Goal: Task Accomplishment & Management: Use online tool/utility

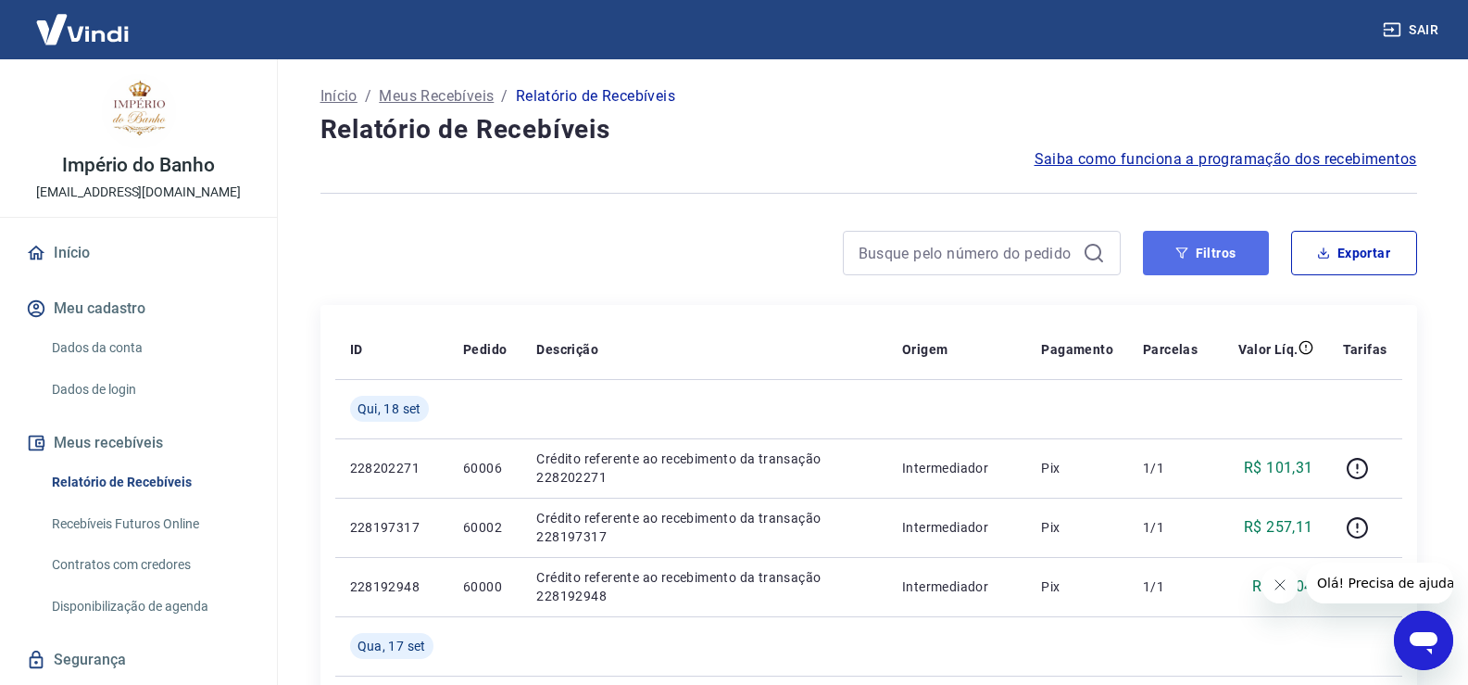
click at [1220, 253] on button "Filtros" at bounding box center [1206, 253] width 126 height 44
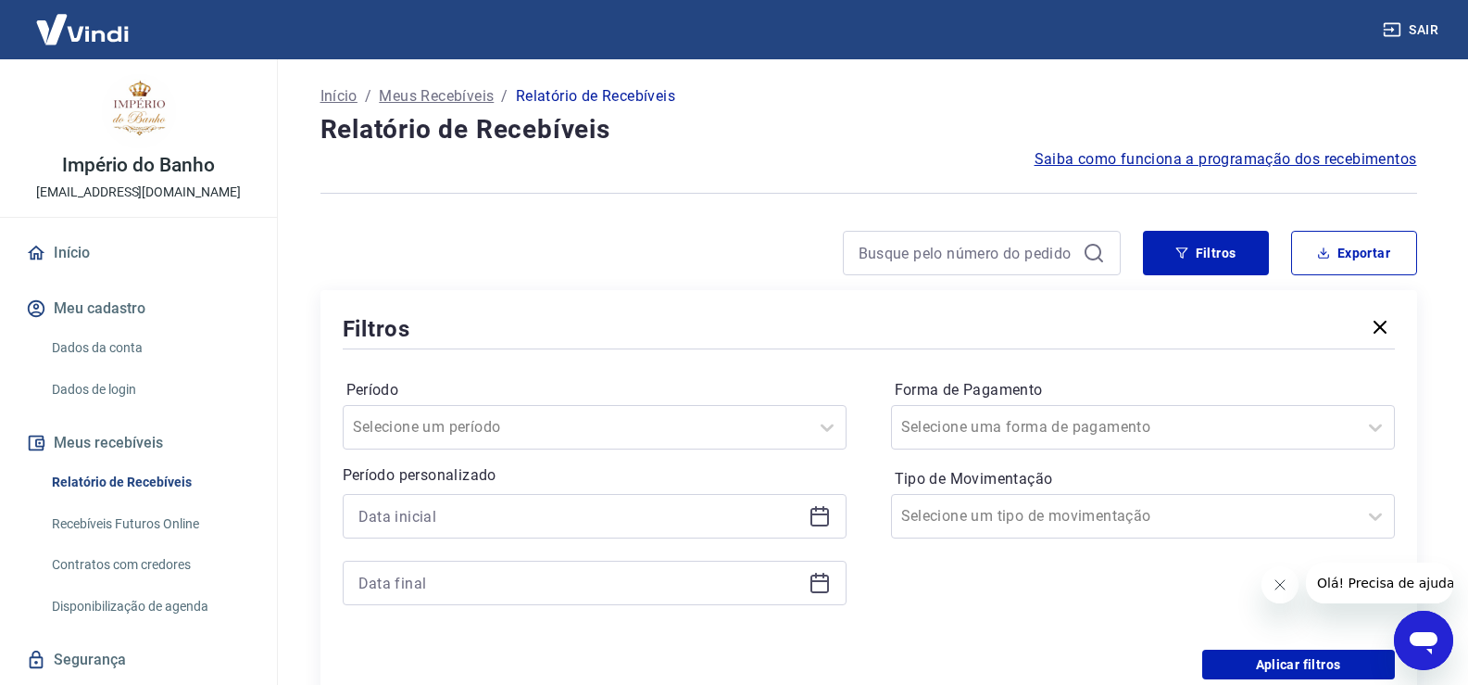
click at [818, 516] on icon at bounding box center [820, 516] width 22 height 22
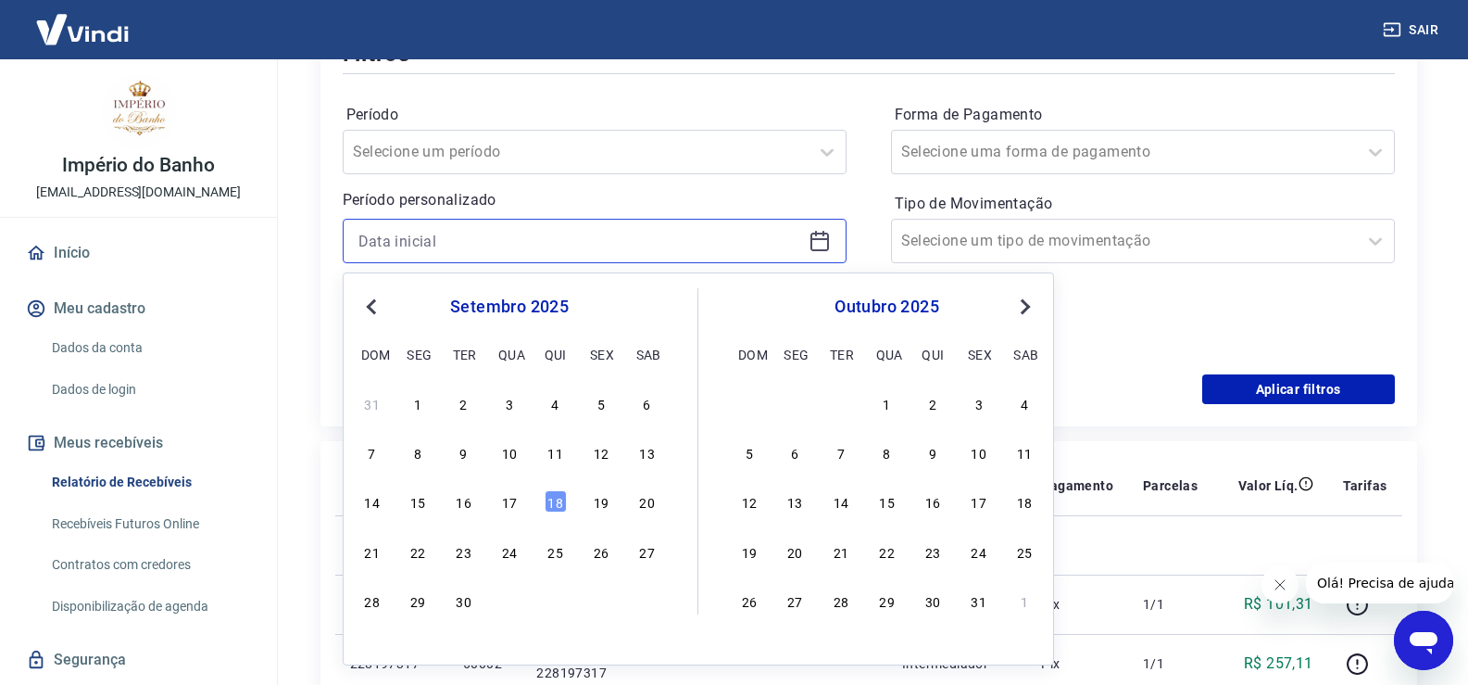
scroll to position [278, 0]
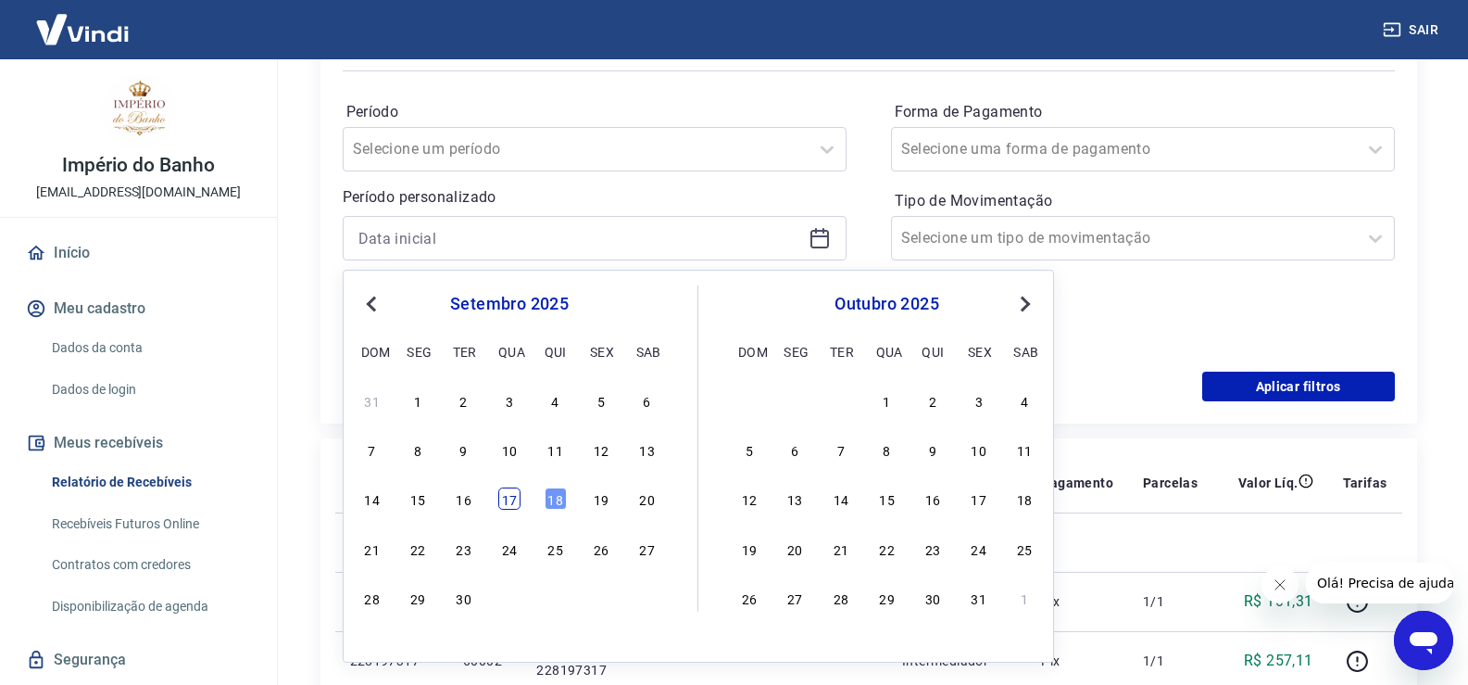
click at [510, 497] on div "17" at bounding box center [509, 498] width 22 height 22
type input "[DATE]"
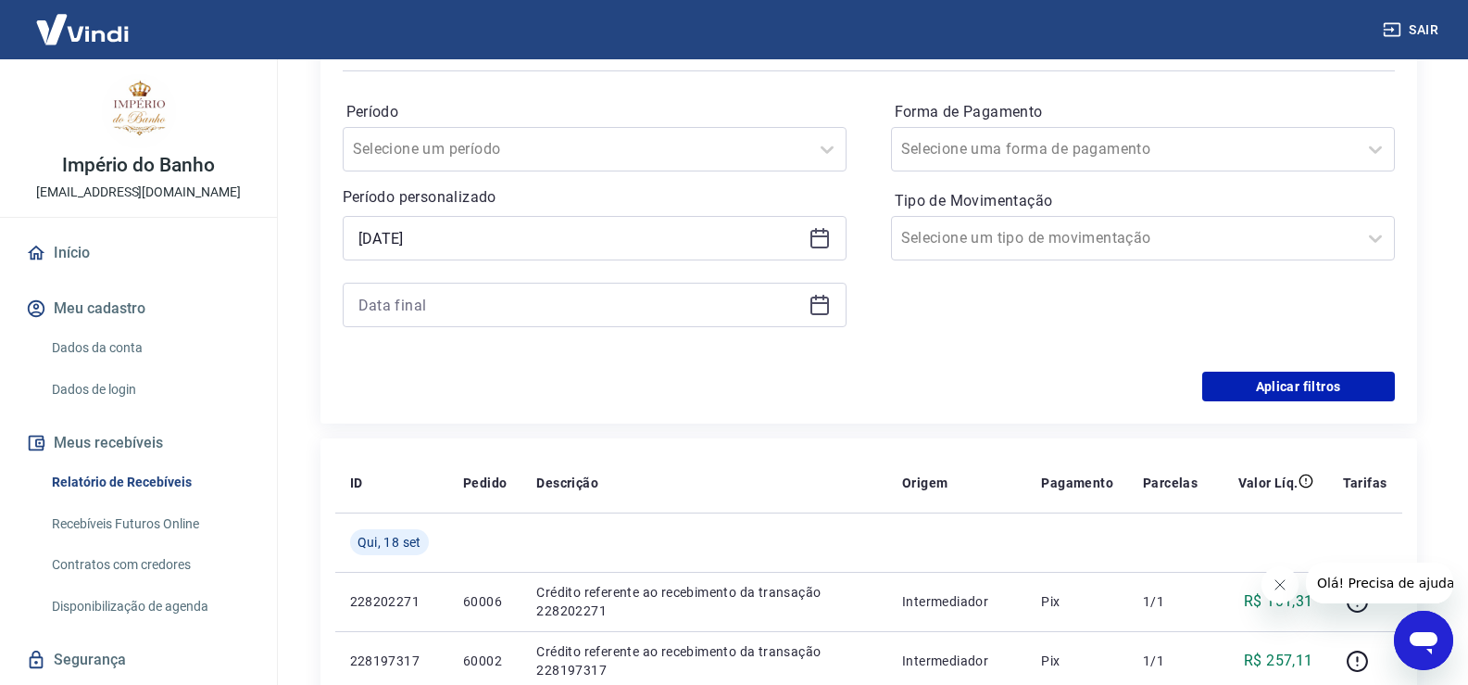
click at [816, 304] on icon at bounding box center [820, 303] width 19 height 2
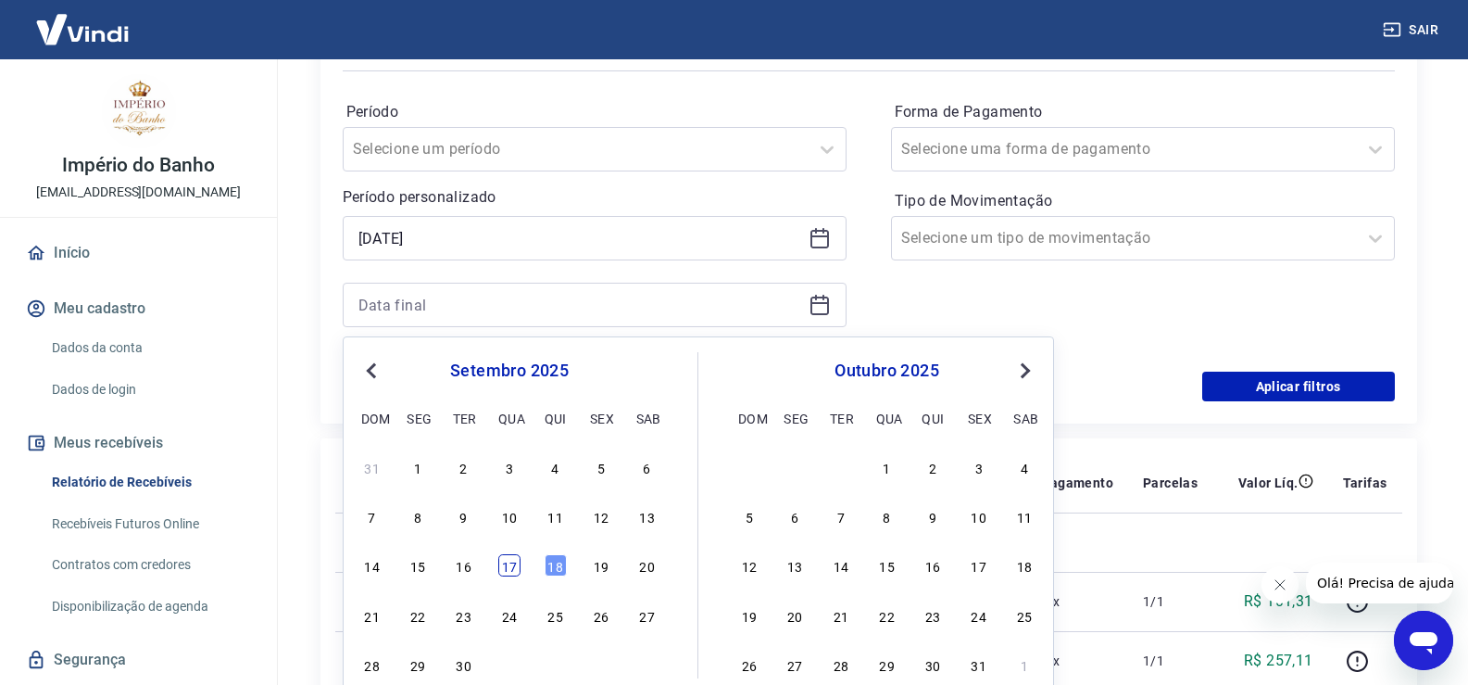
click at [504, 564] on div "17" at bounding box center [509, 565] width 22 height 22
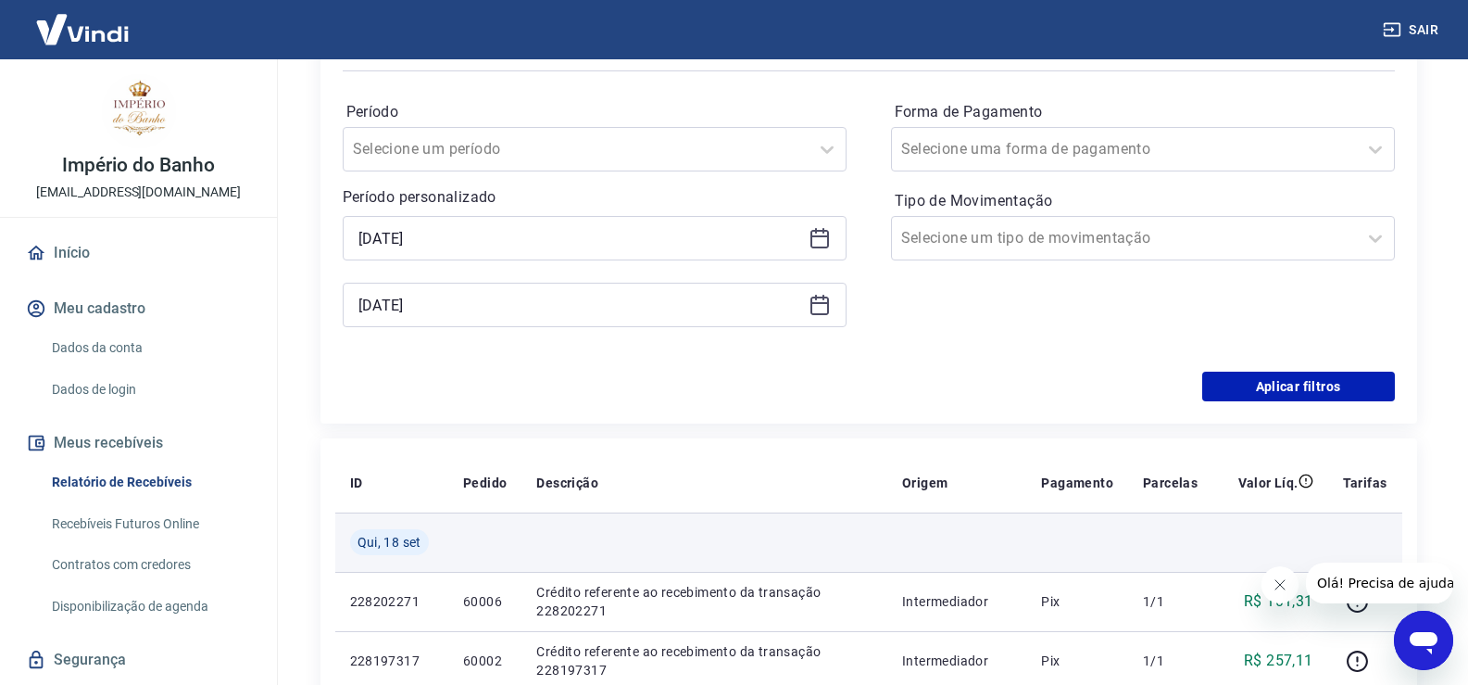
type input "[DATE]"
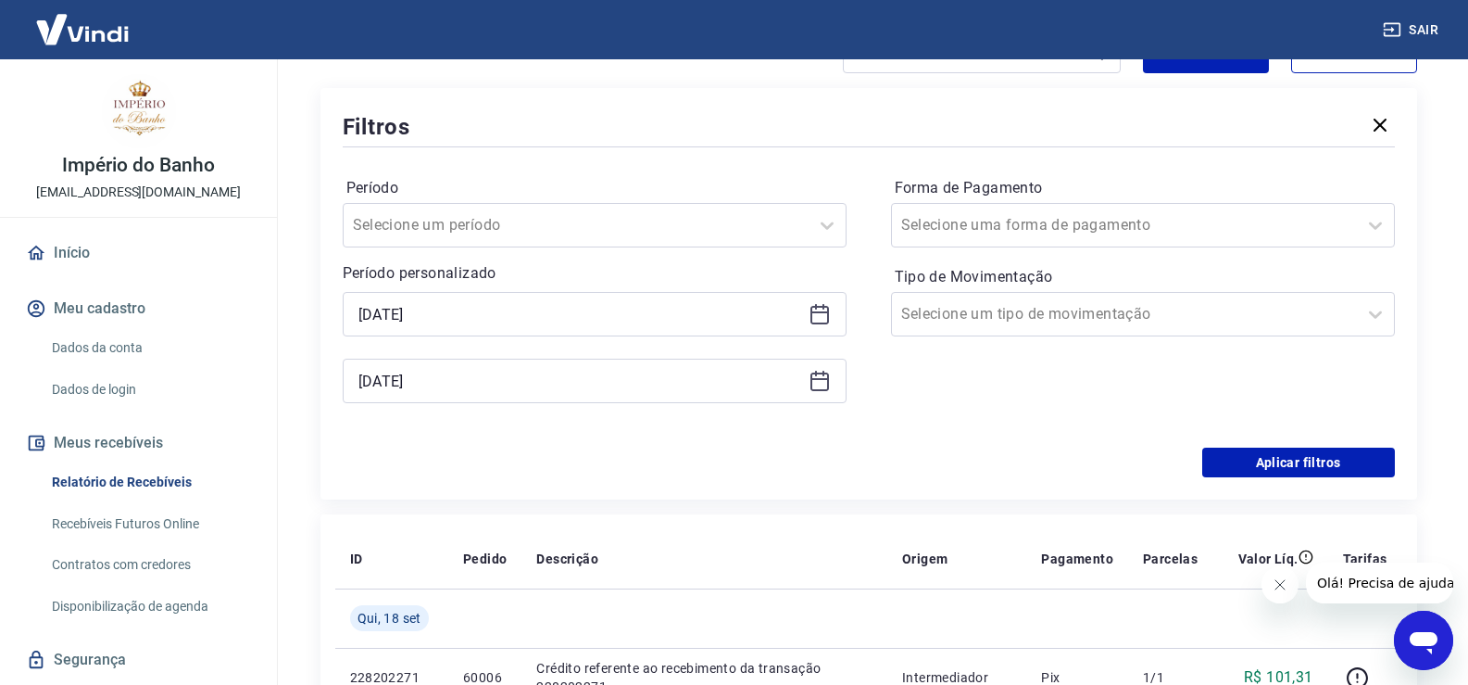
scroll to position [185, 0]
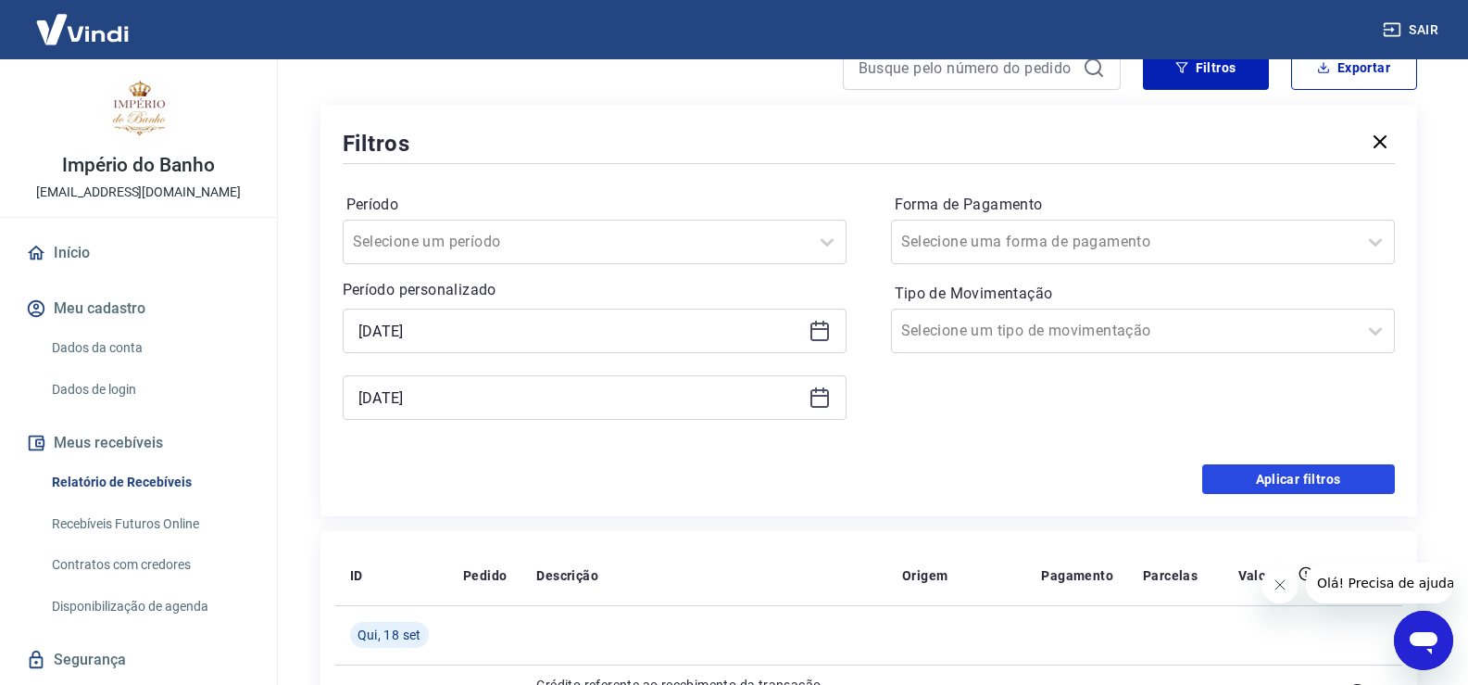
drag, startPoint x: 1271, startPoint y: 476, endPoint x: 1228, endPoint y: 482, distance: 43.9
click at [1271, 475] on button "Aplicar filtros" at bounding box center [1298, 479] width 193 height 30
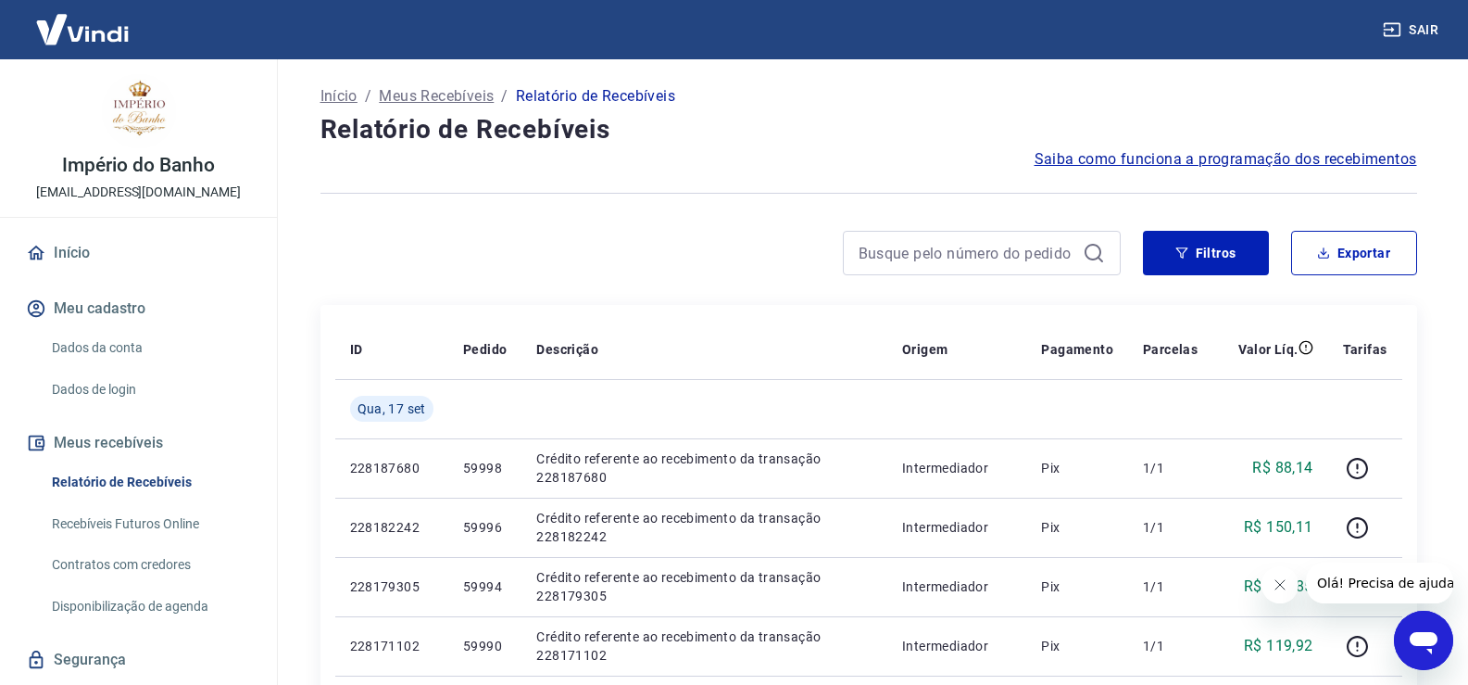
click at [1413, 642] on icon "Abrir janela de mensagens" at bounding box center [1424, 643] width 28 height 22
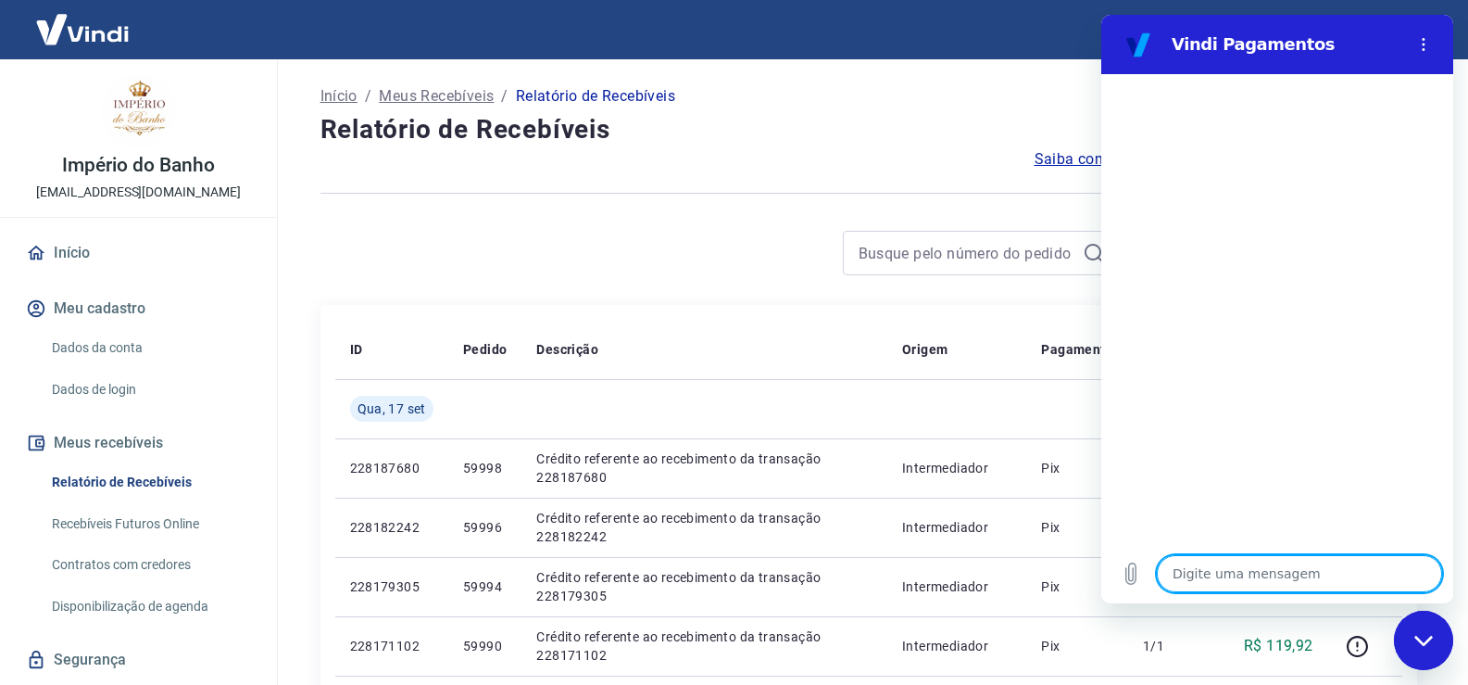
click at [1235, 577] on textarea at bounding box center [1299, 573] width 285 height 37
type textarea "B"
type textarea "x"
type textarea "Bo"
type textarea "x"
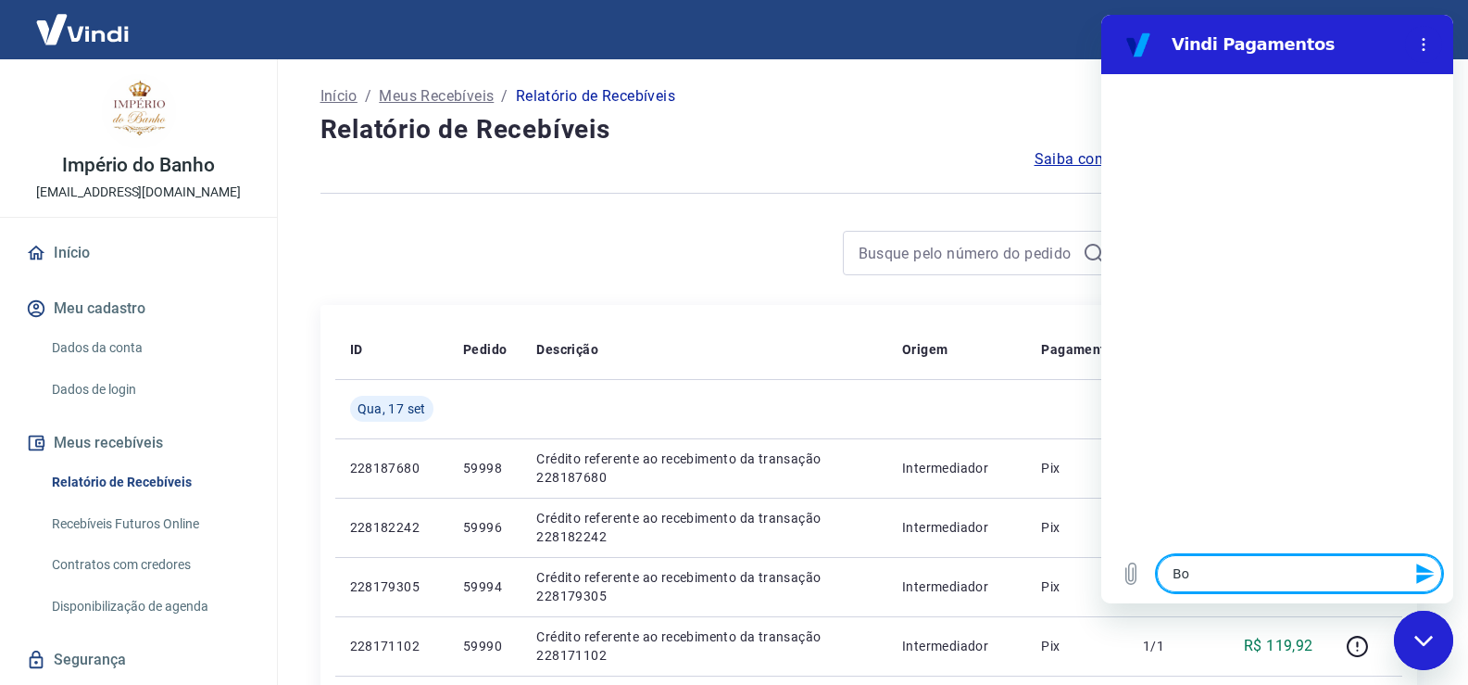
type textarea "Bom"
type textarea "x"
type textarea "Bom"
type textarea "x"
type textarea "Bom d"
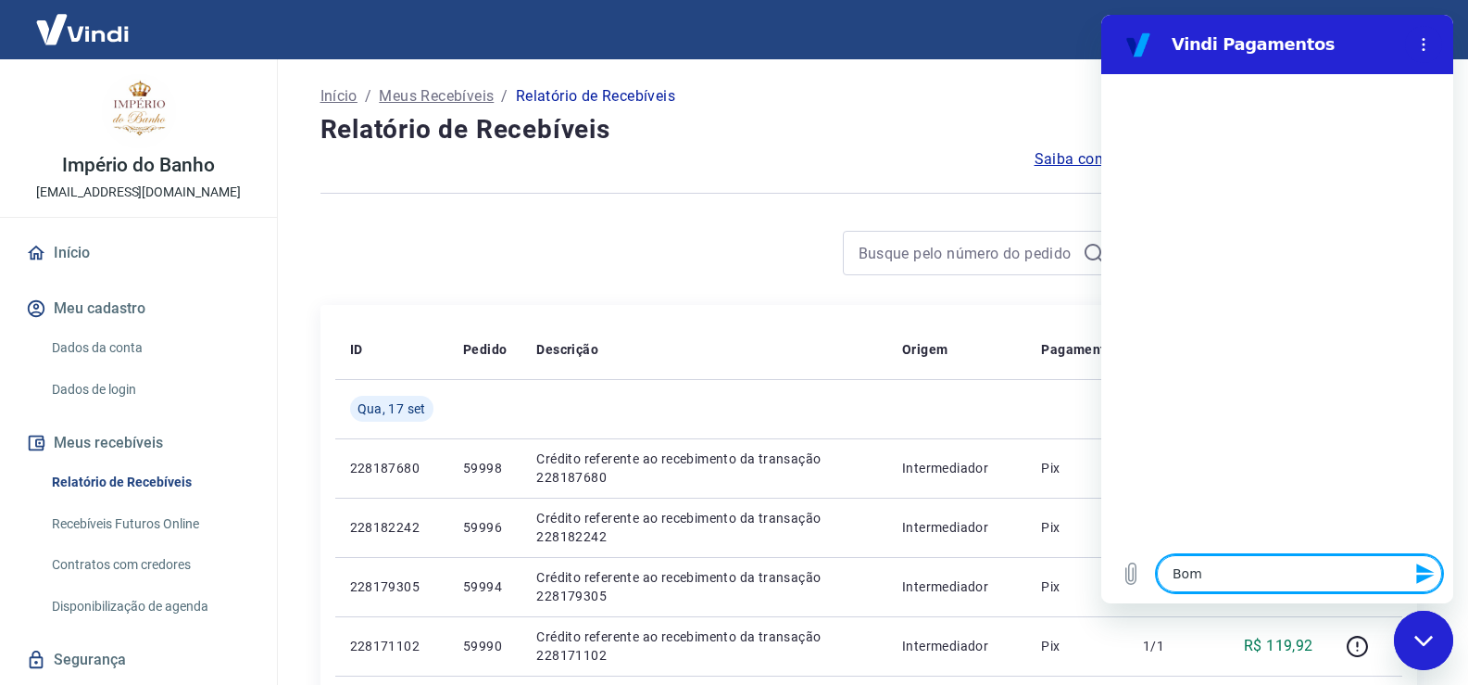
type textarea "x"
type textarea "Bom di"
type textarea "x"
type textarea "Bom dia"
type textarea "x"
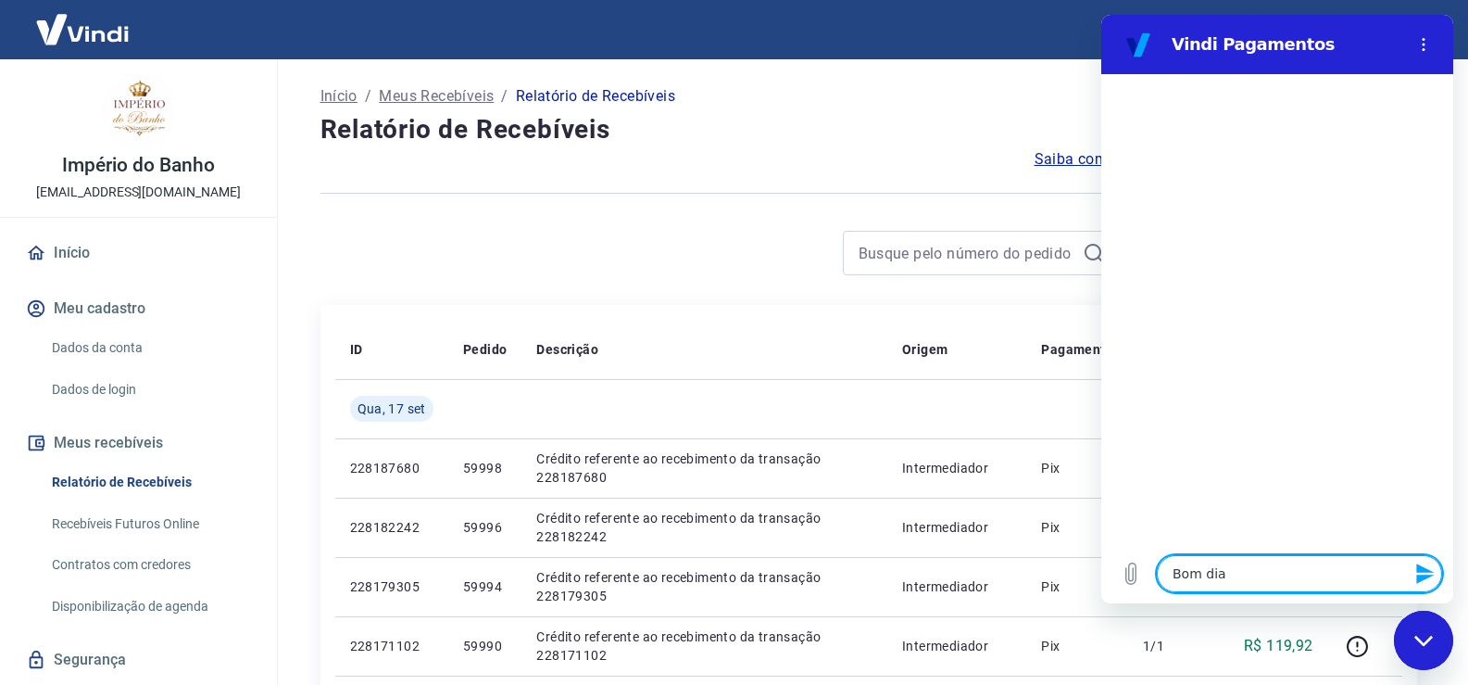
type textarea "Bom dia"
type textarea "x"
type textarea "Bom dia c"
type textarea "x"
type textarea "Bom dia co"
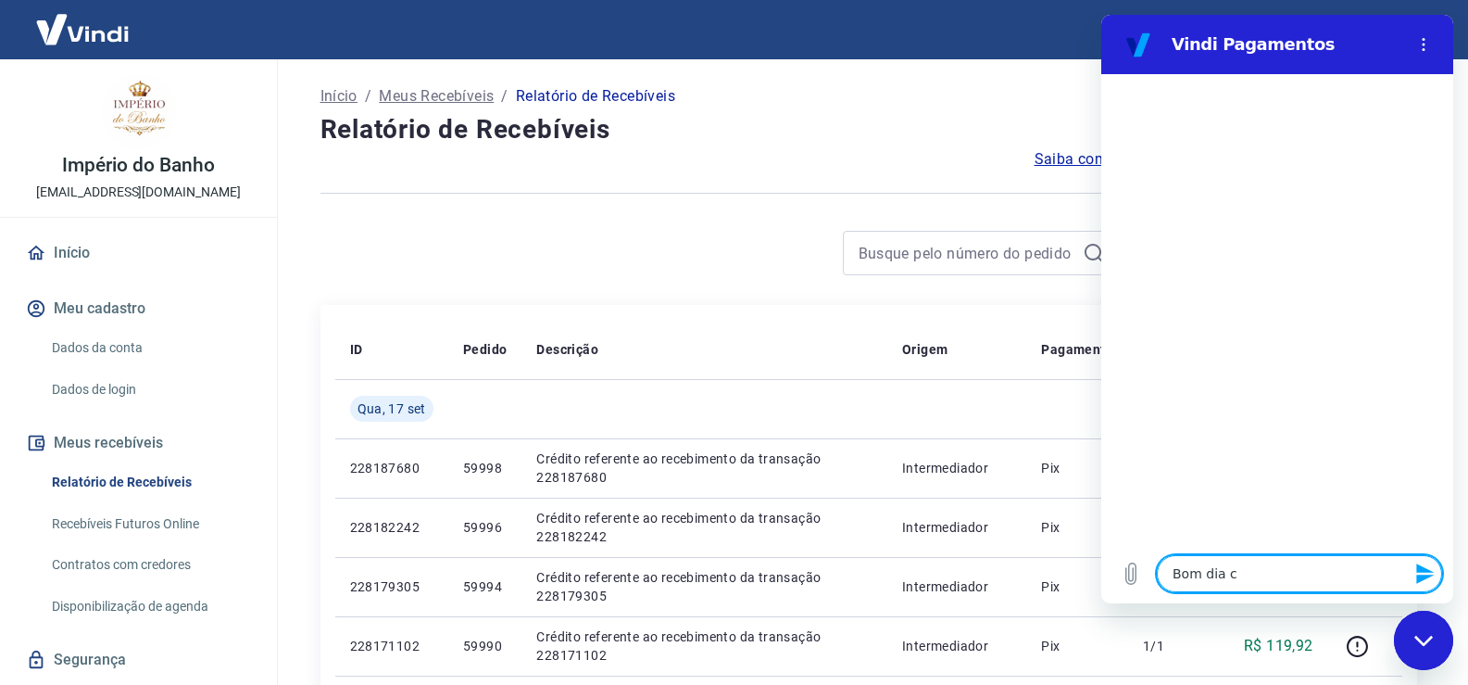
type textarea "x"
type textarea "Bom dia com"
type textarea "x"
type textarea "Bom dia como"
type textarea "x"
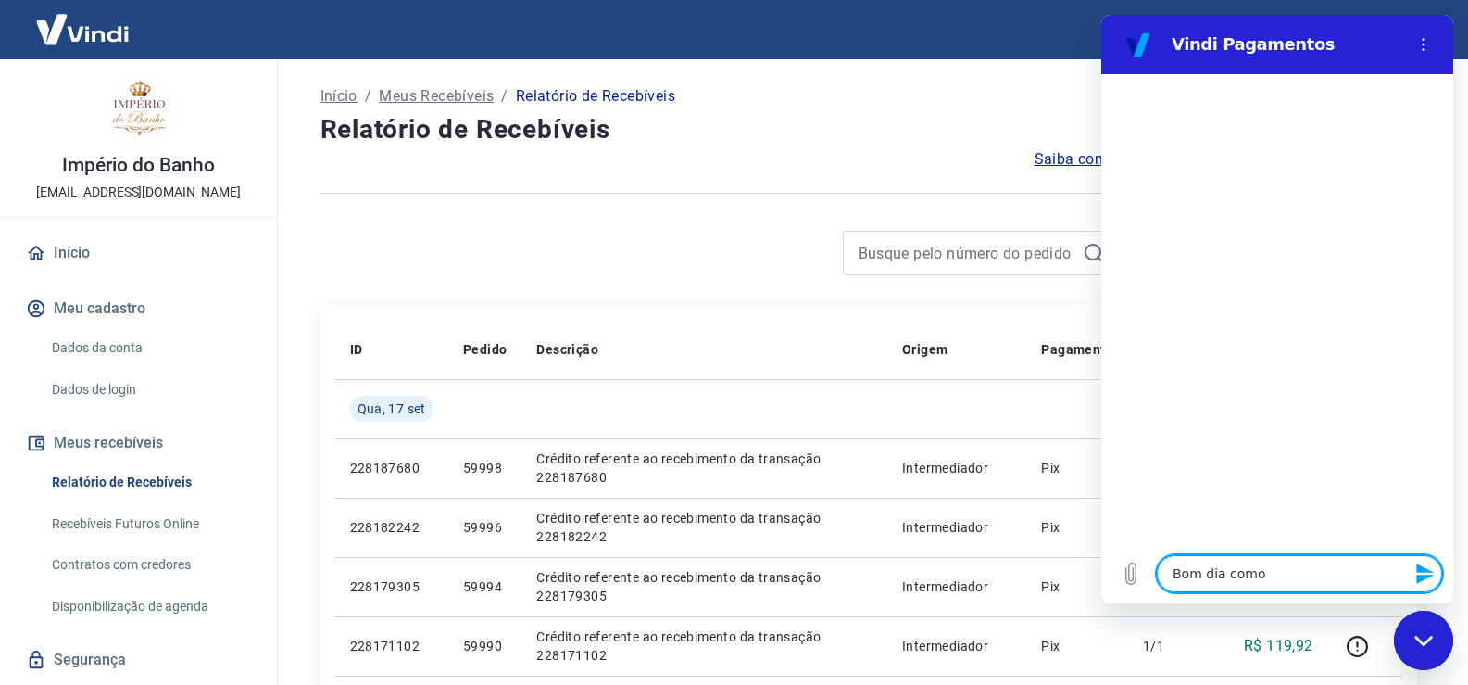
type textarea "Bom dia como"
type textarea "x"
type textarea "Bom dia como v"
type textarea "x"
type textarea "Bom dia como va"
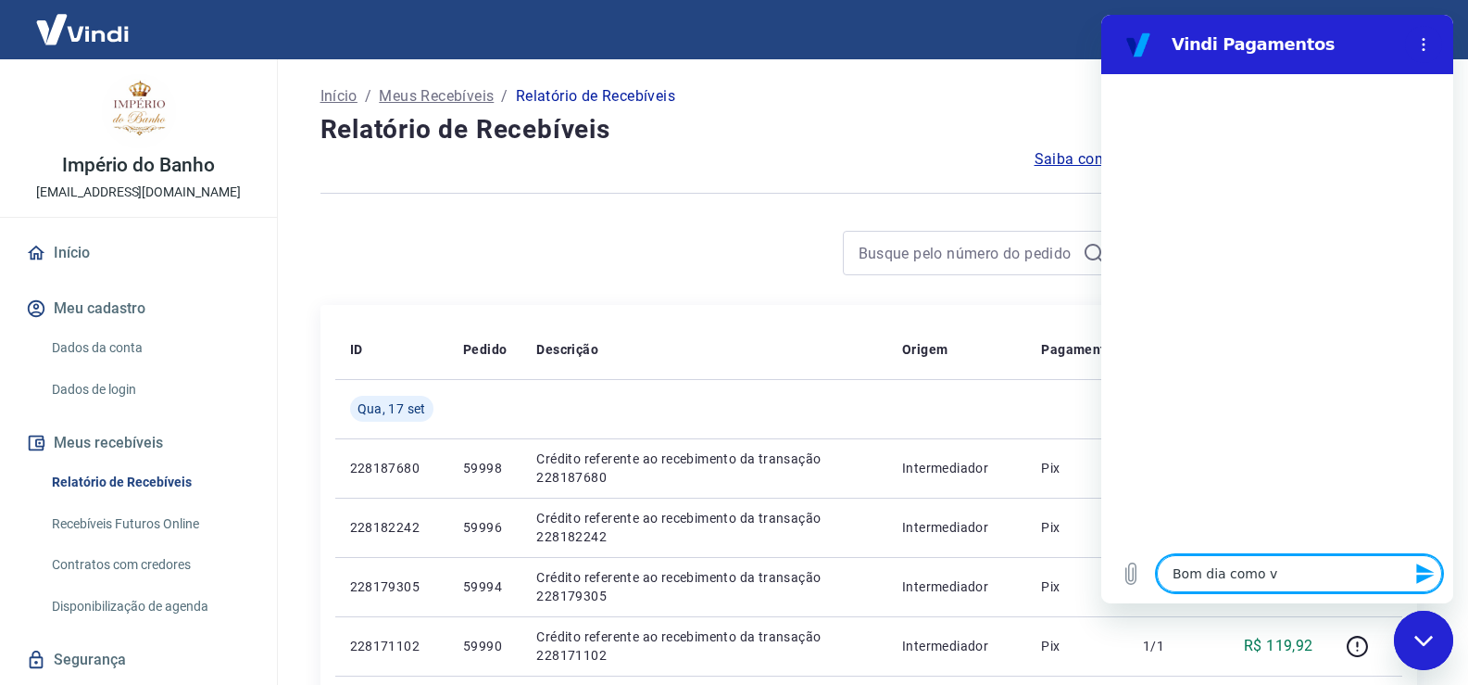
type textarea "x"
type textarea "Bom dia como vai"
type textarea "x"
type textarea "Bom dia como vai?"
type textarea "x"
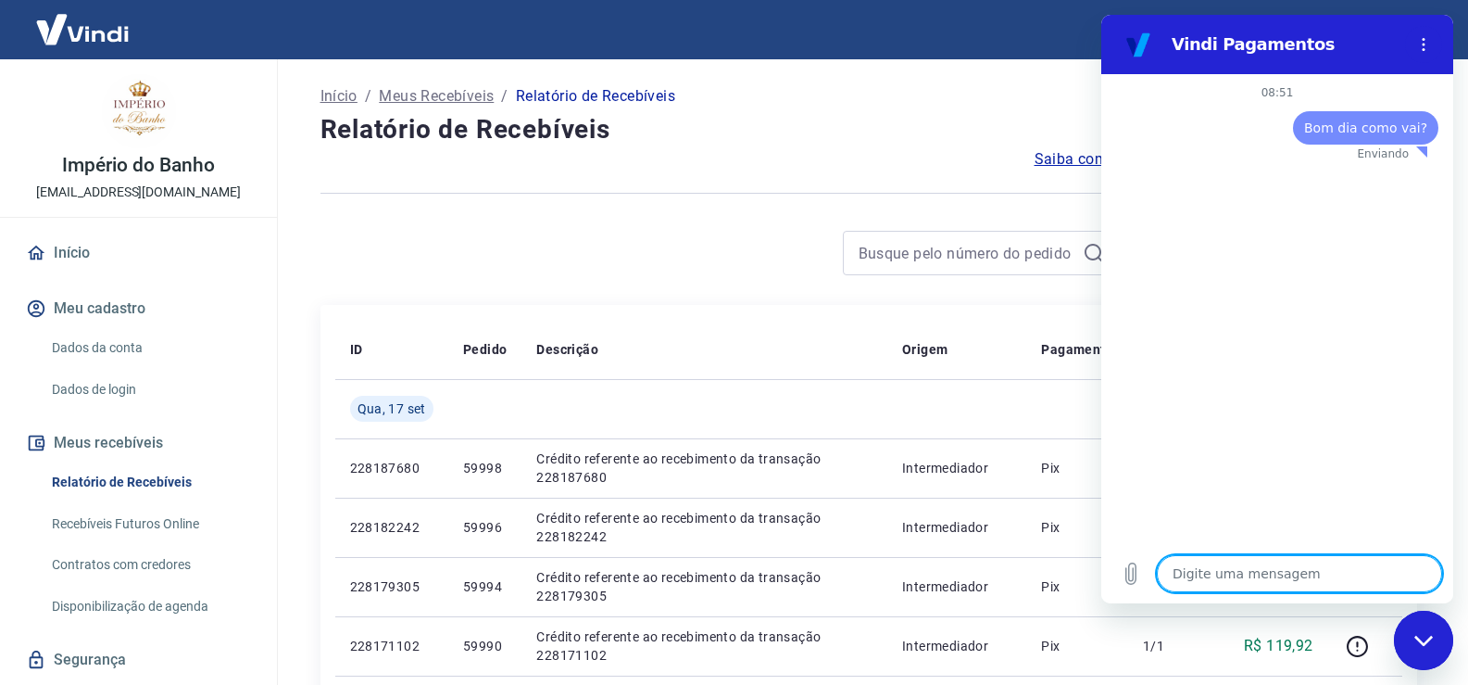
type textarea "x"
type textarea "C"
type textarea "x"
type textarea "Co"
type textarea "x"
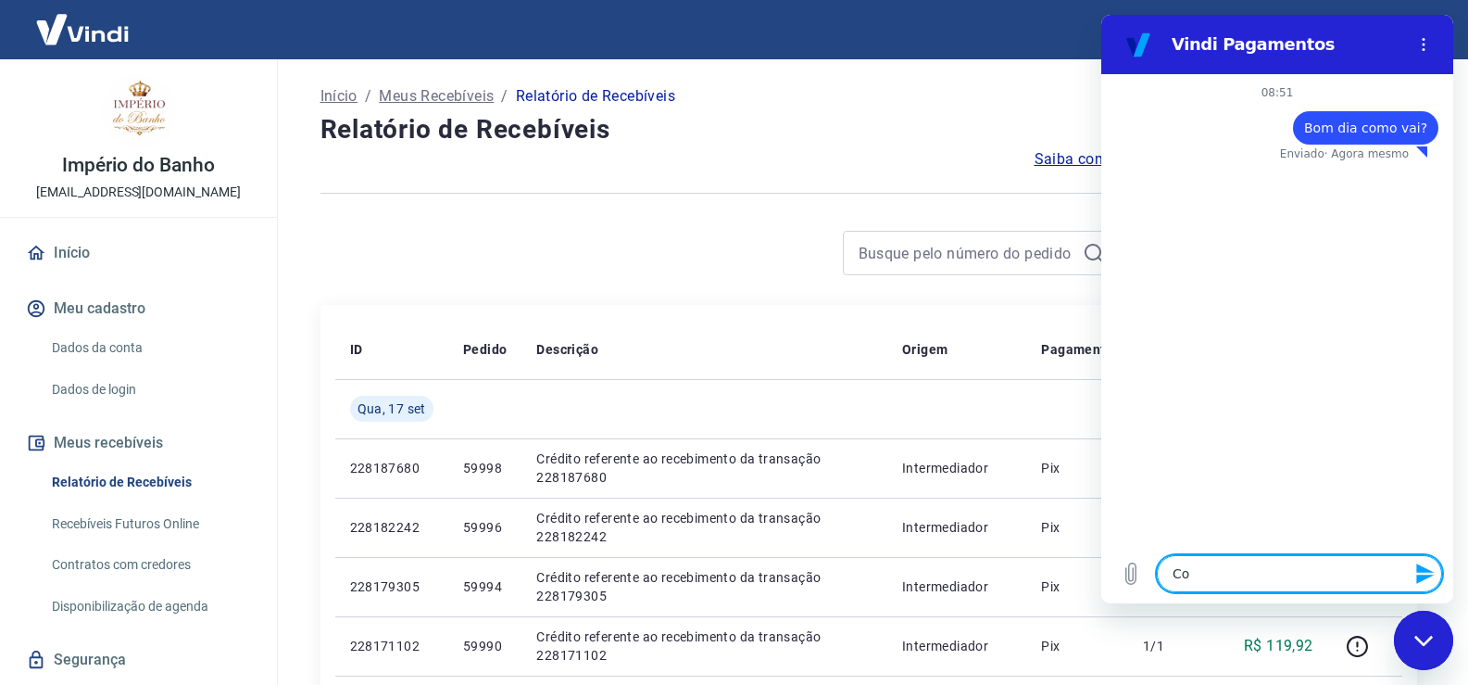
type textarea "Com"
type textarea "x"
type textarea "Como"
type textarea "x"
type textarea "Como"
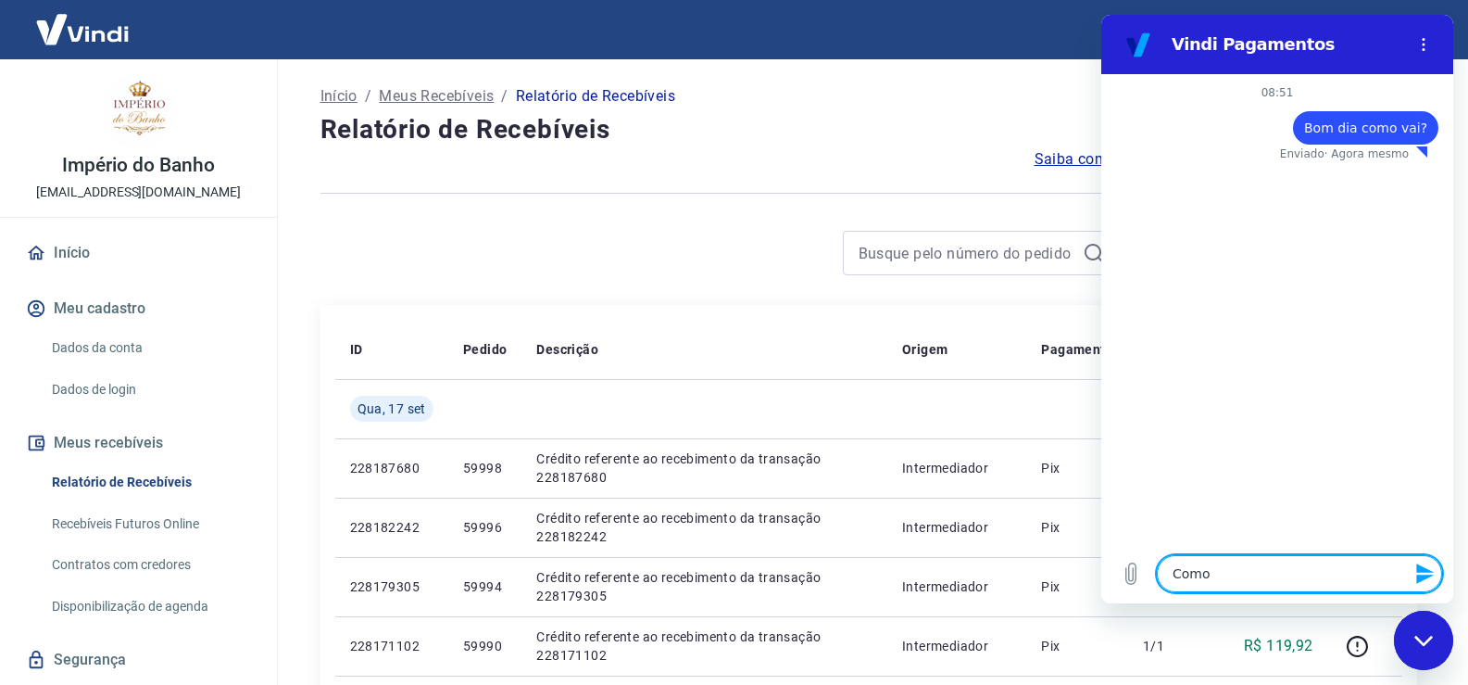
type textarea "x"
type textarea "Como d"
type textarea "x"
type textarea "Como de"
type textarea "x"
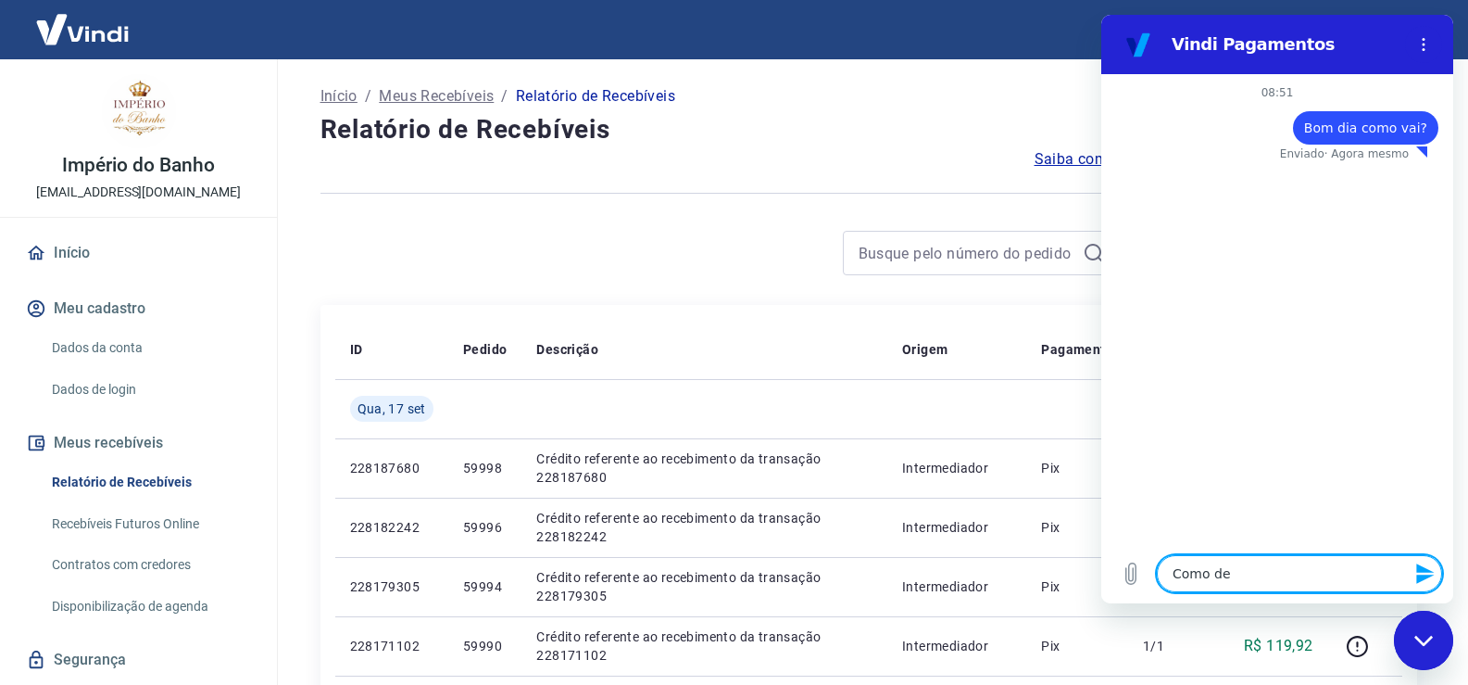
type textarea "Como dev"
type textarea "x"
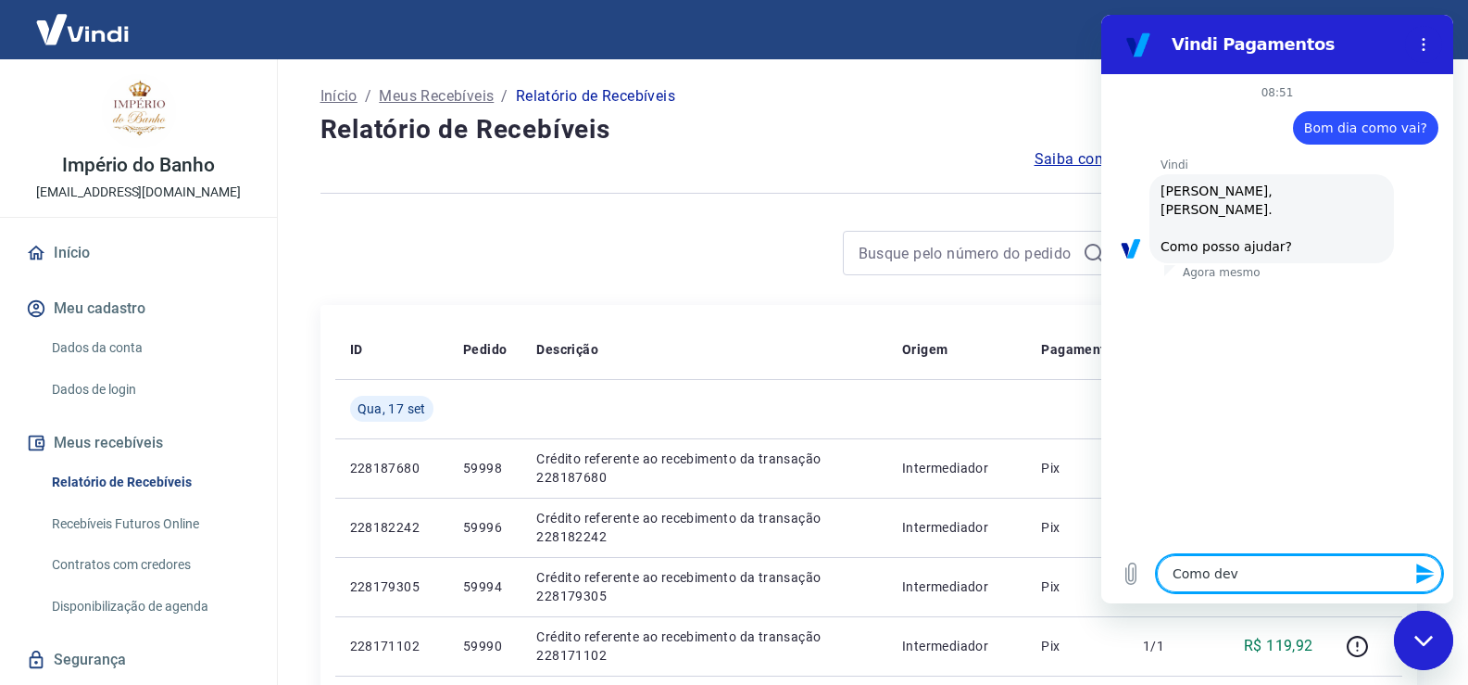
type textarea "Como devo"
type textarea "x"
type textarea "Como devo"
type textarea "x"
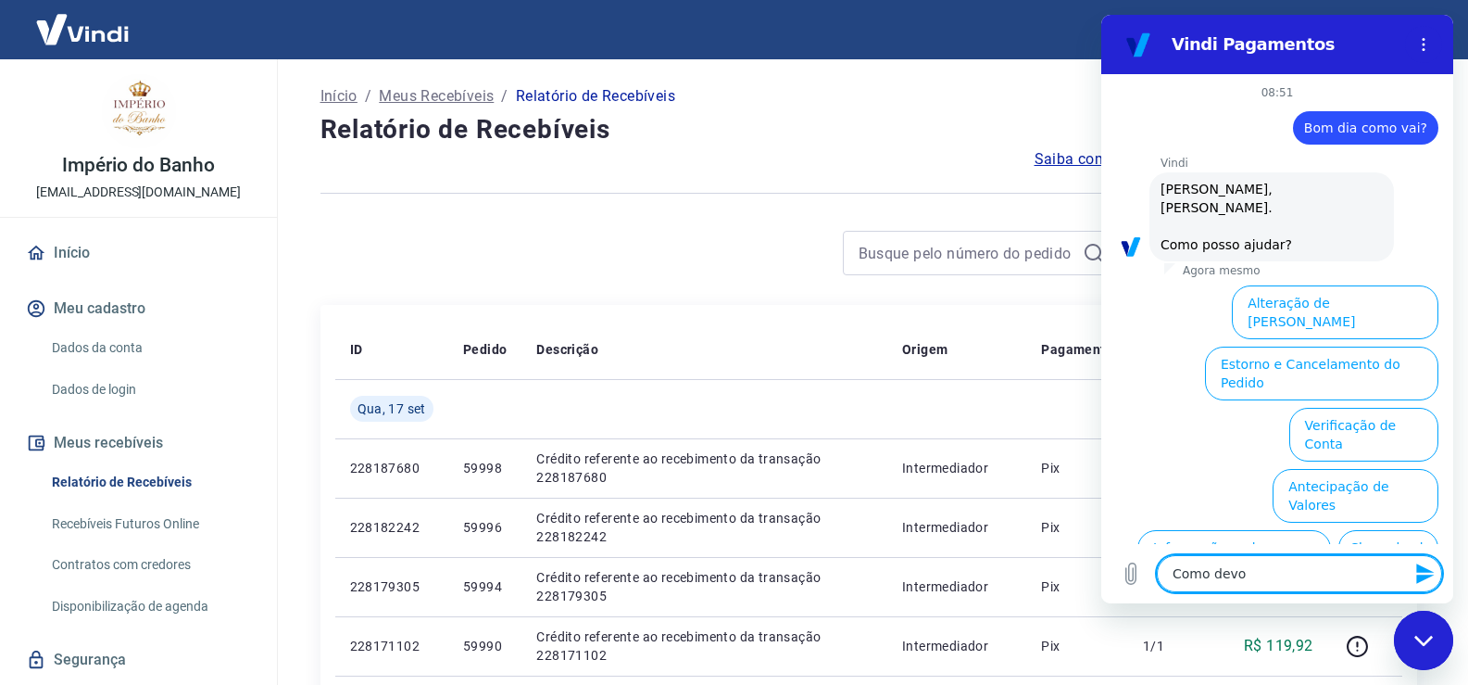
scroll to position [104, 0]
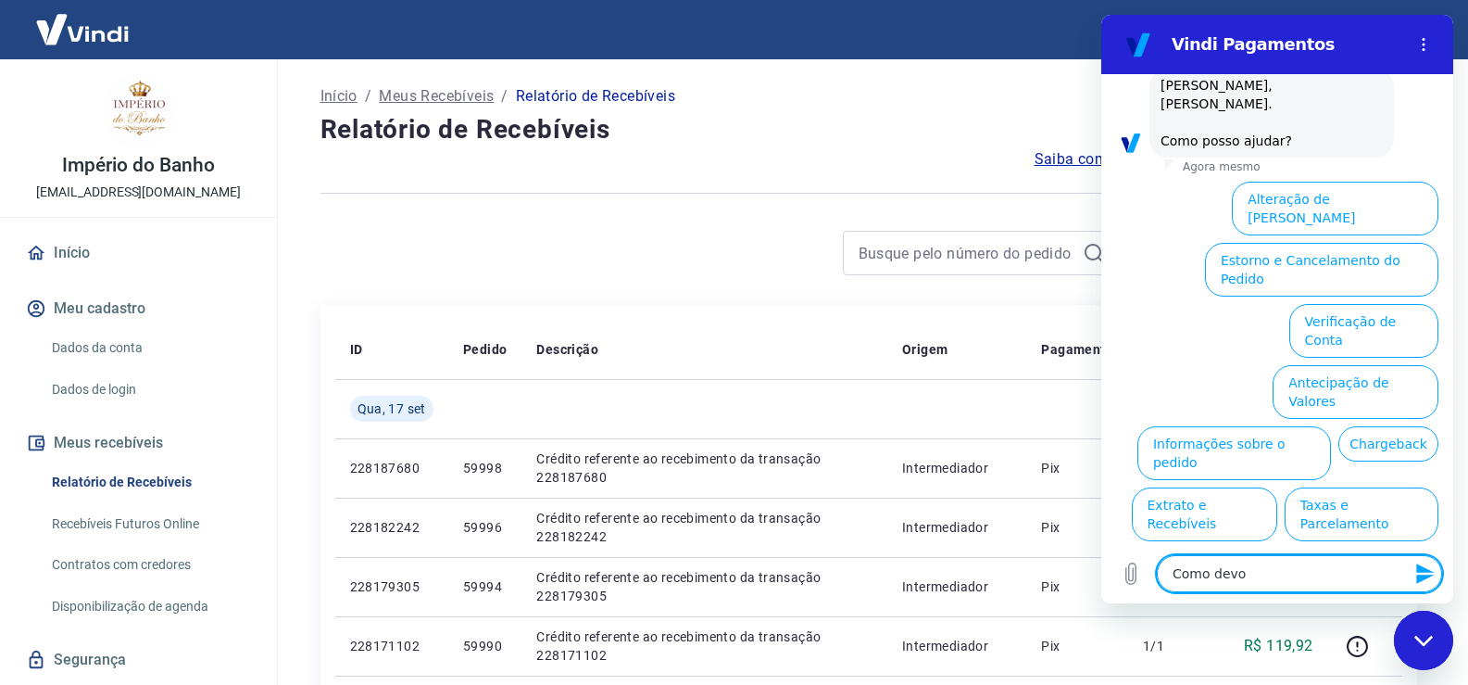
type textarea "Como devo"
type textarea "x"
type textarea "Como dev"
type textarea "x"
type textarea "Como de"
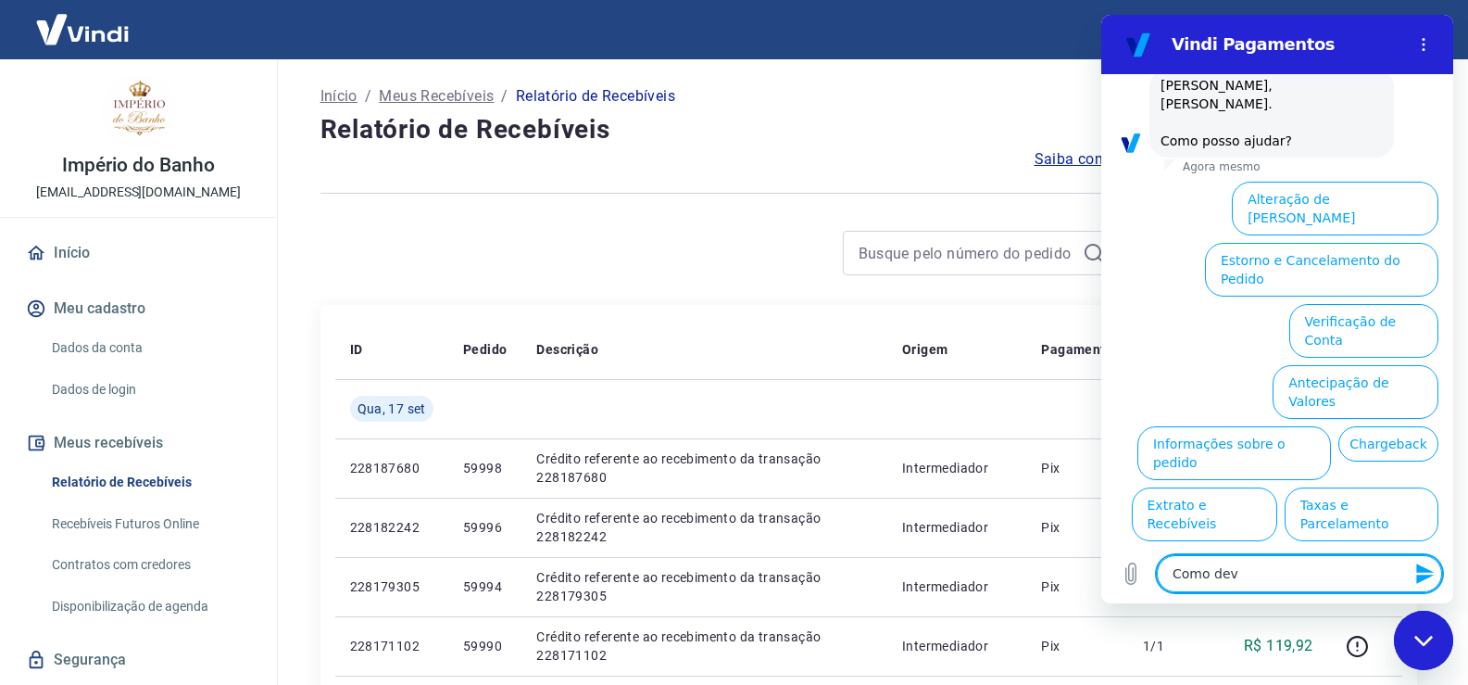
type textarea "x"
type textarea "Como d"
type textarea "x"
type textarea "Como"
type textarea "x"
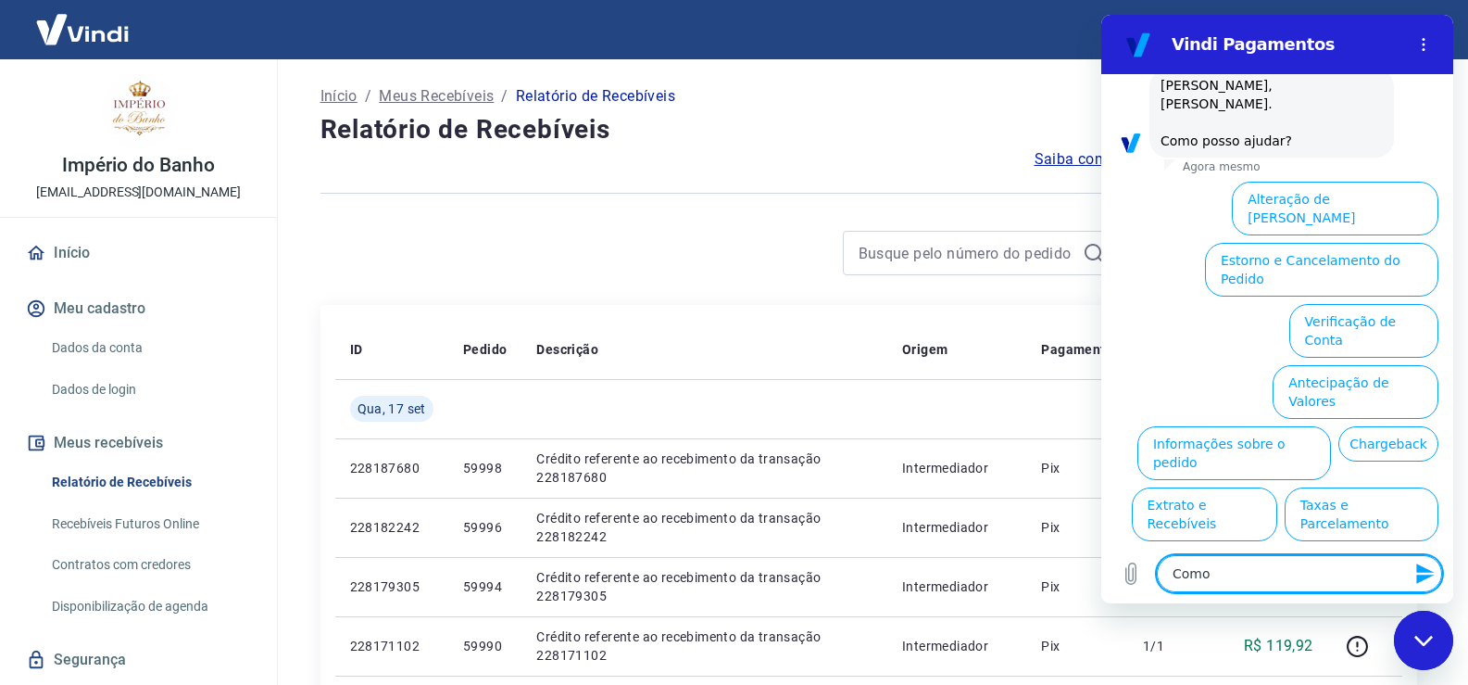
type textarea "Como"
type textarea "x"
type textarea "Com"
type textarea "x"
type textarea "Co"
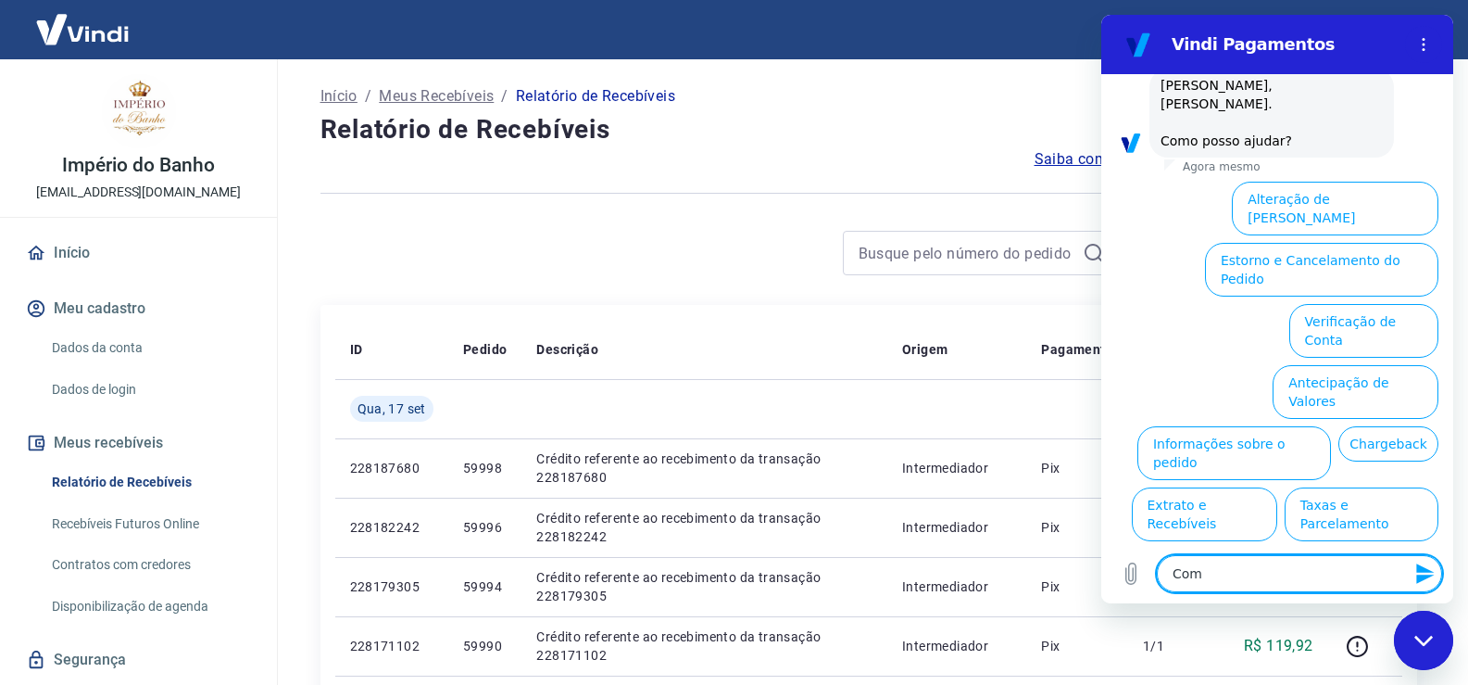
type textarea "x"
type textarea "C"
type textarea "x"
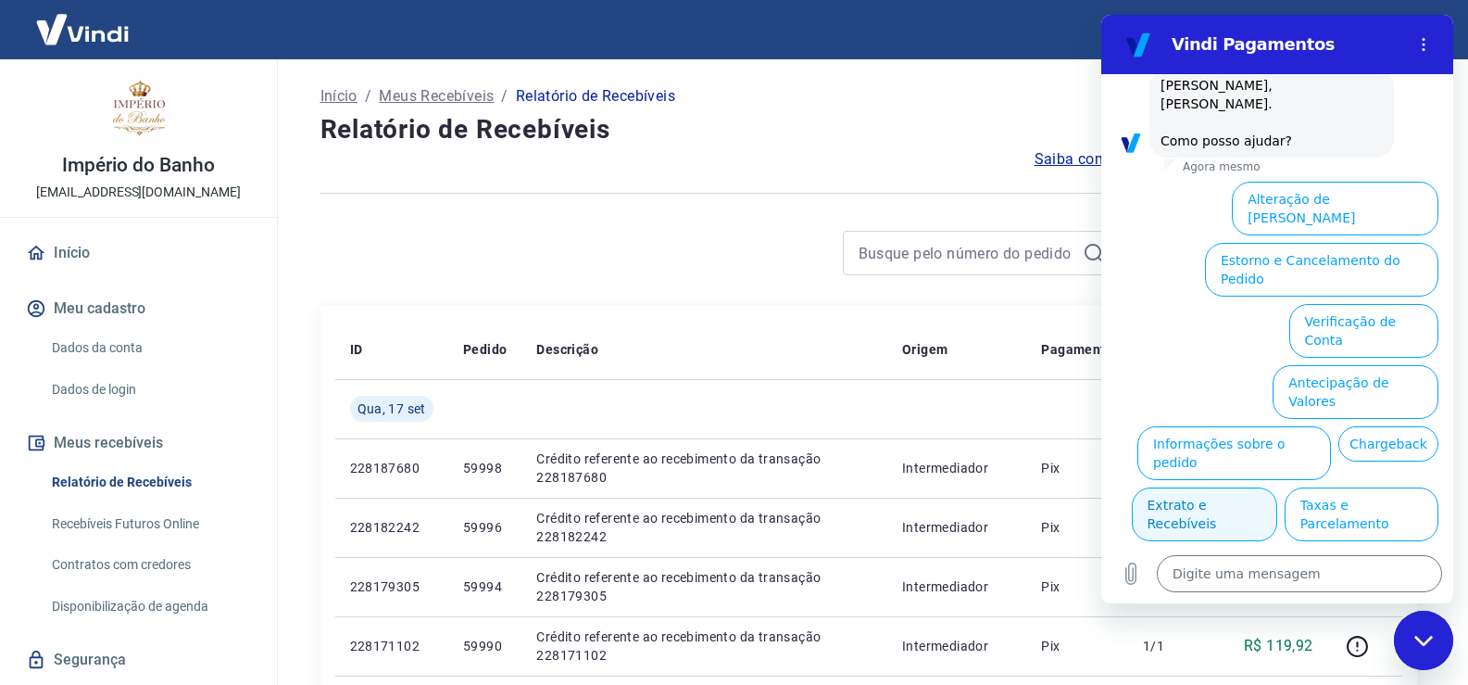
click at [1278, 487] on button "Extrato e Recebíveis" at bounding box center [1204, 514] width 145 height 54
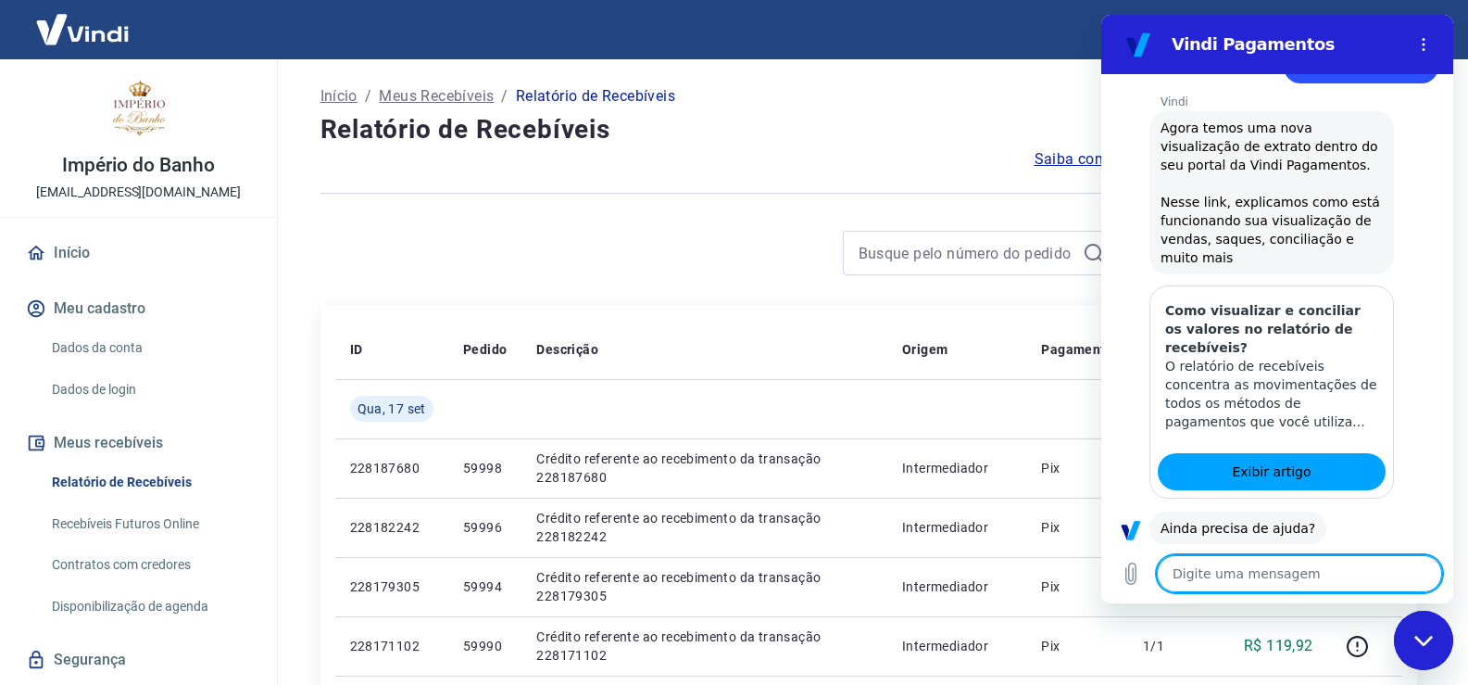
scroll to position [269, 0]
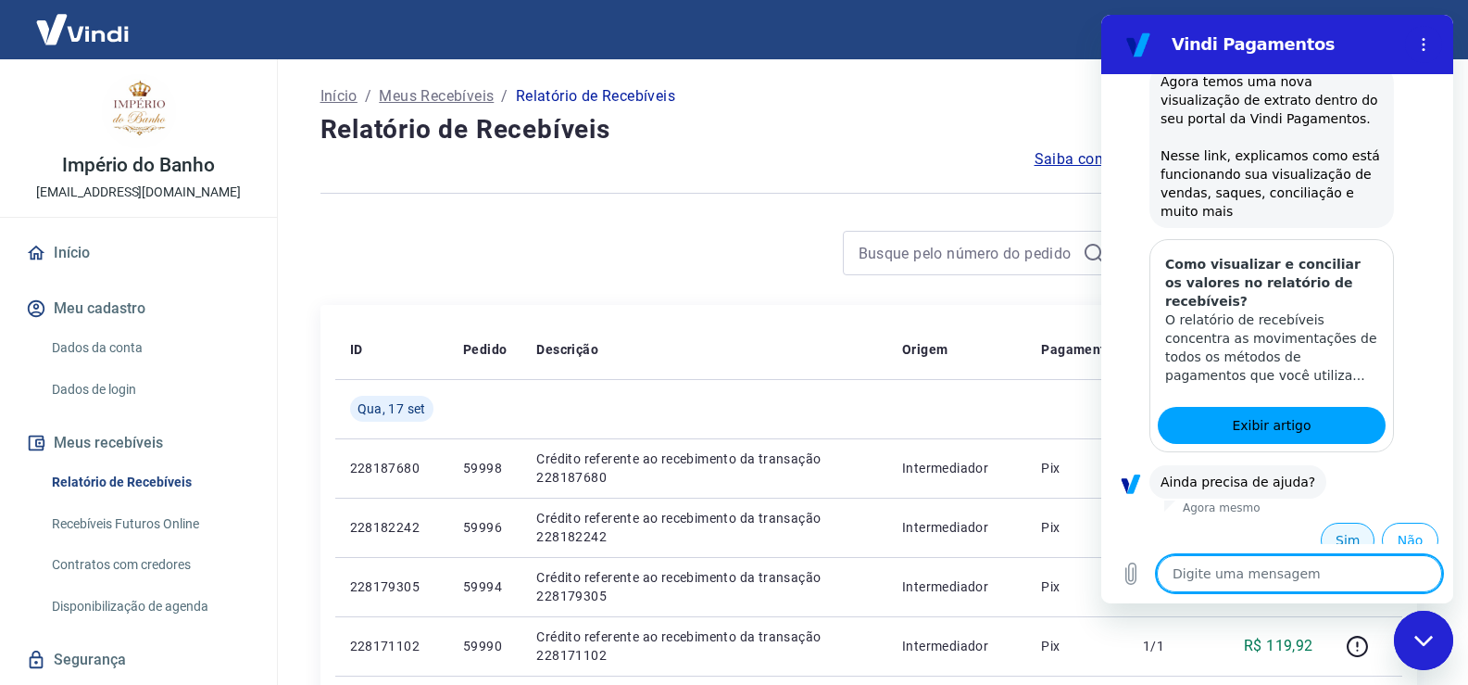
click at [1325, 524] on button "Sim" at bounding box center [1348, 539] width 54 height 35
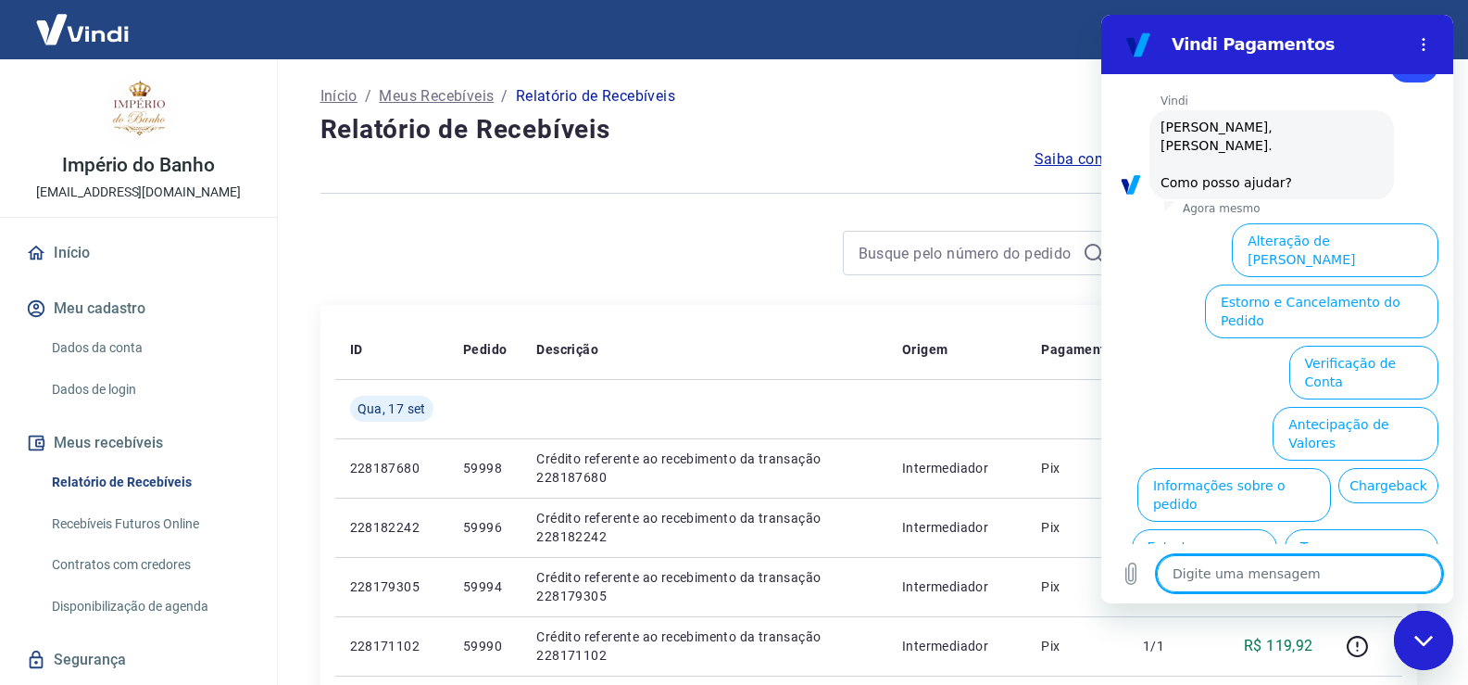
scroll to position [752, 0]
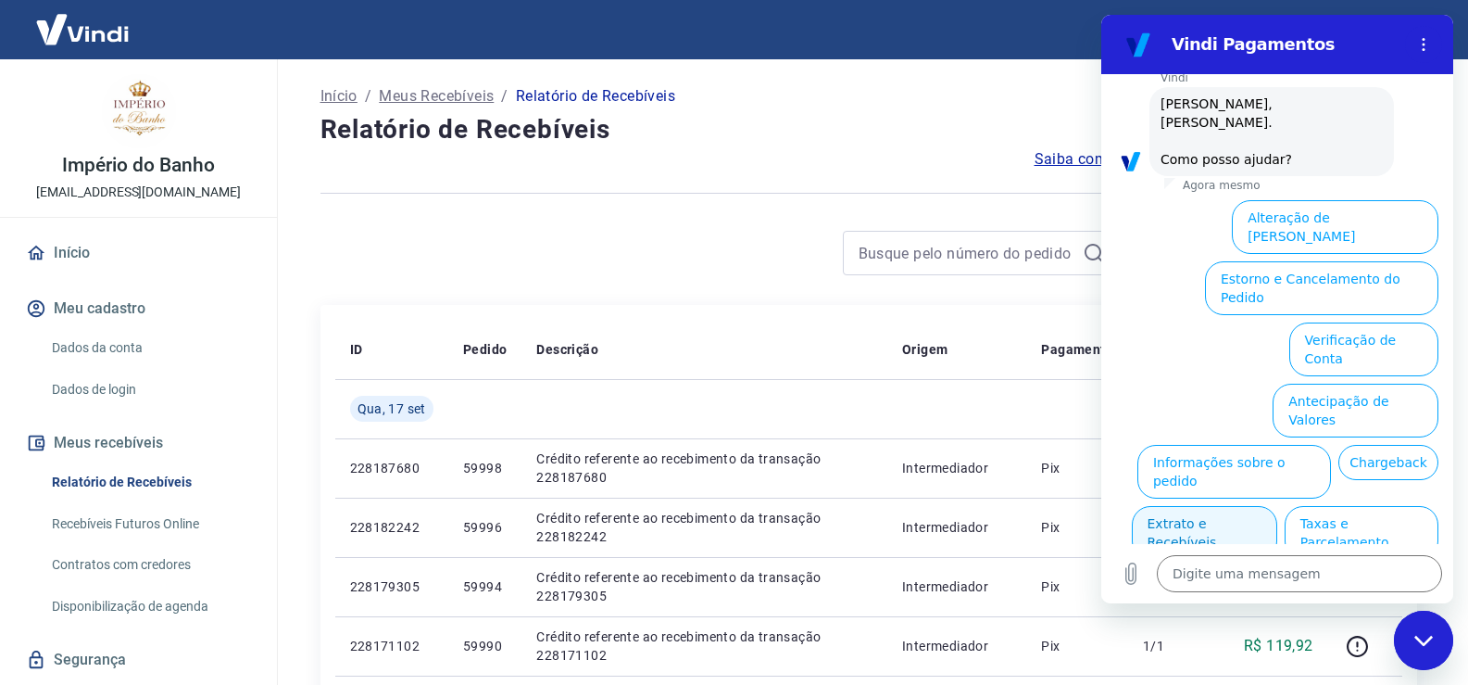
click at [1278, 506] on button "Extrato e Recebíveis" at bounding box center [1204, 533] width 145 height 54
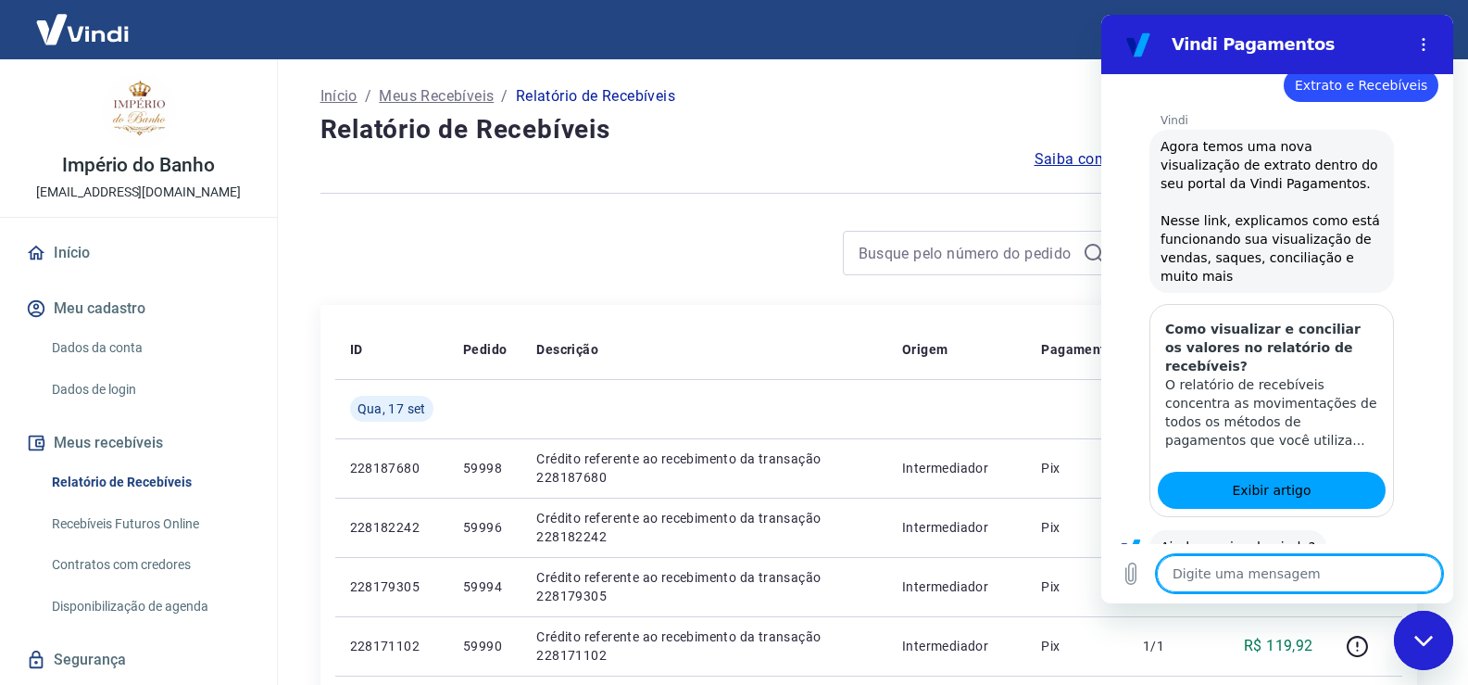
scroll to position [917, 0]
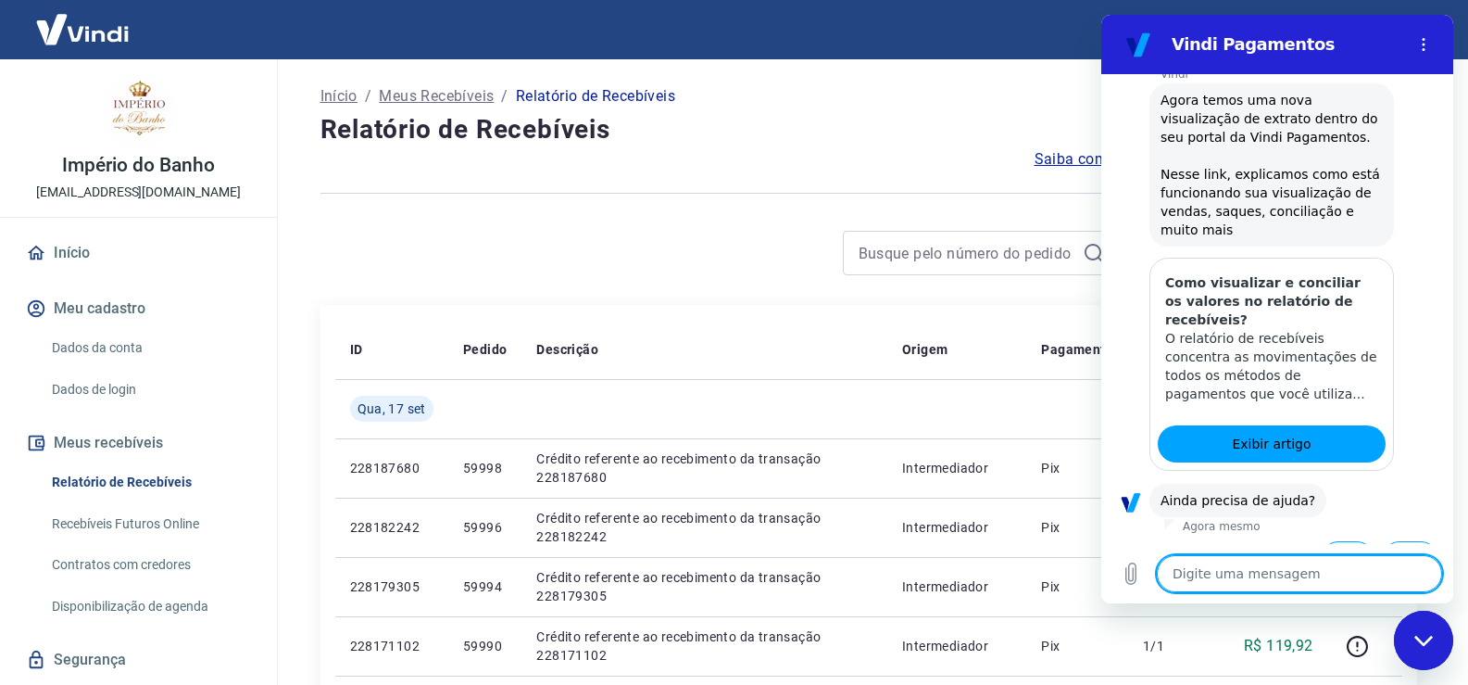
click at [1343, 541] on button "Sim" at bounding box center [1348, 558] width 54 height 35
type textarea "x"
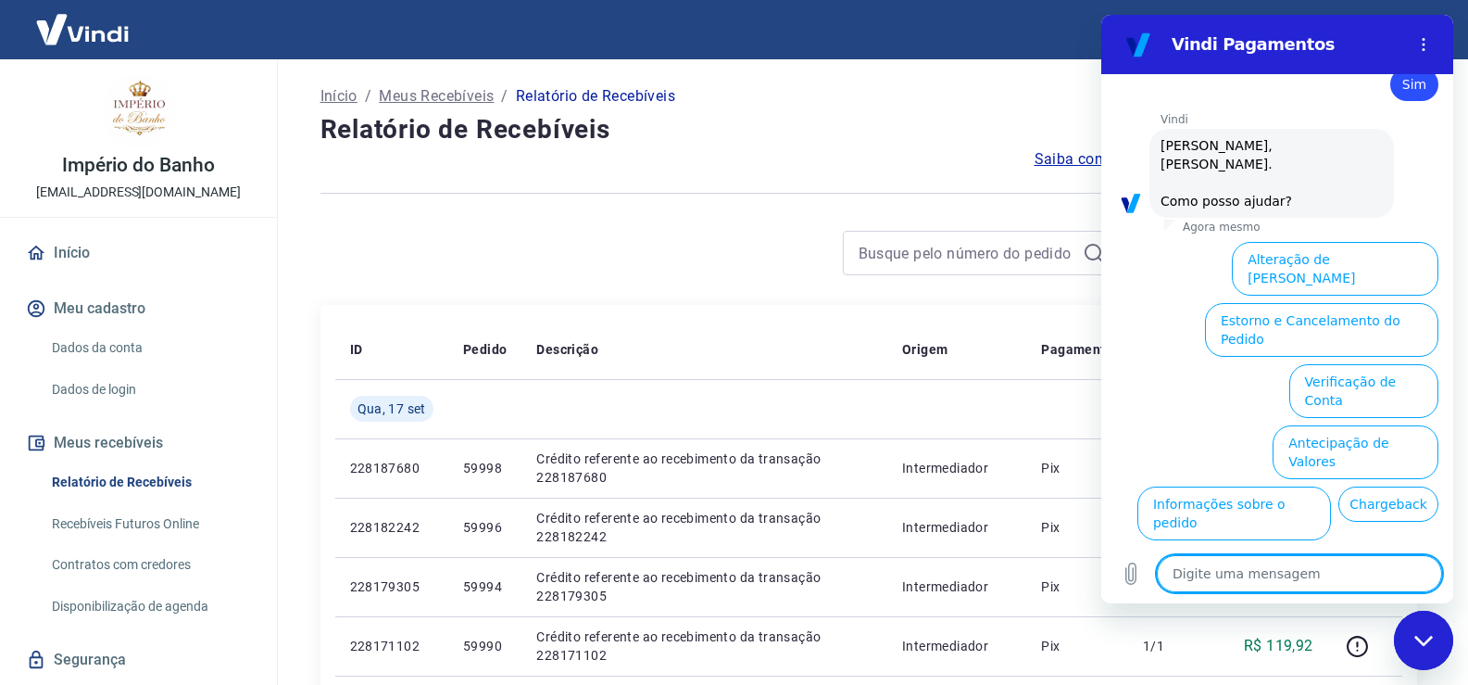
scroll to position [1401, 0]
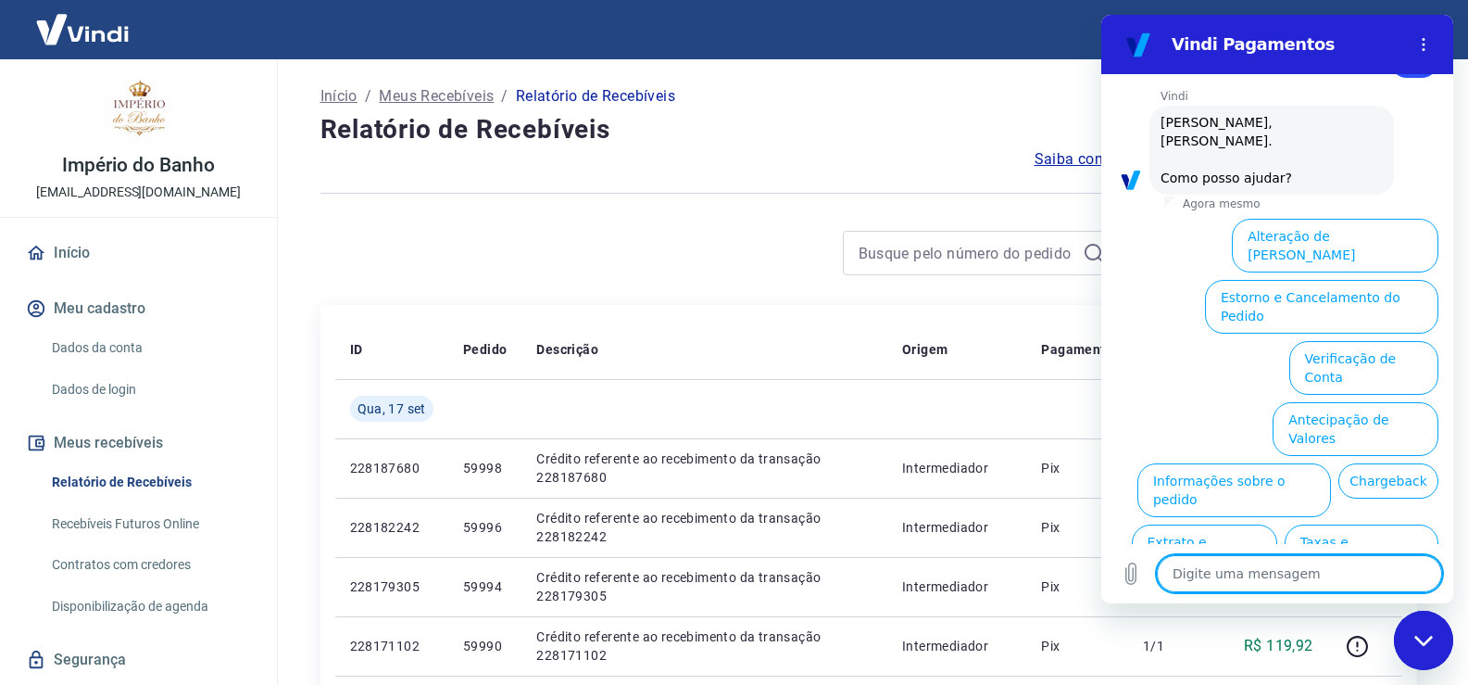
click at [1280, 578] on textarea at bounding box center [1299, 573] width 285 height 37
type textarea "C"
type textarea "x"
type textarea "Co"
type textarea "x"
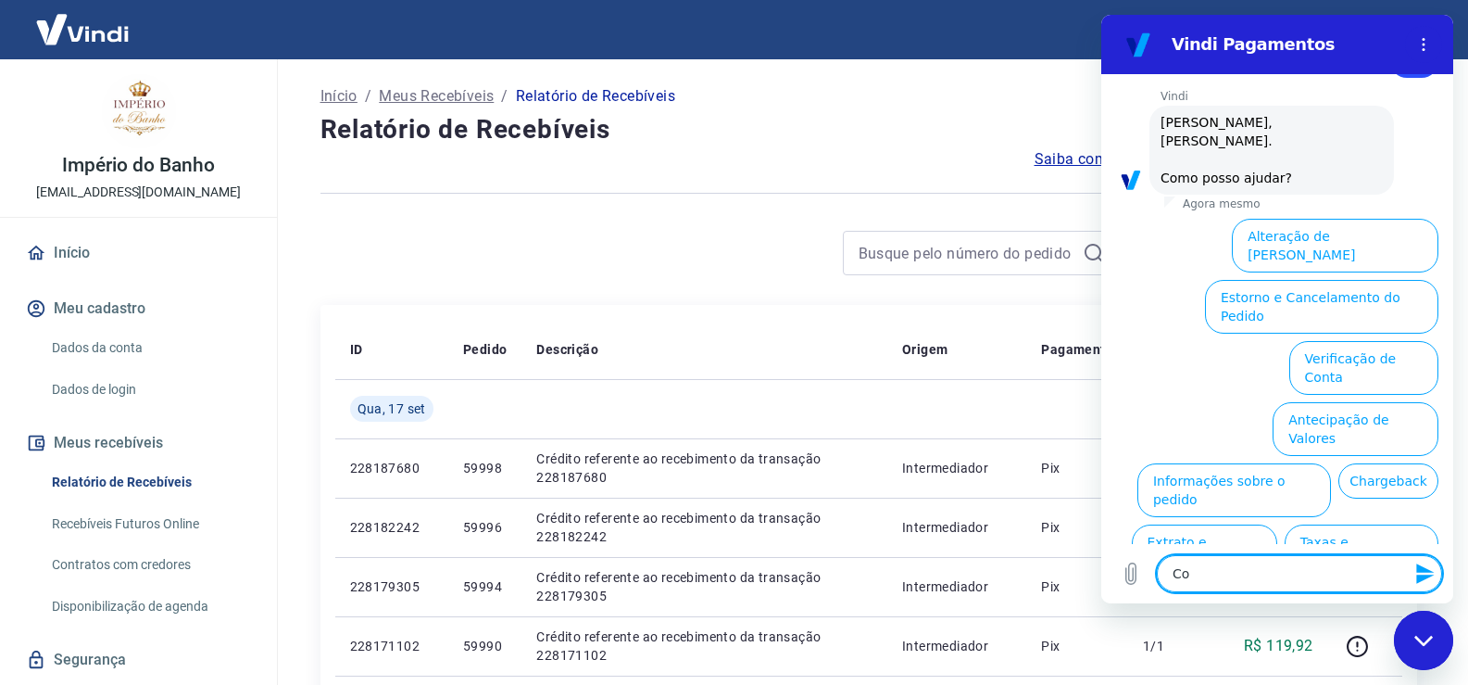
type textarea "Com"
type textarea "x"
type textarea "Como"
type textarea "x"
type textarea "Como"
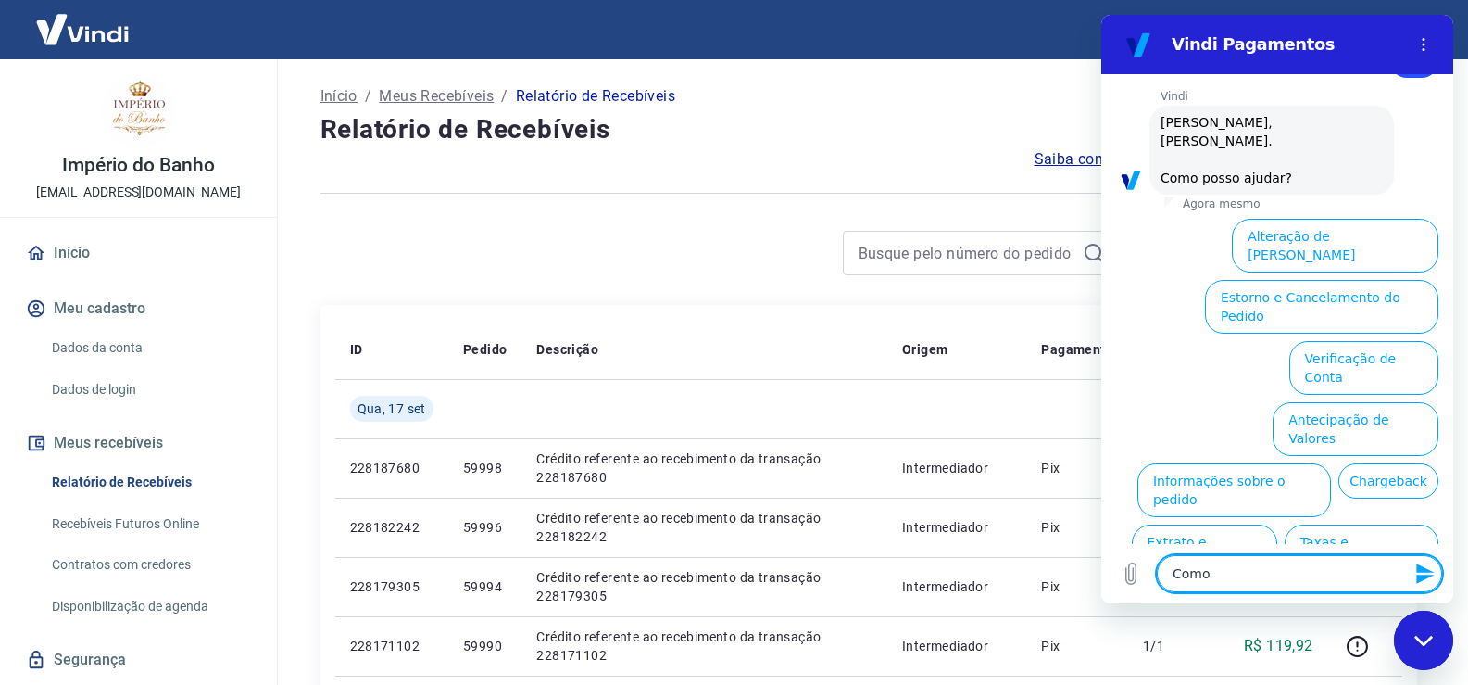
type textarea "x"
type textarea "Como"
type textarea "x"
type textarea "Com"
type textarea "x"
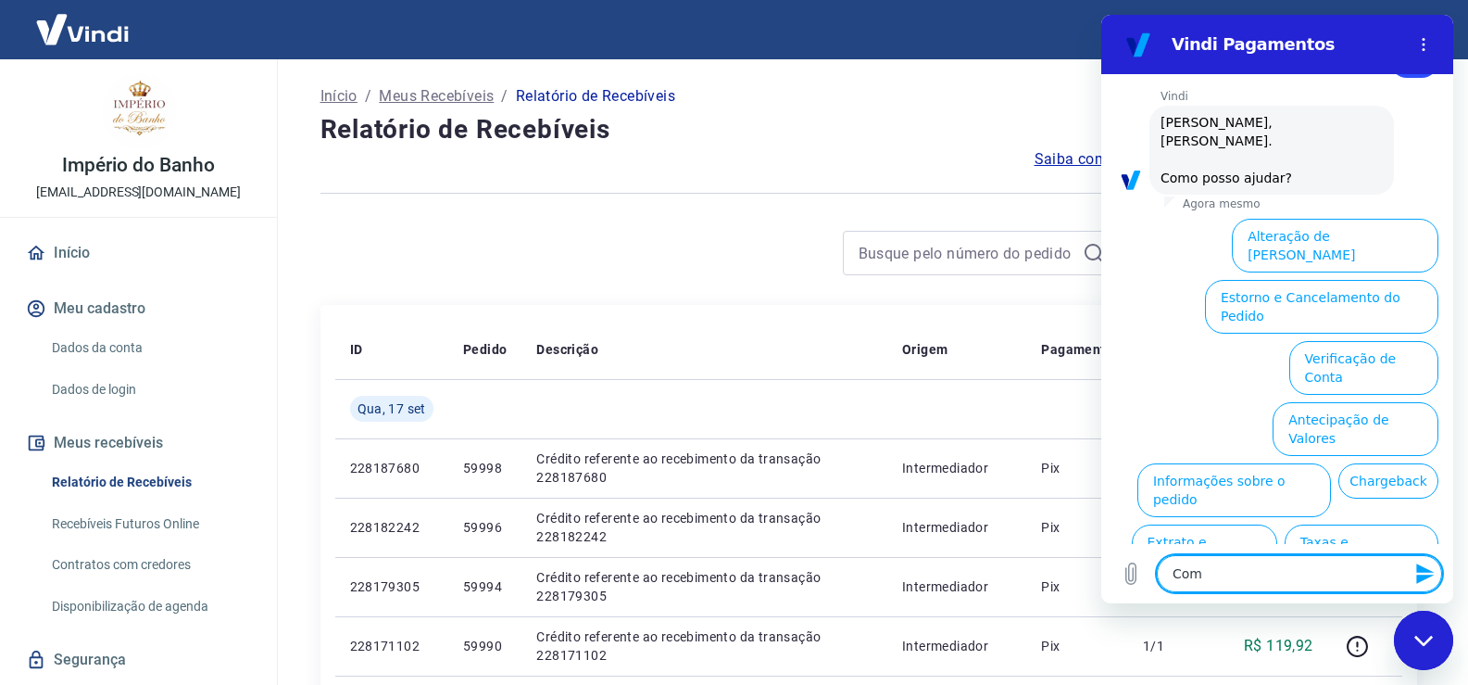
type textarea "Co"
type textarea "x"
type textarea "C"
type textarea "x"
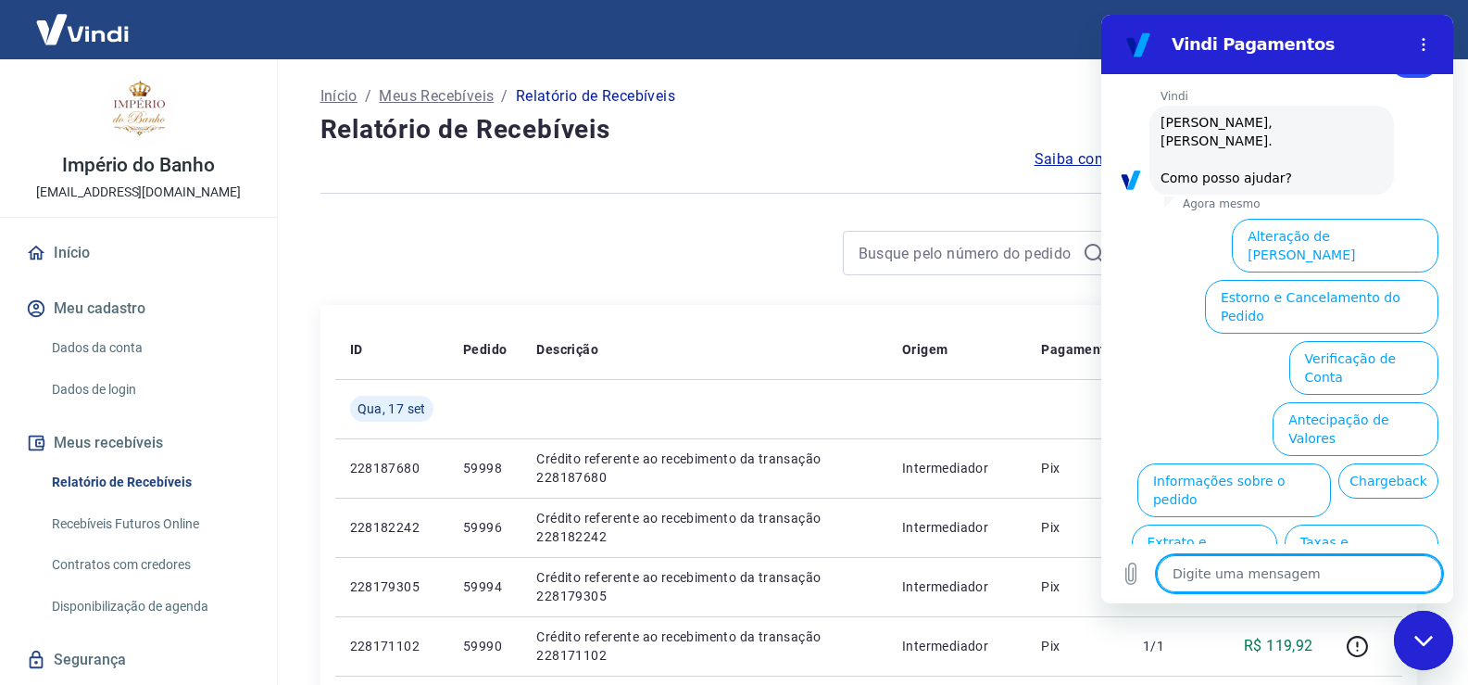
type textarea "Q"
type textarea "x"
type textarea "Qu"
type textarea "x"
type textarea "Qua"
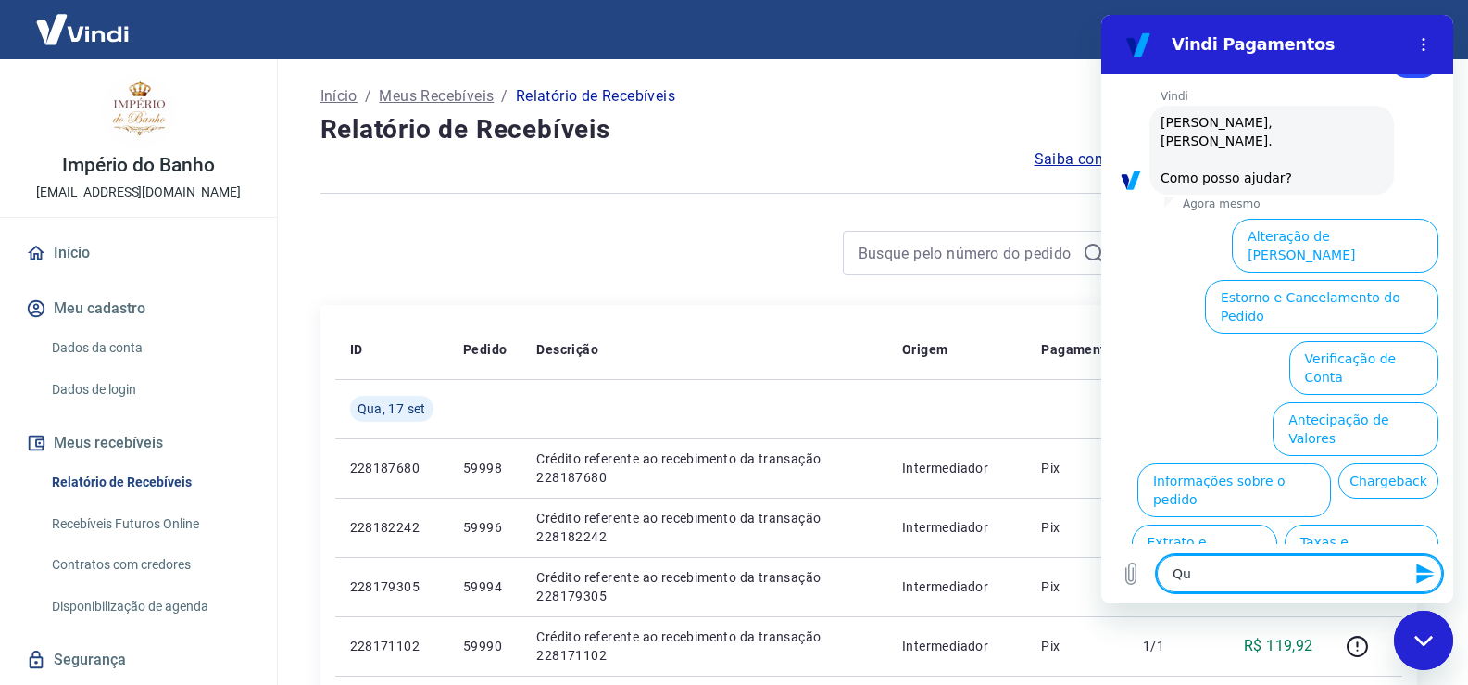
type textarea "x"
type textarea "Qual"
type textarea "x"
type textarea "Qual"
type textarea "x"
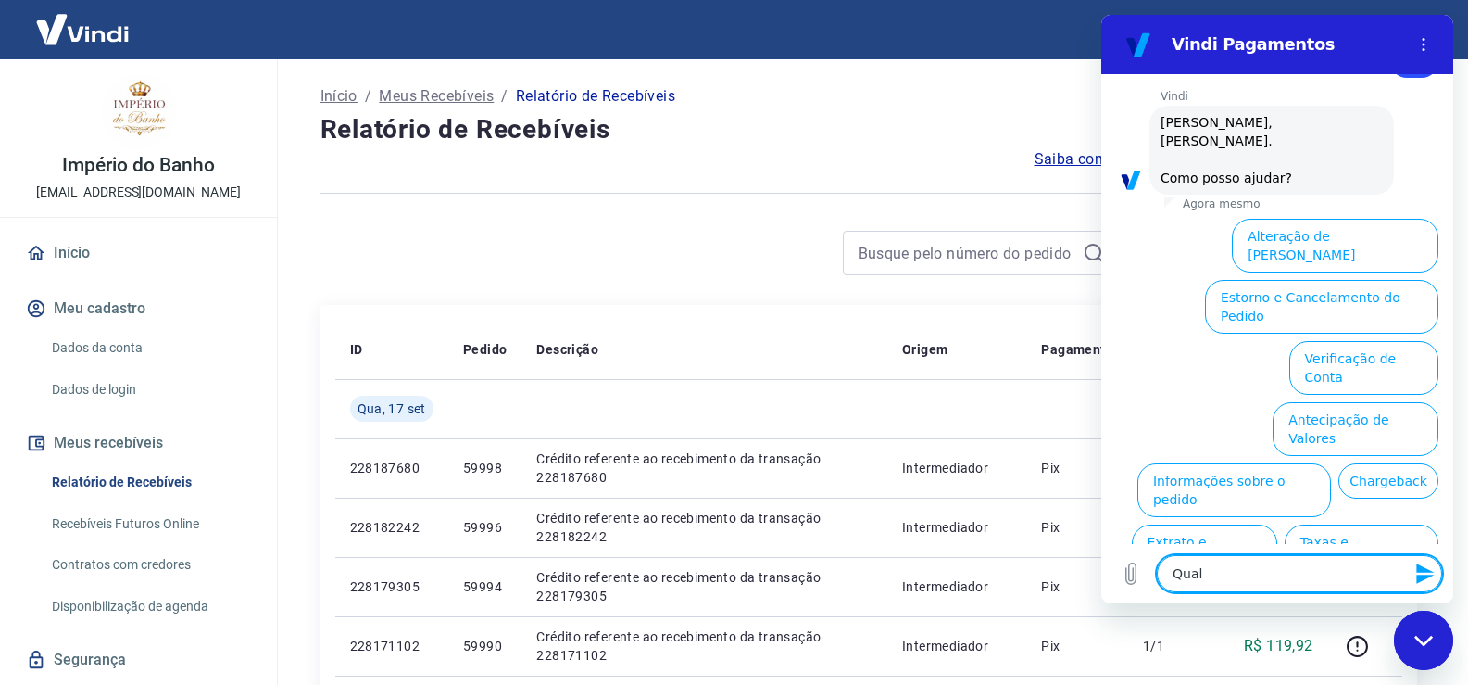
type textarea "Qual o"
type textarea "x"
type textarea "Qual o"
type textarea "x"
type textarea "Qual o c"
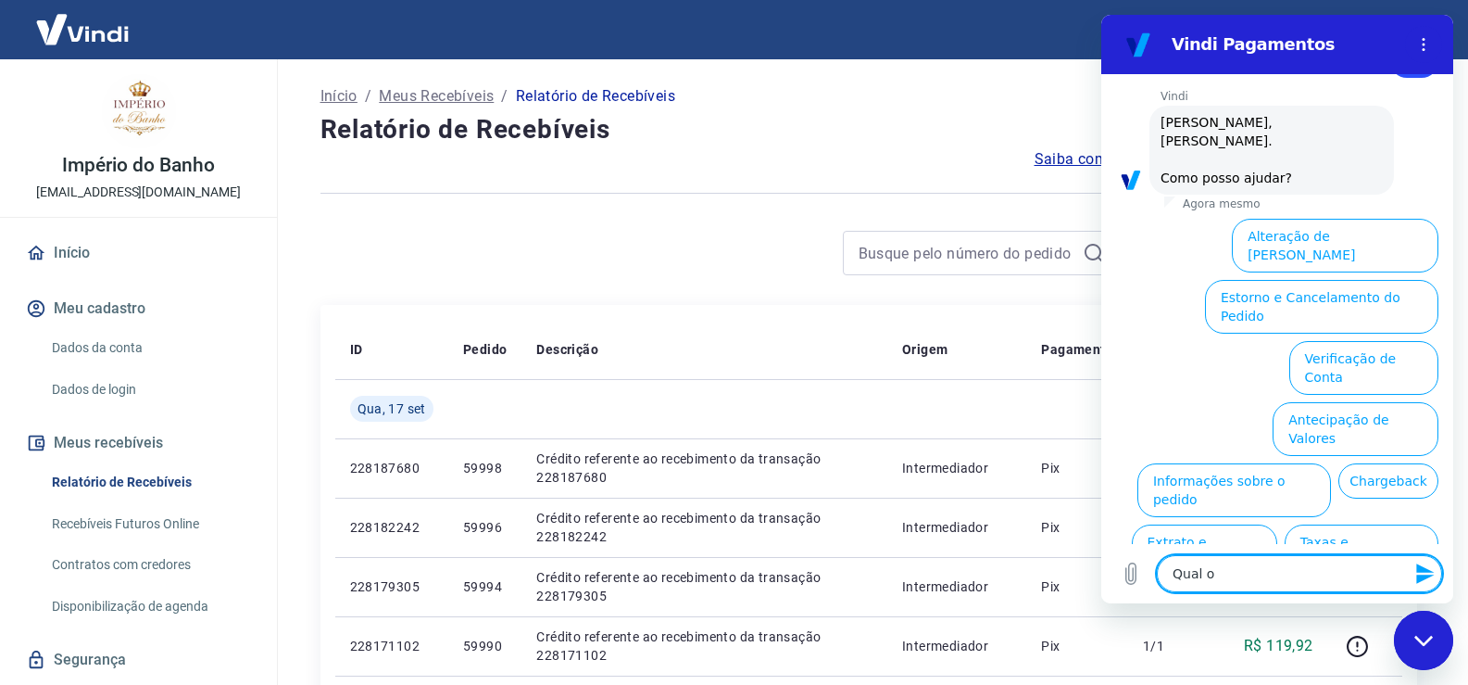
type textarea "x"
type textarea "Qual o ca"
type textarea "x"
type textarea "Qual o cam"
type textarea "x"
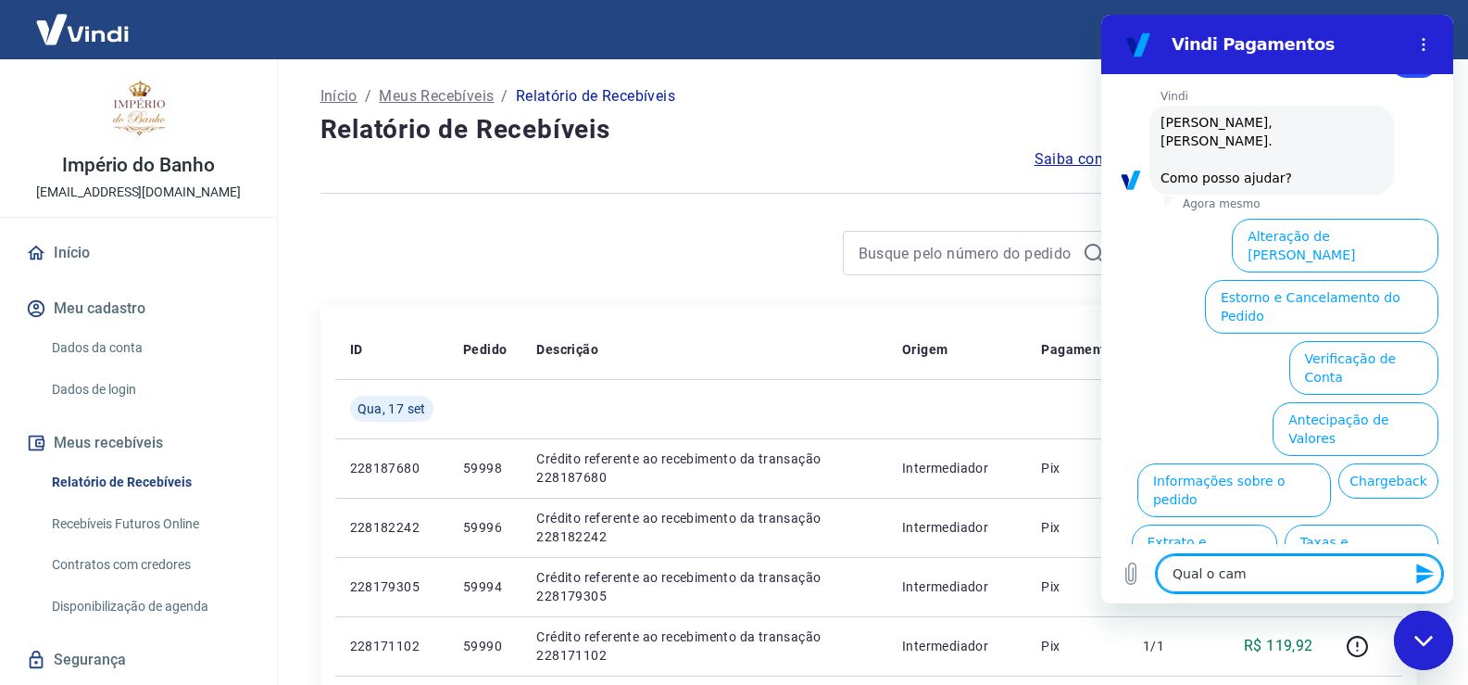
type textarea "Qual o [DEMOGRAPHIC_DATA]"
type textarea "x"
type textarea "Qual o camin"
type textarea "x"
type textarea "Qual o caminh"
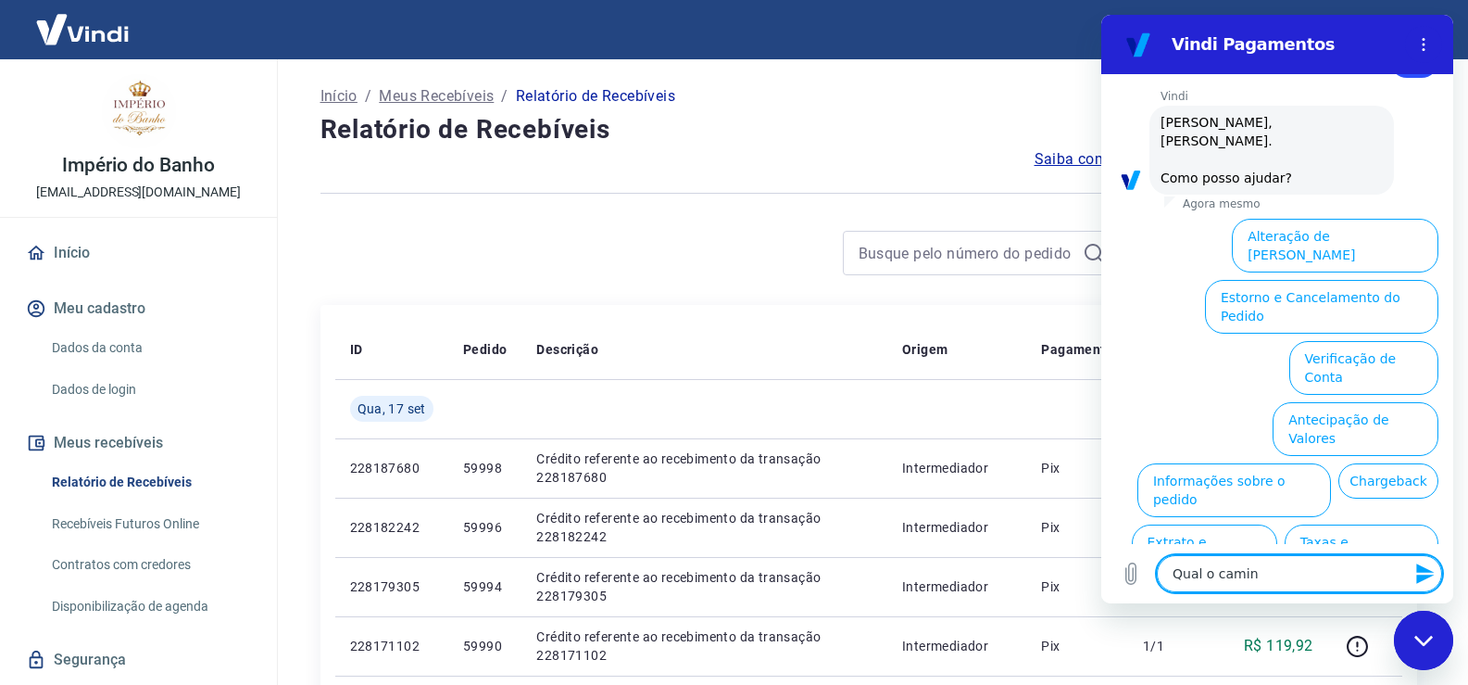
type textarea "x"
type textarea "Qual o caminho"
type textarea "x"
type textarea "Qual o caminho"
type textarea "x"
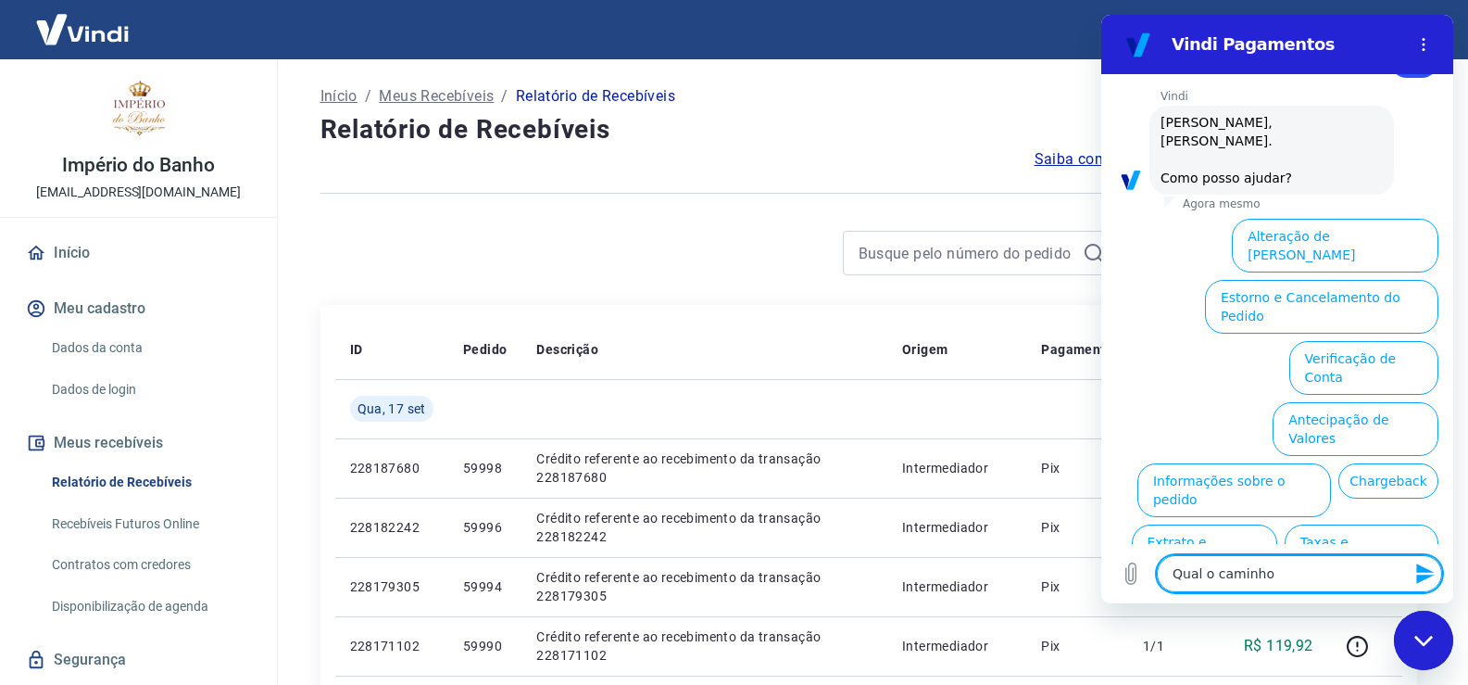
type textarea "Qual o caminho p"
type textarea "x"
type textarea "Qual o caminho pa"
type textarea "x"
type textarea "Qual o caminho par"
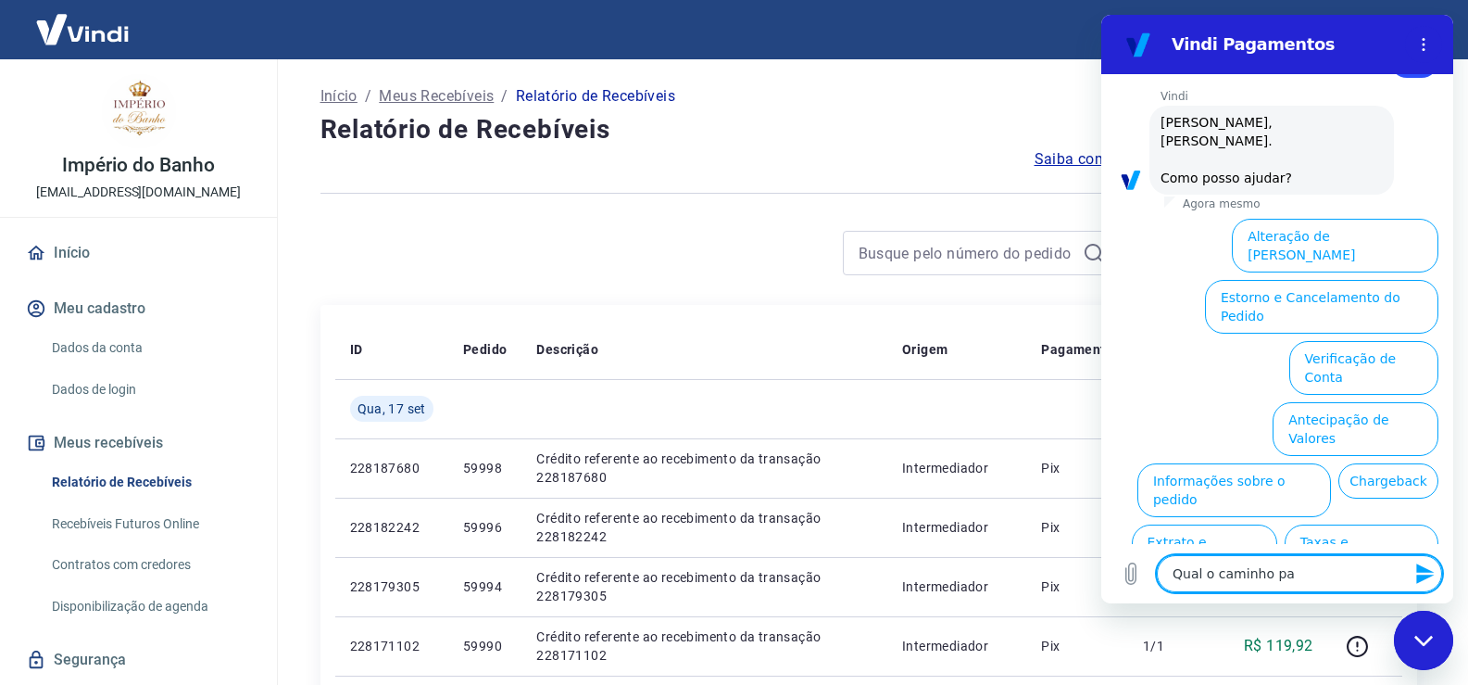
type textarea "x"
type textarea "Qual o caminho para"
type textarea "x"
type textarea "Qual o caminho para"
type textarea "x"
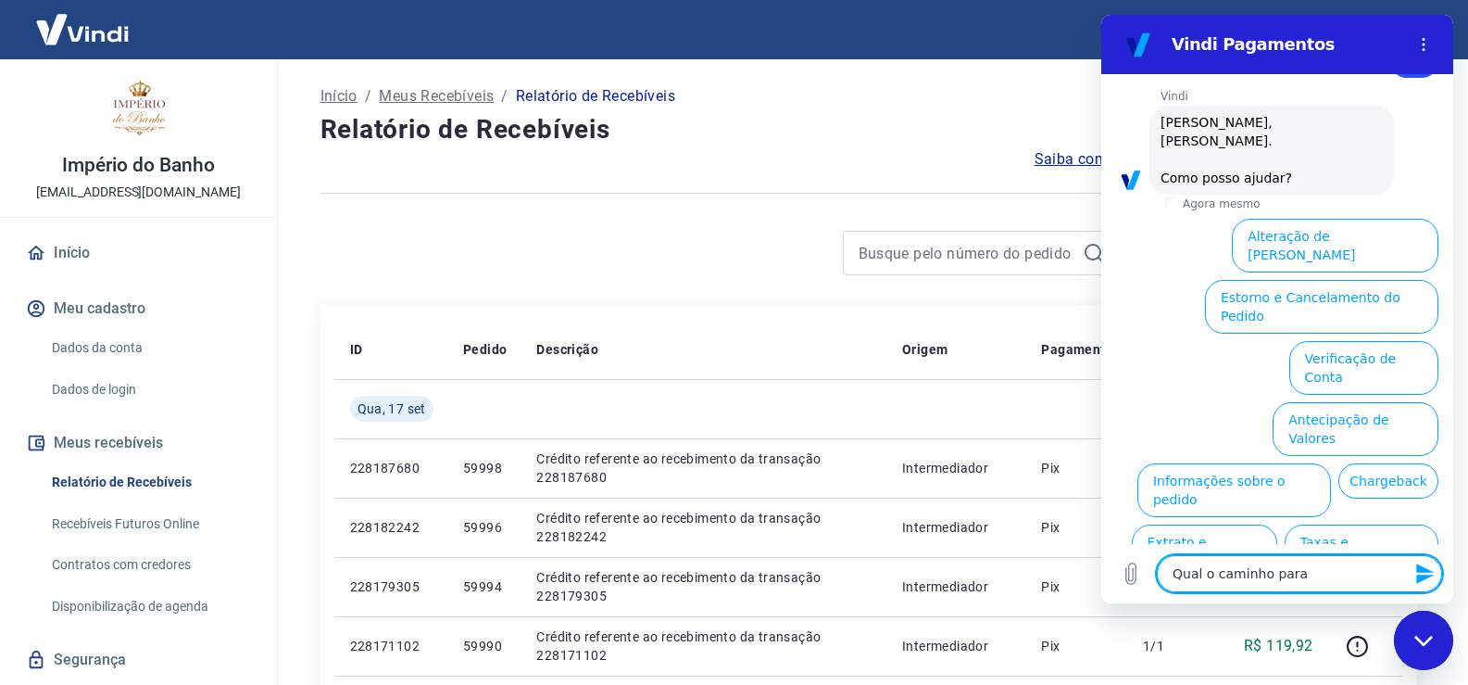
type textarea "Qual o caminho para o"
type textarea "x"
type textarea "Qual o caminho para o"
type textarea "x"
type textarea "Qual o caminho para o q"
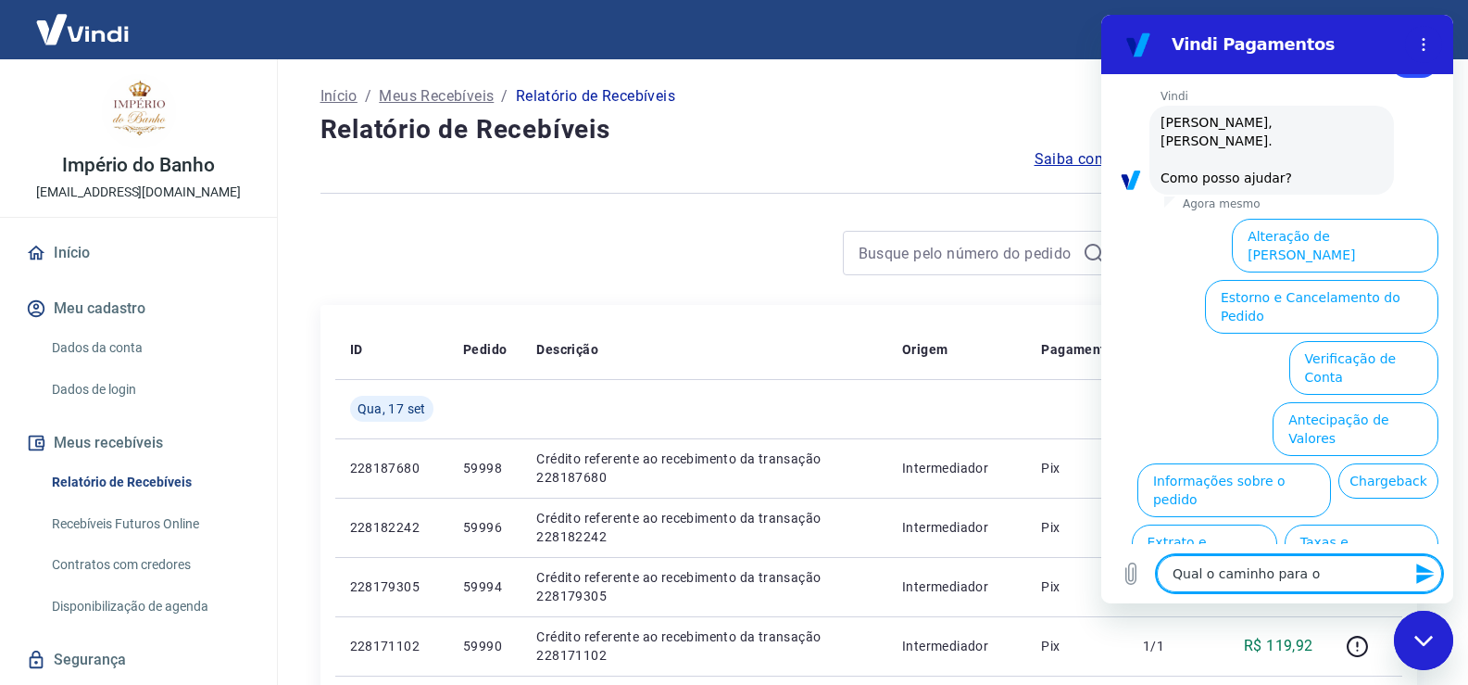
type textarea "x"
type textarea "Qual o caminho para o qu"
type textarea "x"
type textarea "Qual o caminho para o que"
type textarea "x"
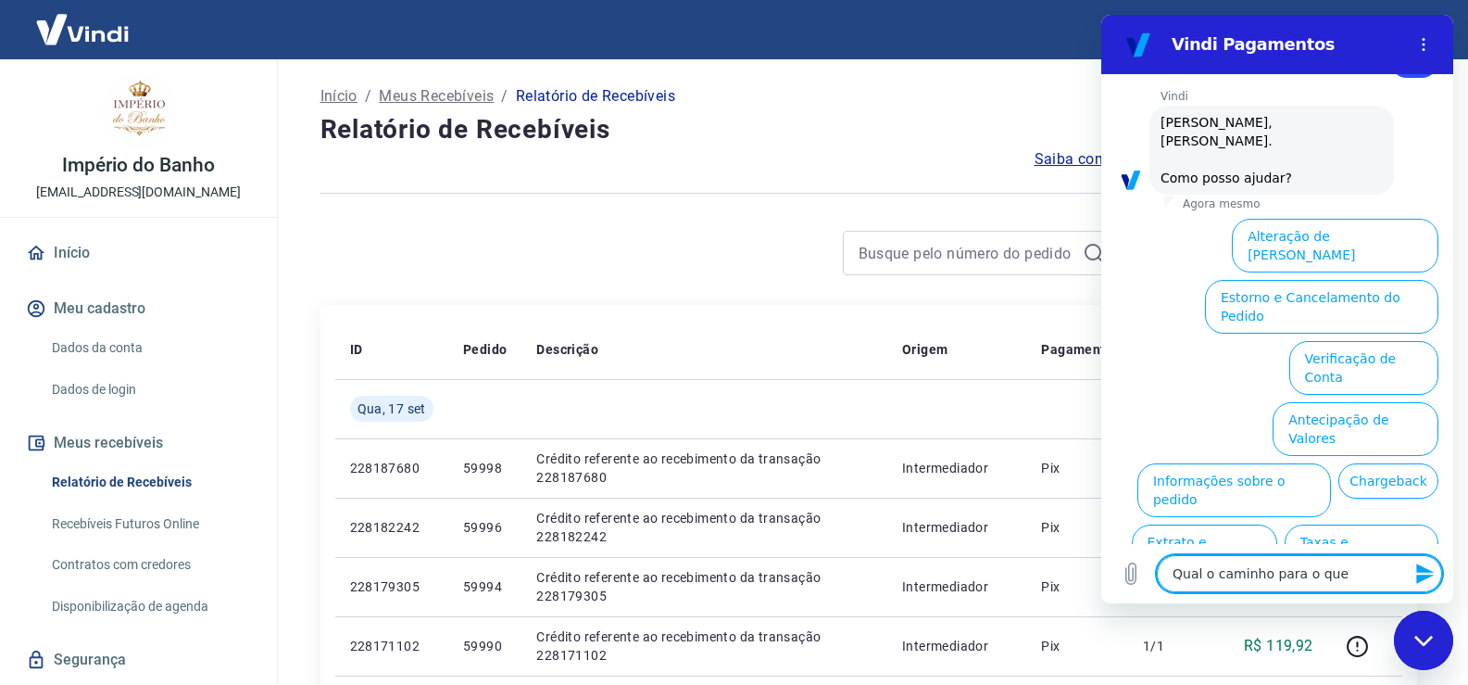
type textarea "Qual o caminho para o ques"
type textarea "x"
type textarea "Qual o caminho para o quest"
type textarea "x"
type textarea "Qual o caminho para o questi"
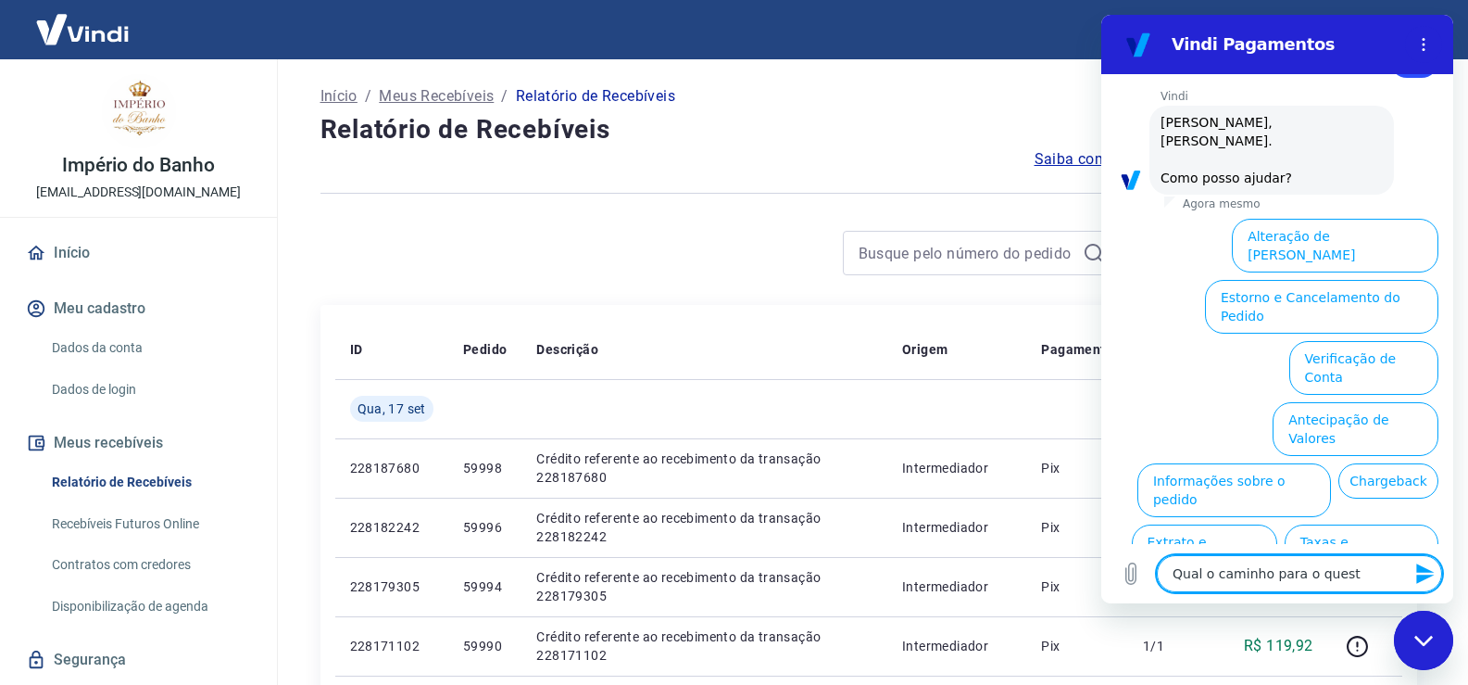
type textarea "x"
type textarea "Qual o caminho para o questio"
type textarea "x"
type textarea "Qual o caminho para o question"
type textarea "x"
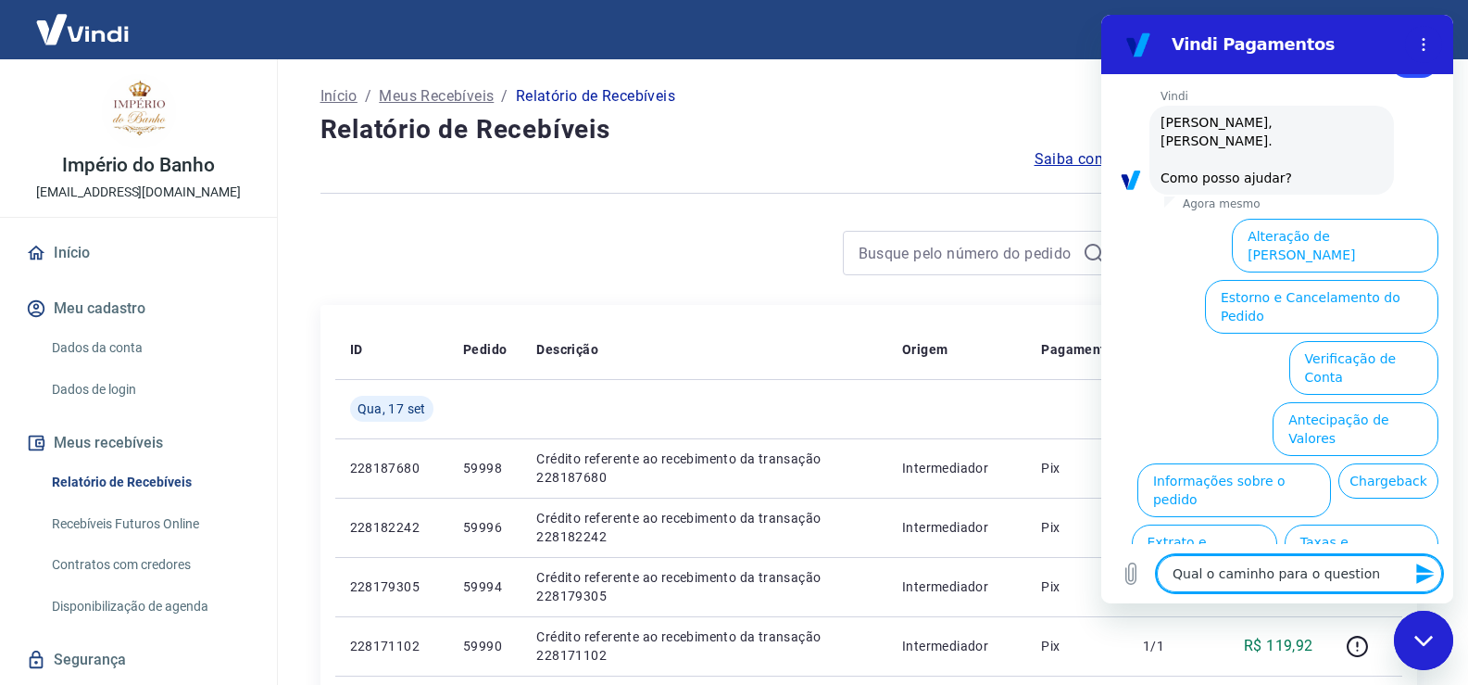
type textarea "Qual o caminho para o questiona"
type textarea "x"
type textarea "Qual o caminho para o questionam"
type textarea "x"
type textarea "Qual o caminho para o questioname"
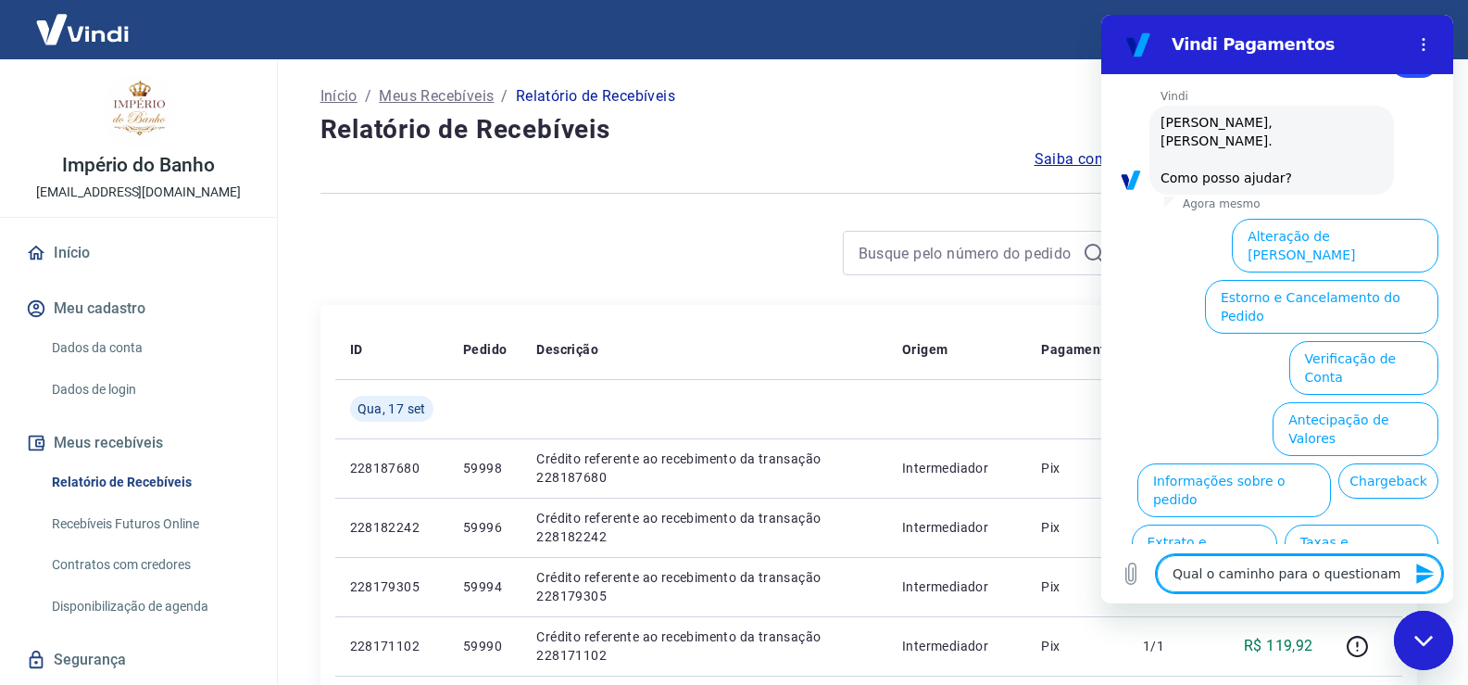
type textarea "x"
type textarea "Qual o caminho para o questionamen"
type textarea "x"
type textarea "Qual o caminho para o questionament"
type textarea "x"
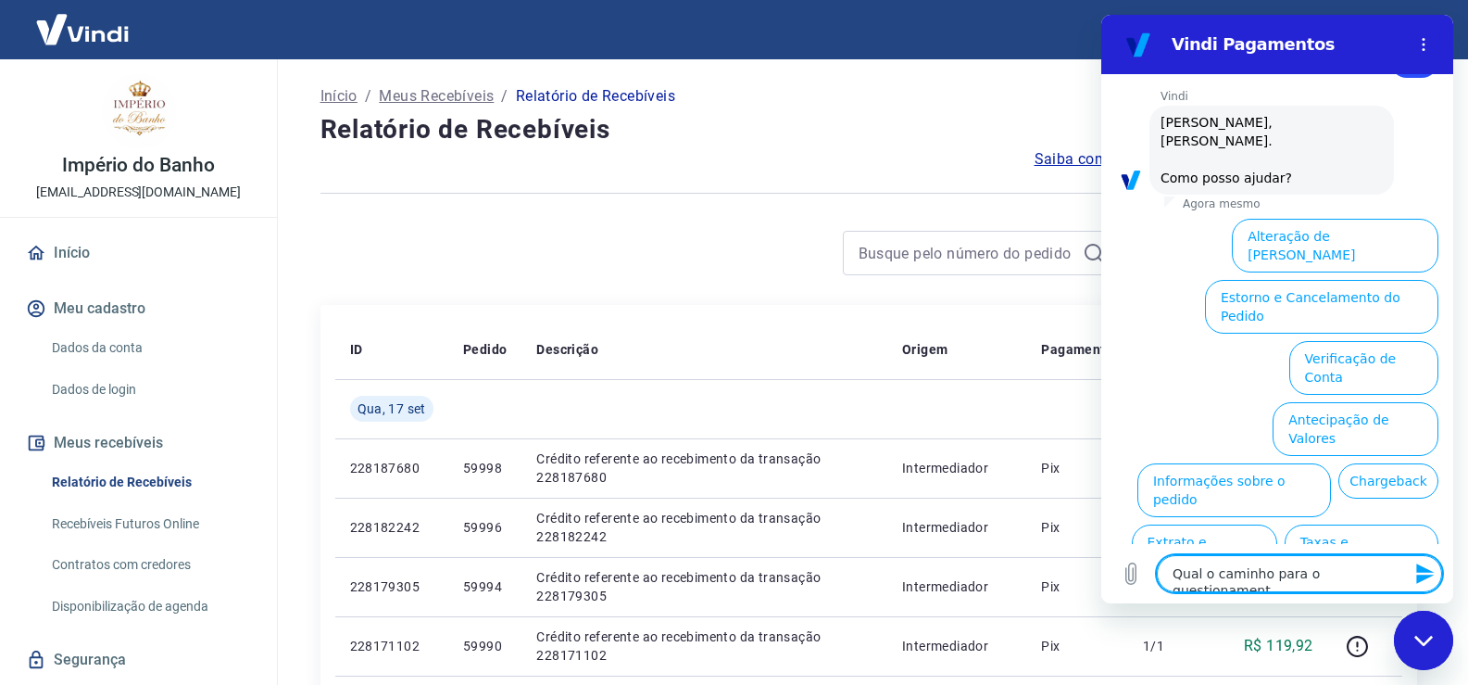
type textarea "Qual o caminho para o questionamente"
type textarea "x"
type textarea "Qual o caminho para o questionament"
type textarea "x"
type textarea "Qual o caminho para o questionamen"
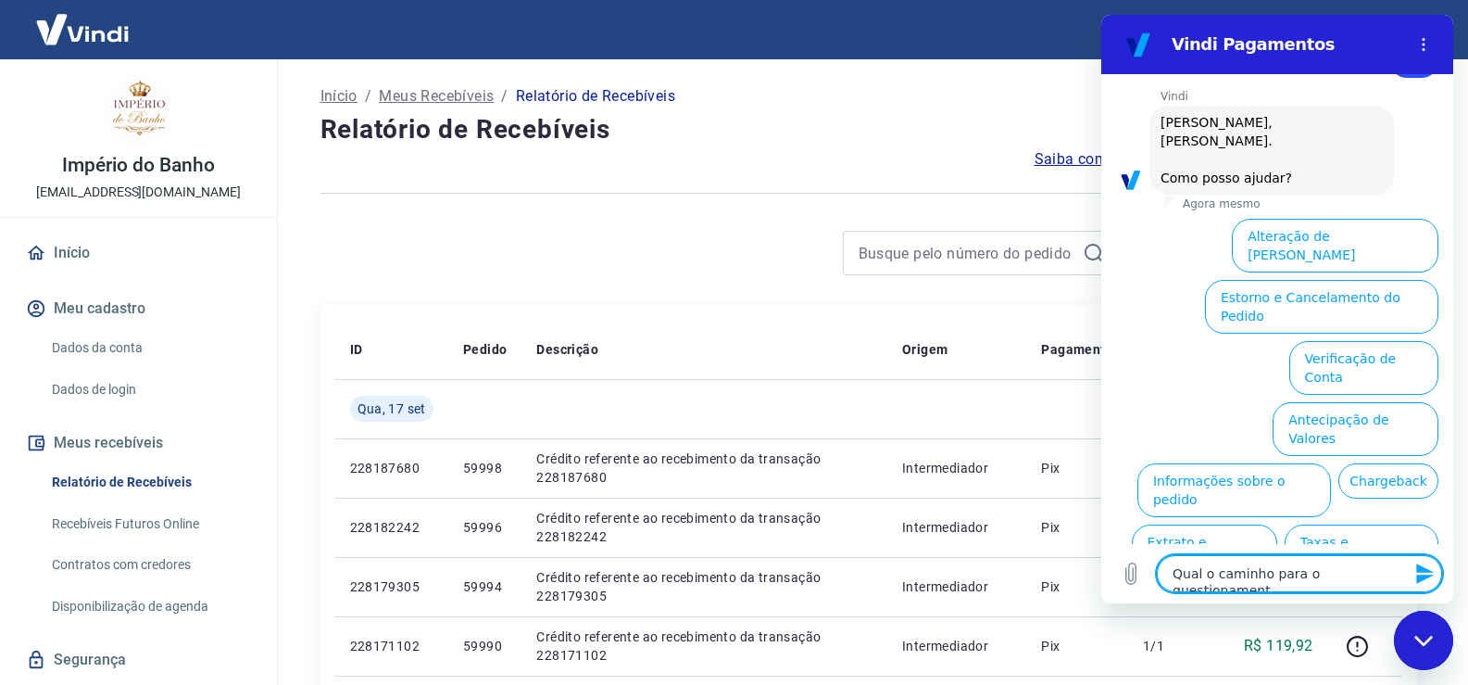
type textarea "x"
type textarea "Qual o caminho para o questionament"
type textarea "x"
type textarea "Qual o caminho para o questionamento"
type textarea "x"
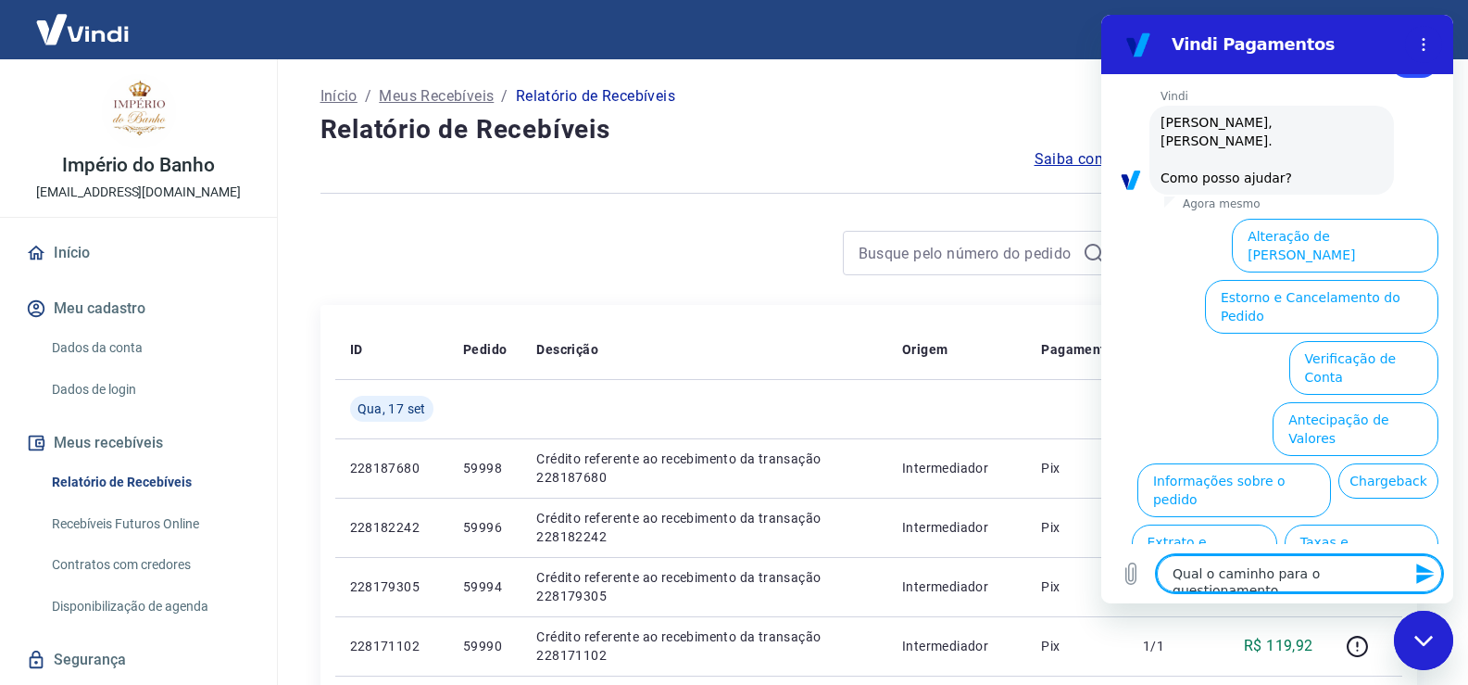
type textarea "Qual o caminho para o questionamento"
type textarea "x"
type textarea "Qual o caminho para o questionamento d"
type textarea "x"
type textarea "Qual o caminho para o questionamento do"
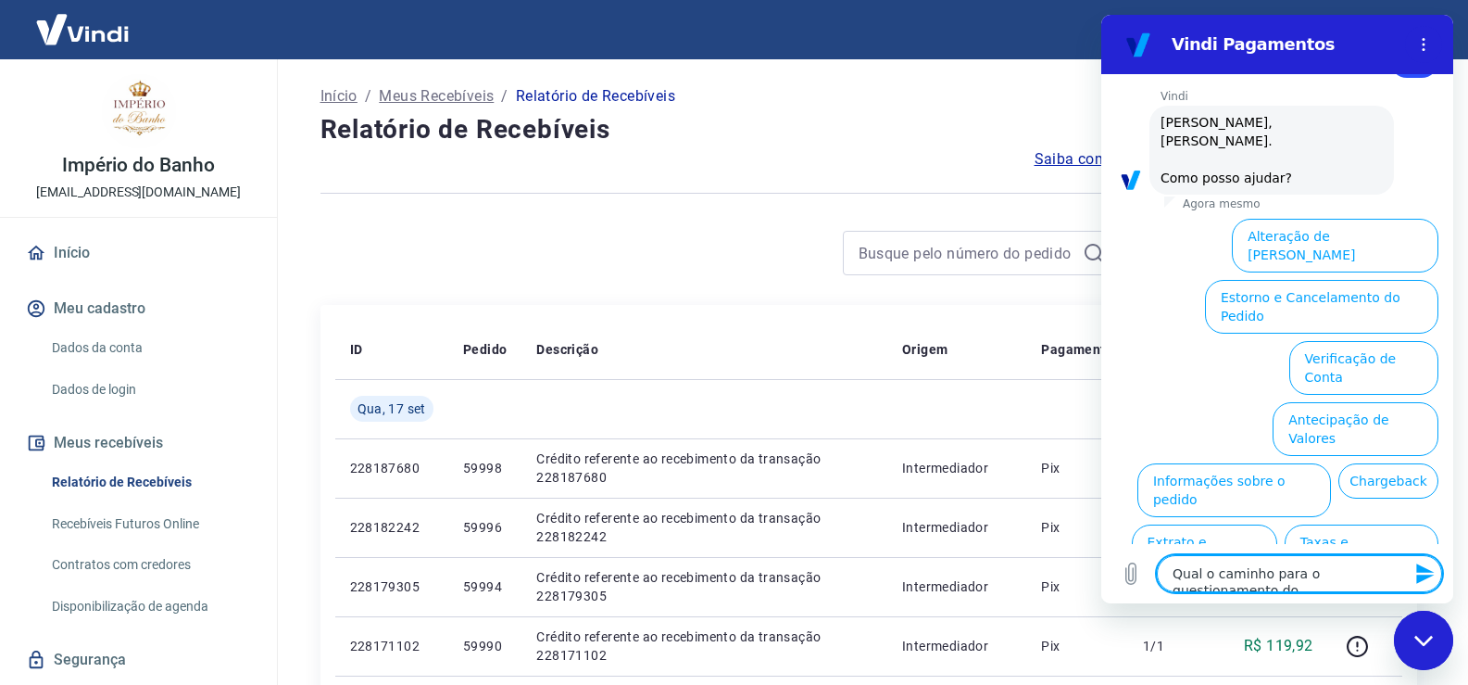
type textarea "x"
type textarea "Qual o caminho para o questionamento dos"
type textarea "x"
type textarea "Qual o caminho para o questionamento do"
type textarea "x"
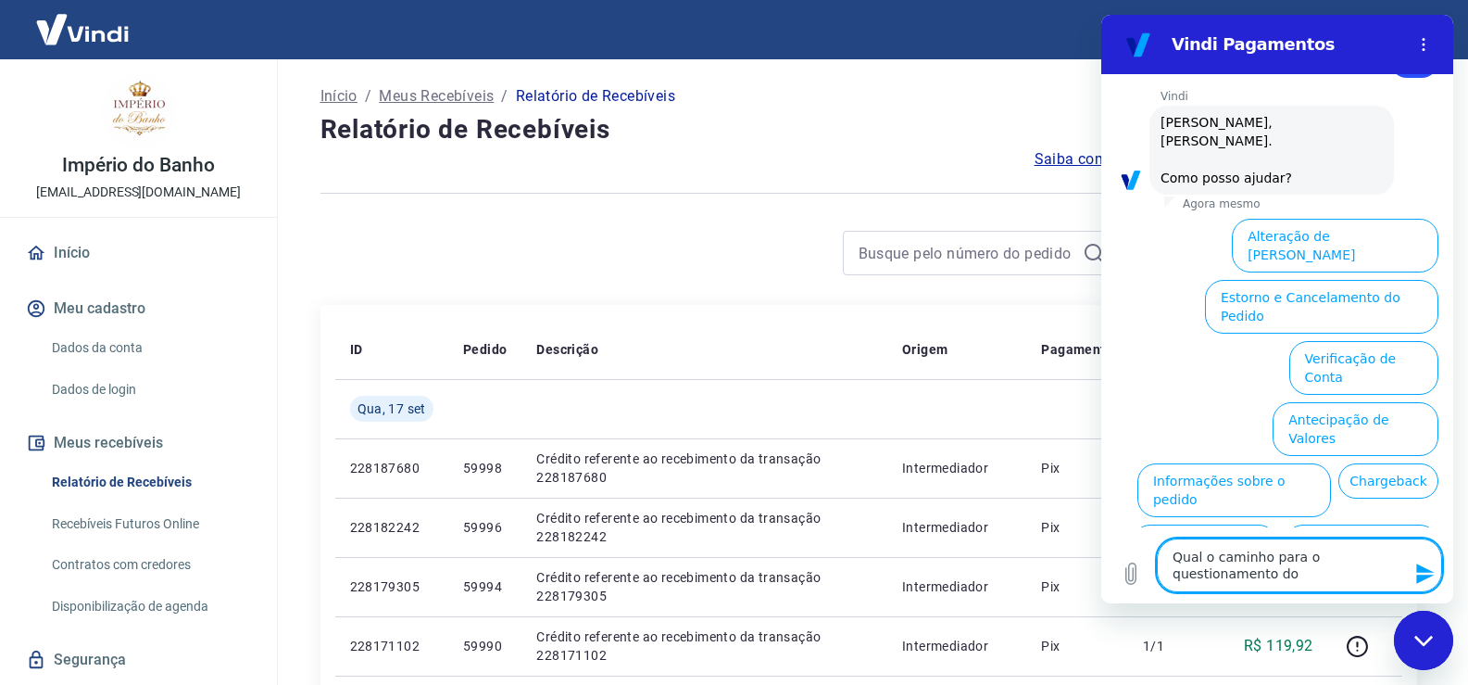
type textarea "Qual o caminho para o questionamento d"
type textarea "x"
type textarea "Qual o caminho para o questionamento de"
type textarea "x"
type textarea "Qual o caminho para o questionamento de"
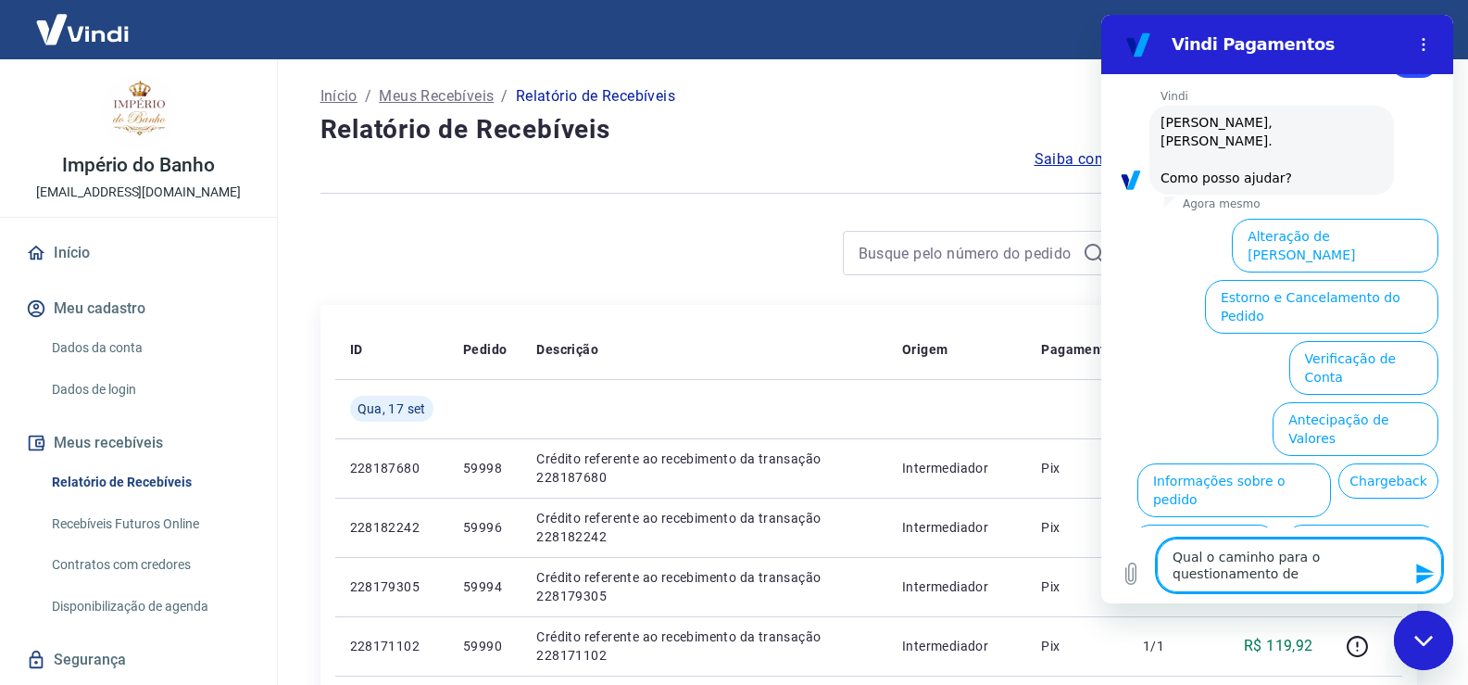
type textarea "x"
type textarea "Qual o caminho para o questionamento de v"
type textarea "x"
type textarea "Qual o caminho para o questionamento de va"
type textarea "x"
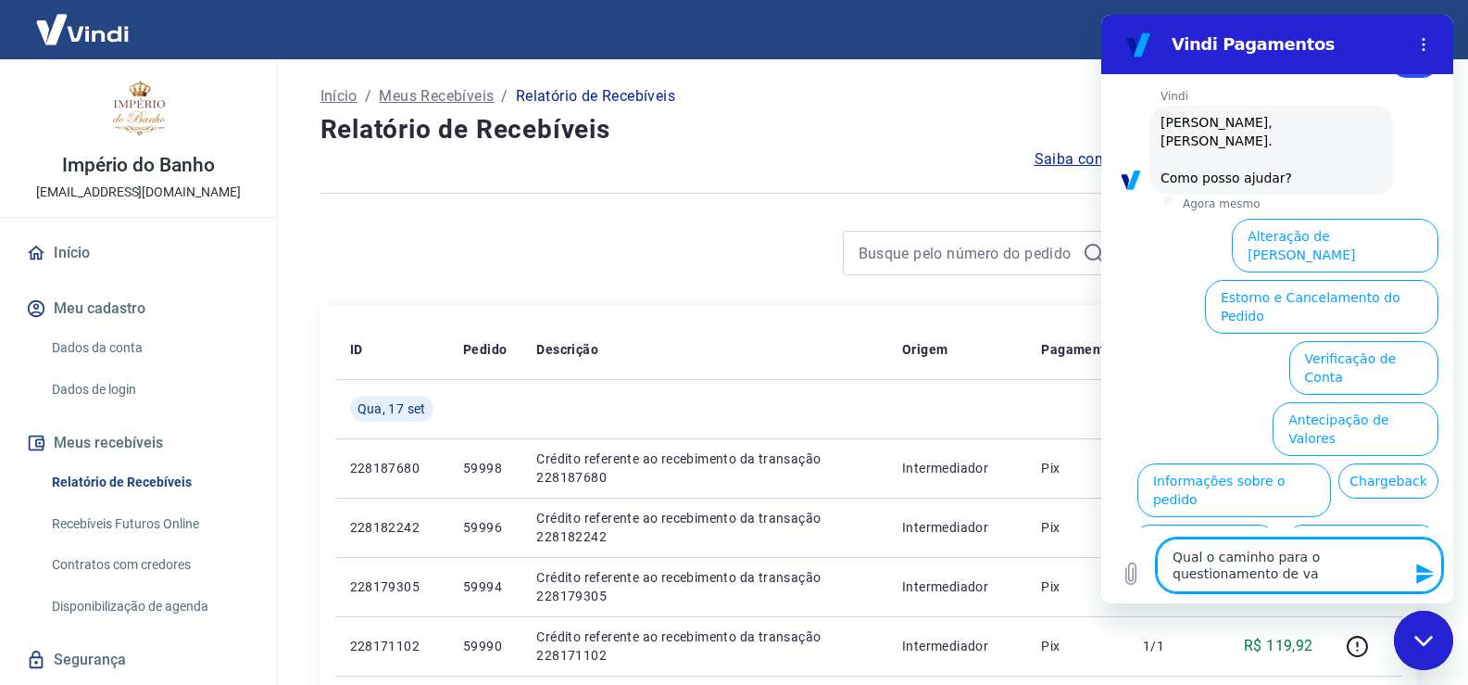
type textarea "Qual o caminho para o questionamento de val"
type textarea "x"
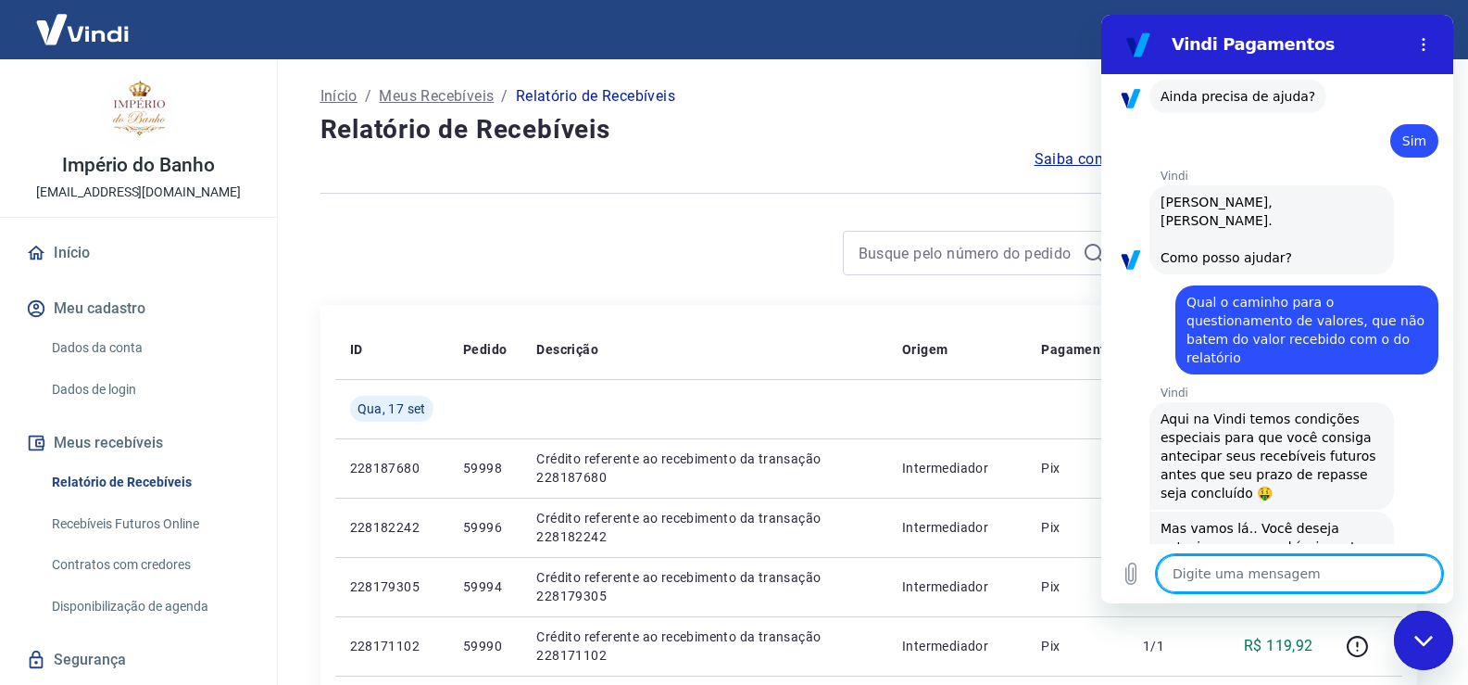
scroll to position [1410, 0]
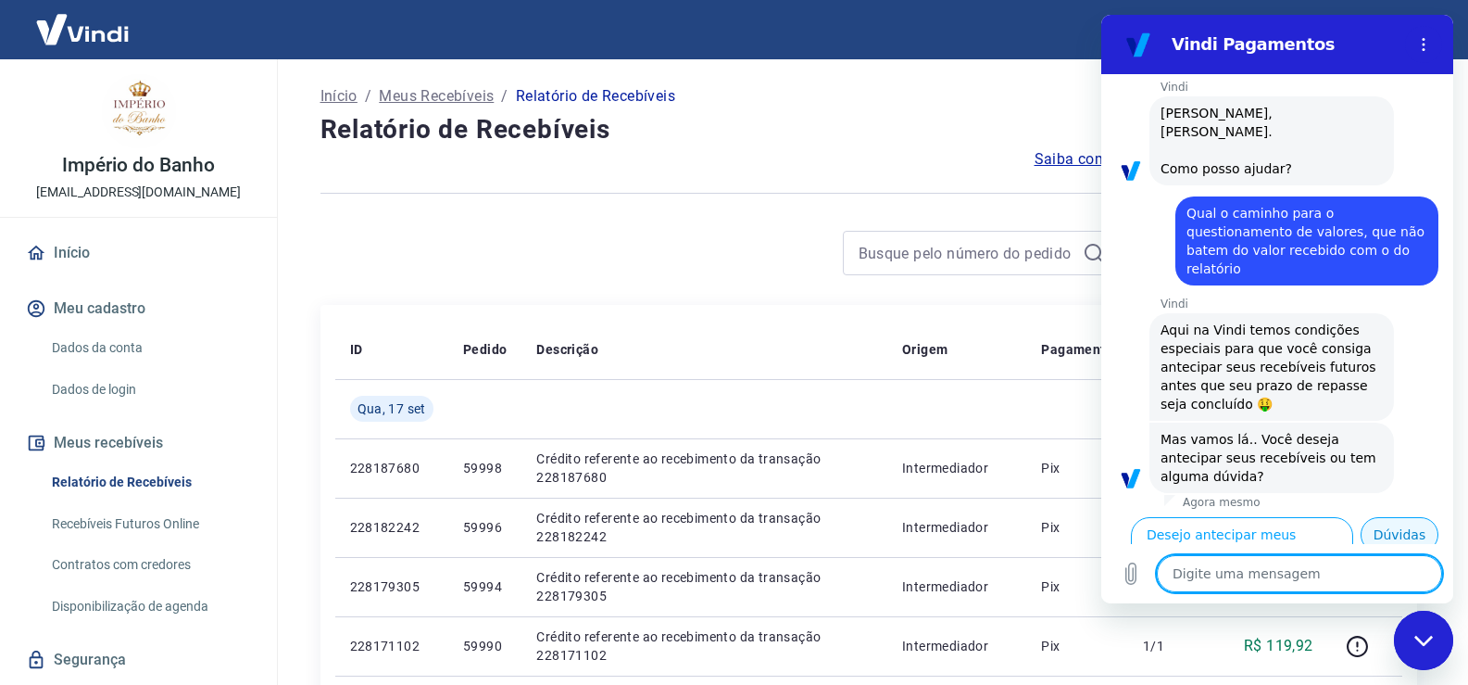
click at [1384, 522] on button "Dúvidas" at bounding box center [1400, 534] width 78 height 35
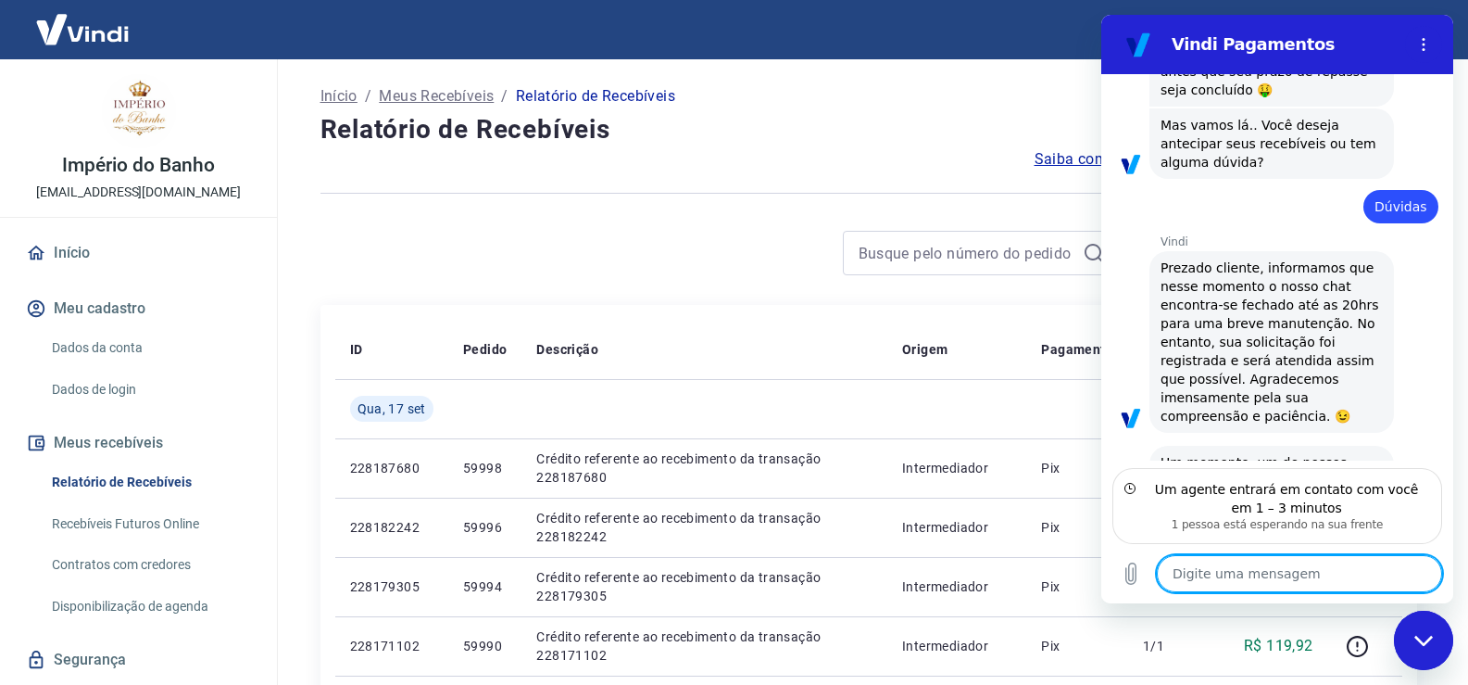
scroll to position [1727, 0]
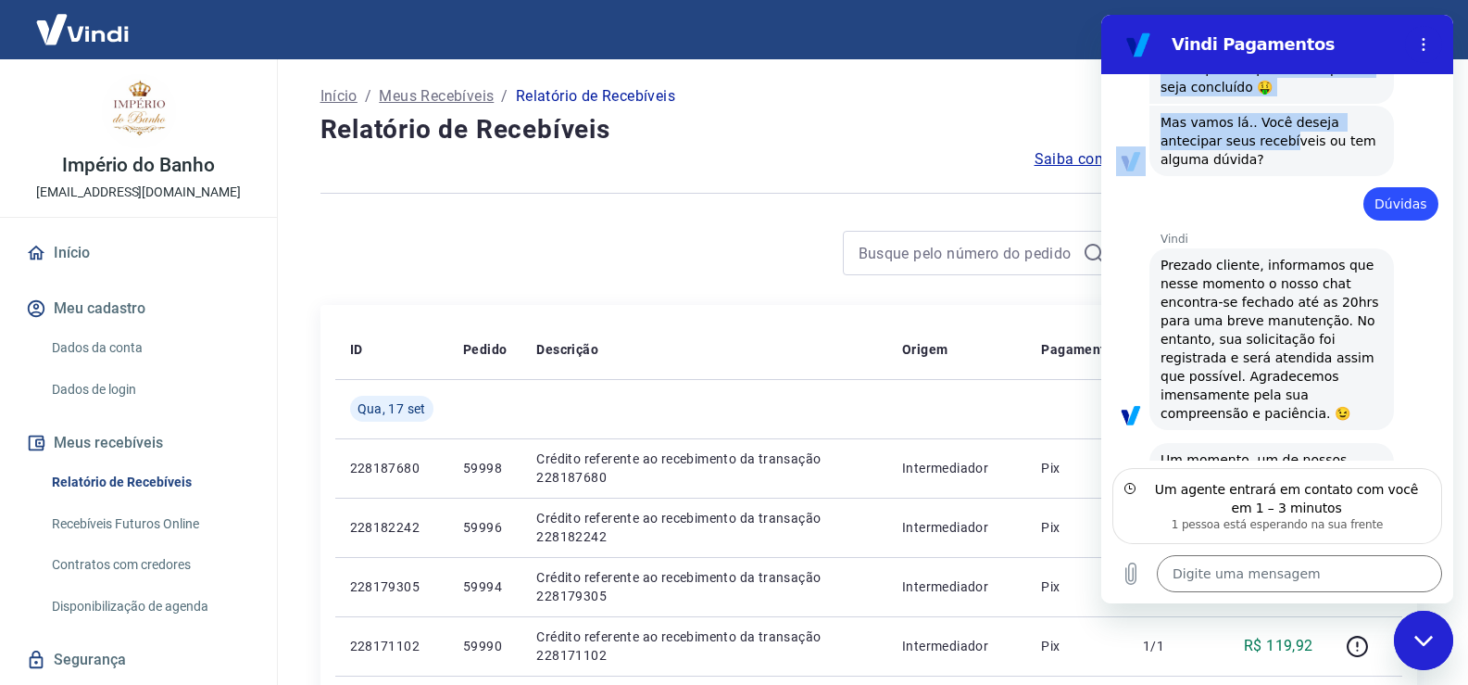
drag, startPoint x: 1318, startPoint y: 24, endPoint x: 1279, endPoint y: 82, distance: 70.1
click at [1279, 82] on div "Vindi Pagamentos 08:51 diz: [PERSON_NAME] dia como vai? Enviado · 08:51 [PERSON…" at bounding box center [1278, 309] width 352 height 588
click at [966, 132] on h4 "Relatório de Recebíveis" at bounding box center [869, 129] width 1097 height 37
click at [1412, 647] on div "Fechar janela de mensagens" at bounding box center [1424, 640] width 56 height 56
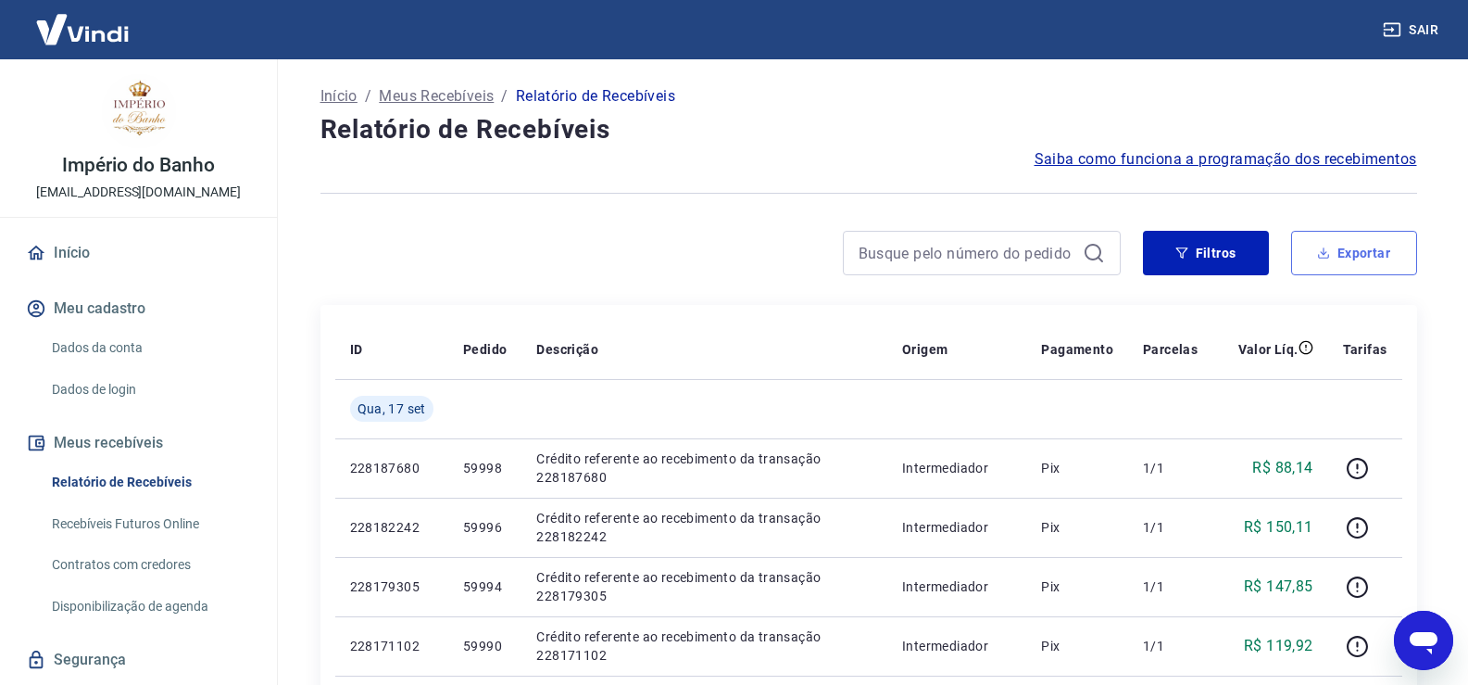
click at [1358, 246] on button "Exportar" at bounding box center [1354, 253] width 126 height 44
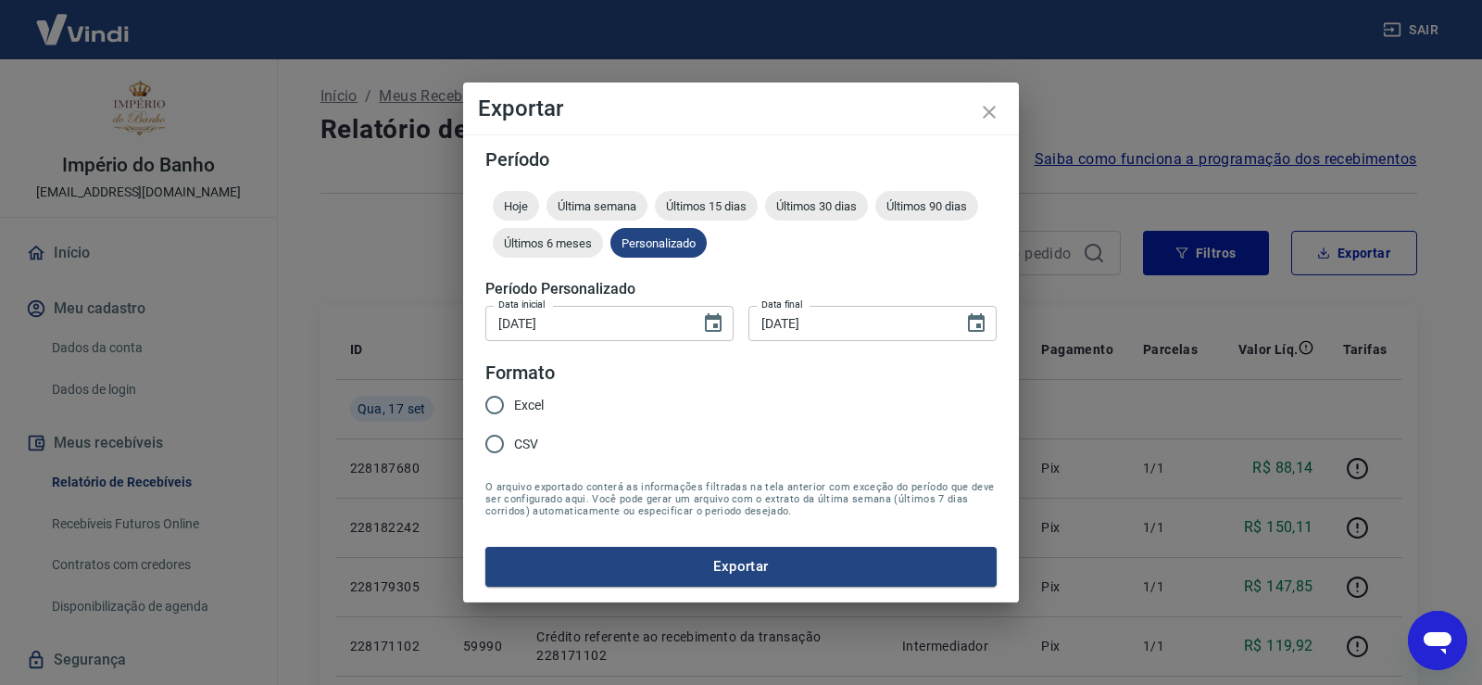
click at [498, 406] on input "Excel" at bounding box center [494, 404] width 39 height 39
click at [743, 567] on button "Exportar" at bounding box center [740, 566] width 511 height 39
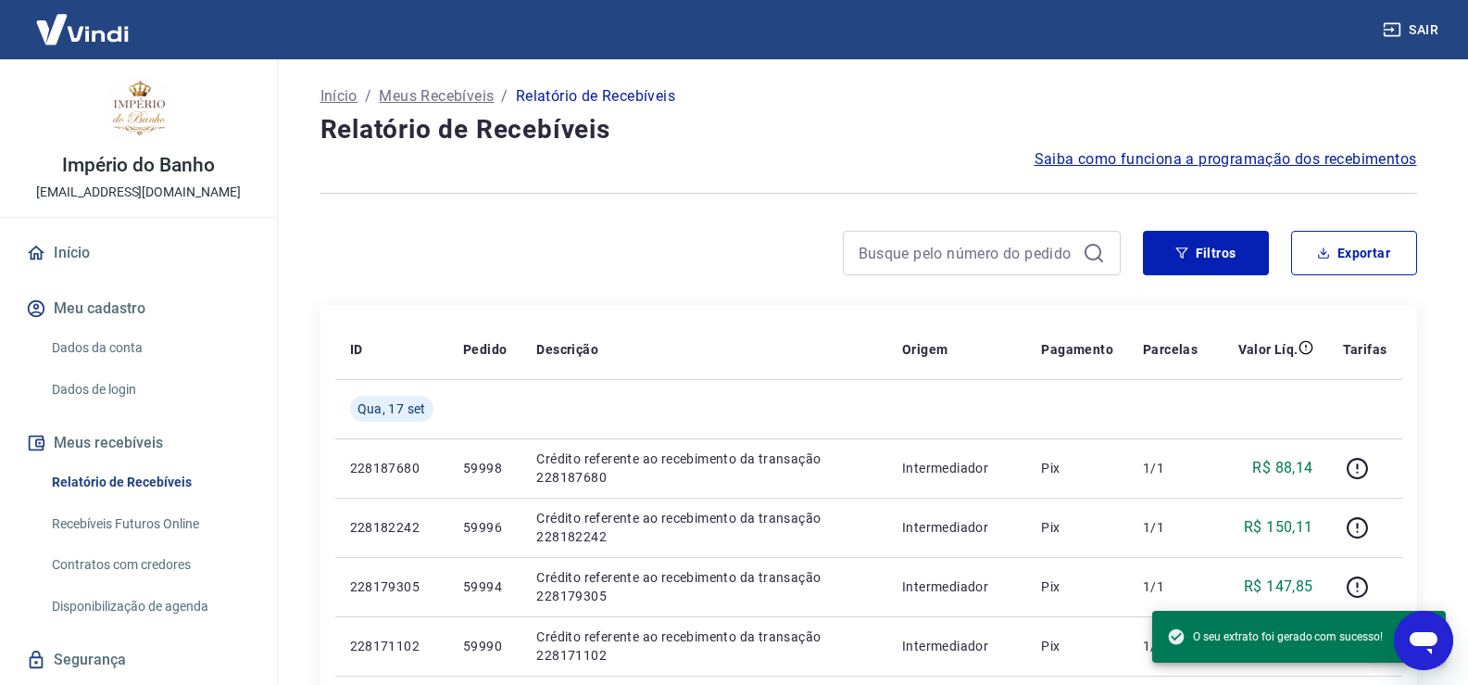
click at [1428, 641] on icon "Abrir janela de mensagens" at bounding box center [1424, 643] width 28 height 22
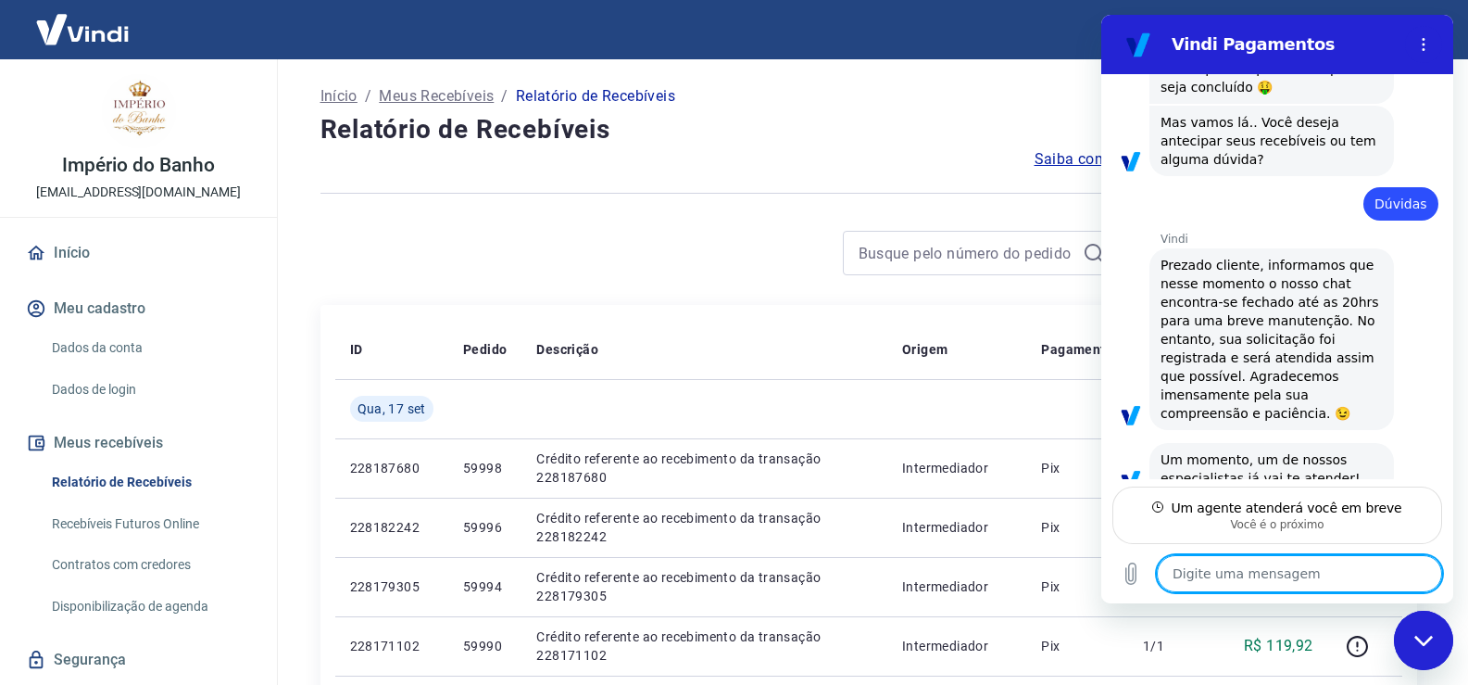
scroll to position [1708, 0]
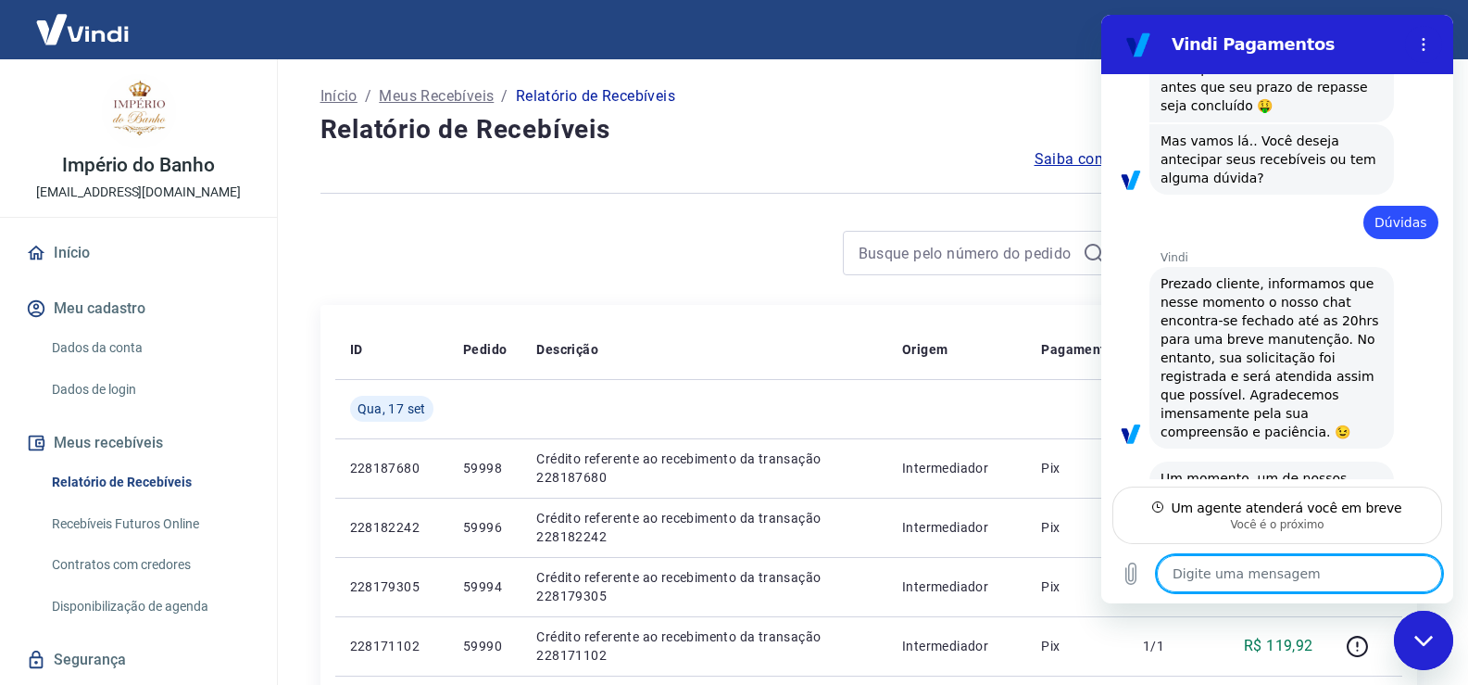
click at [1316, 575] on textarea at bounding box center [1299, 573] width 285 height 37
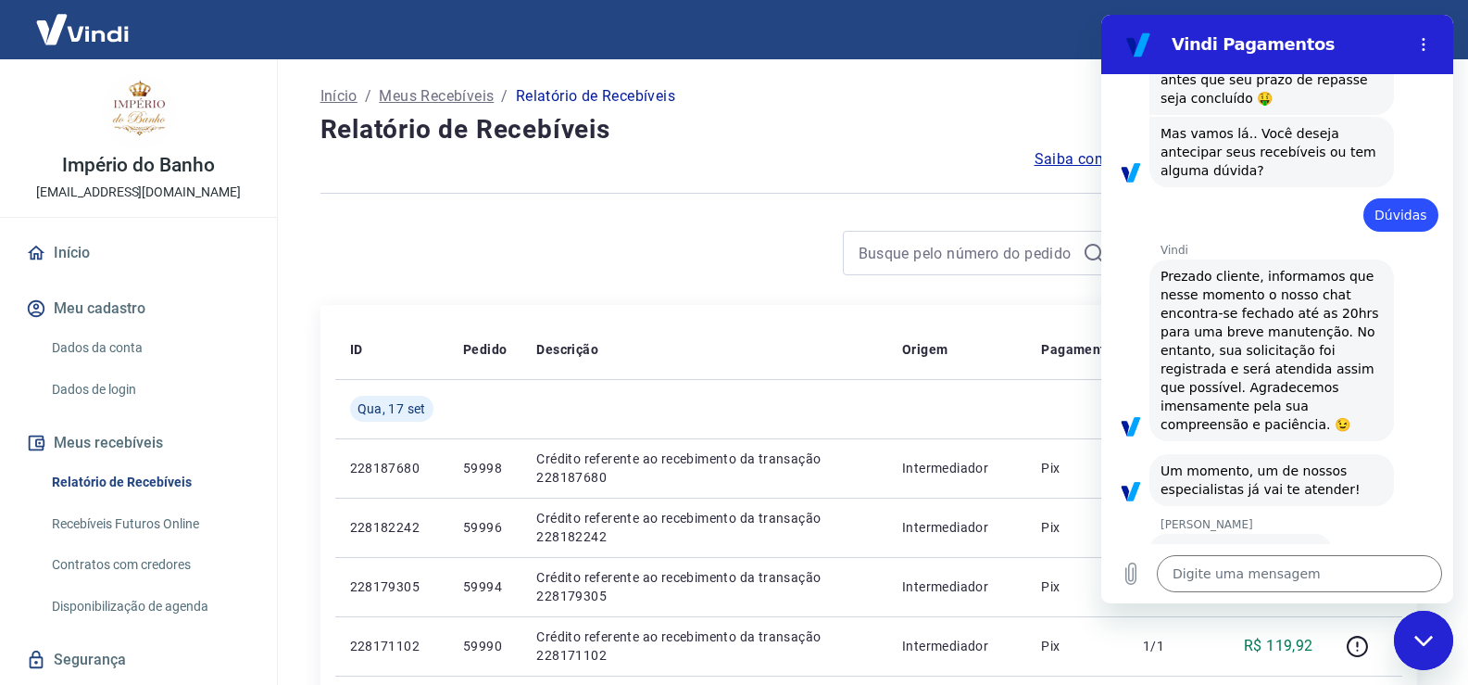
scroll to position [1714, 0]
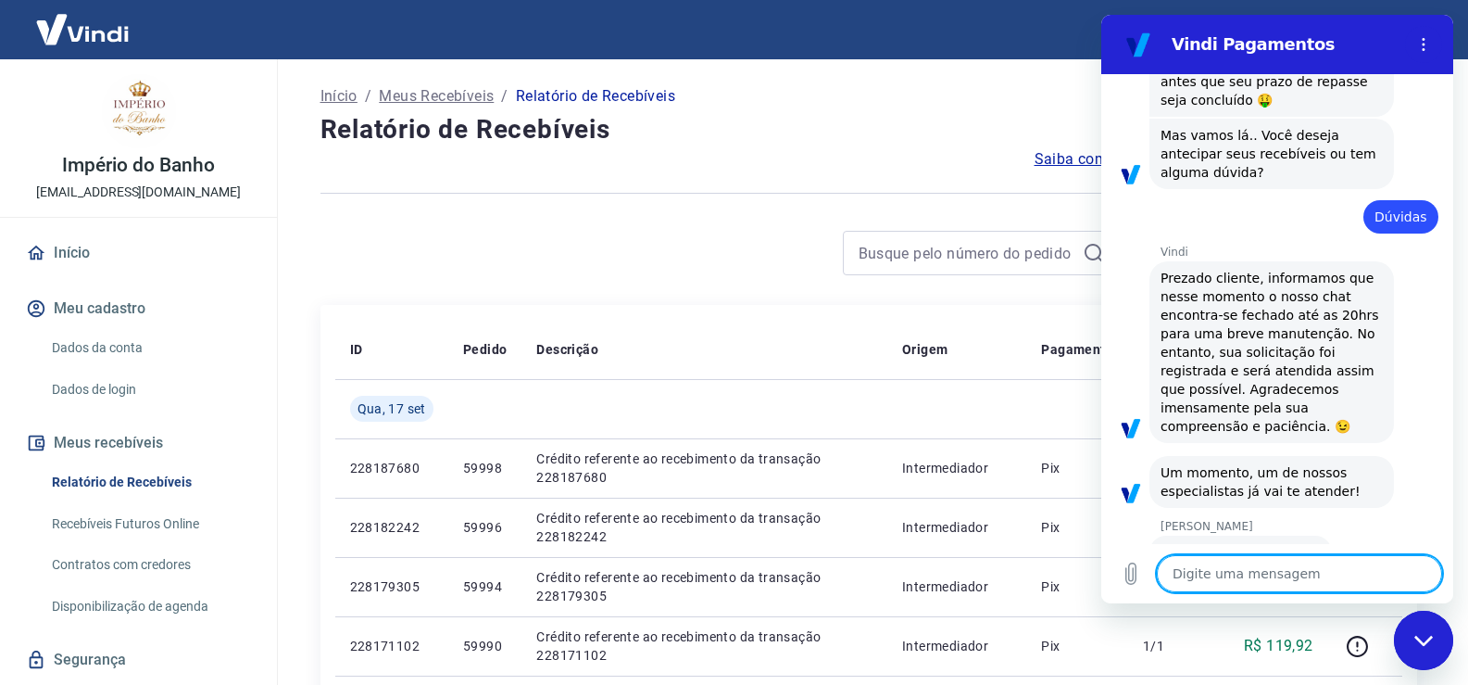
click at [1256, 575] on textarea at bounding box center [1299, 573] width 285 height 37
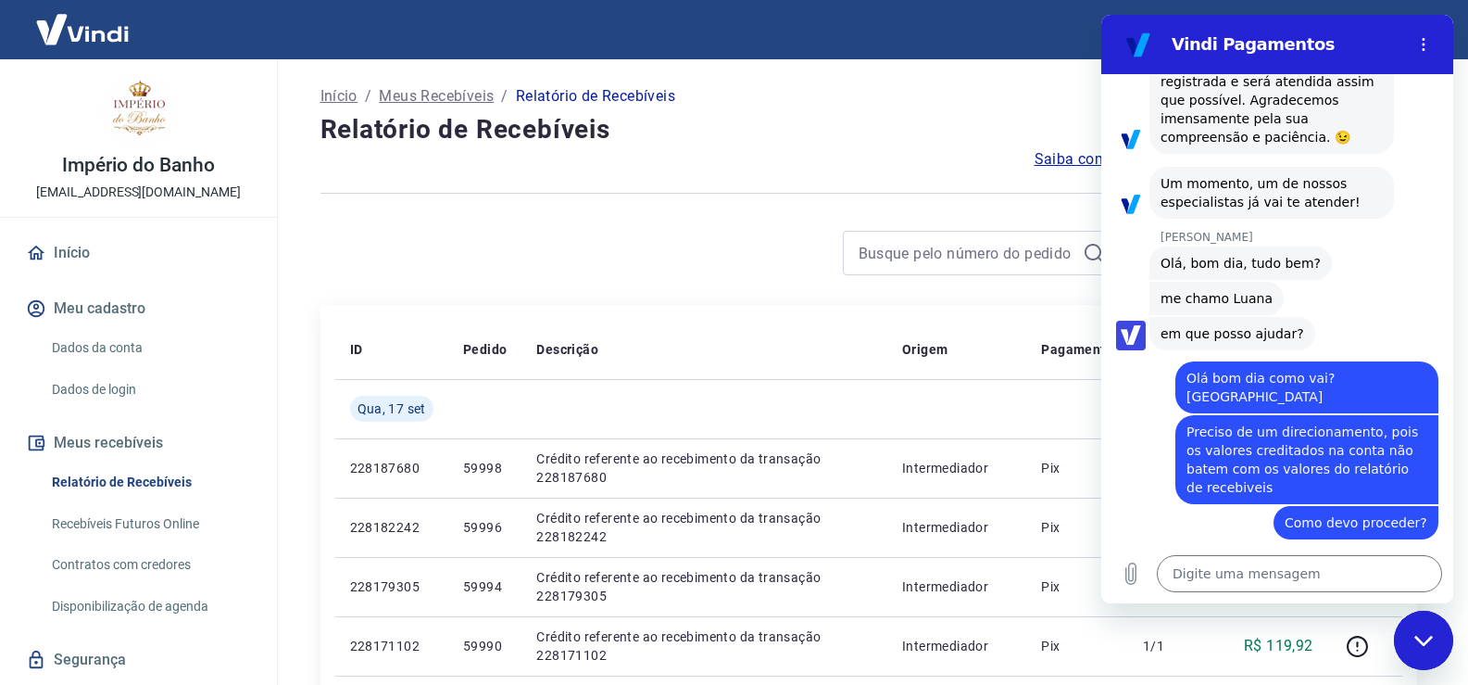
scroll to position [2007, 0]
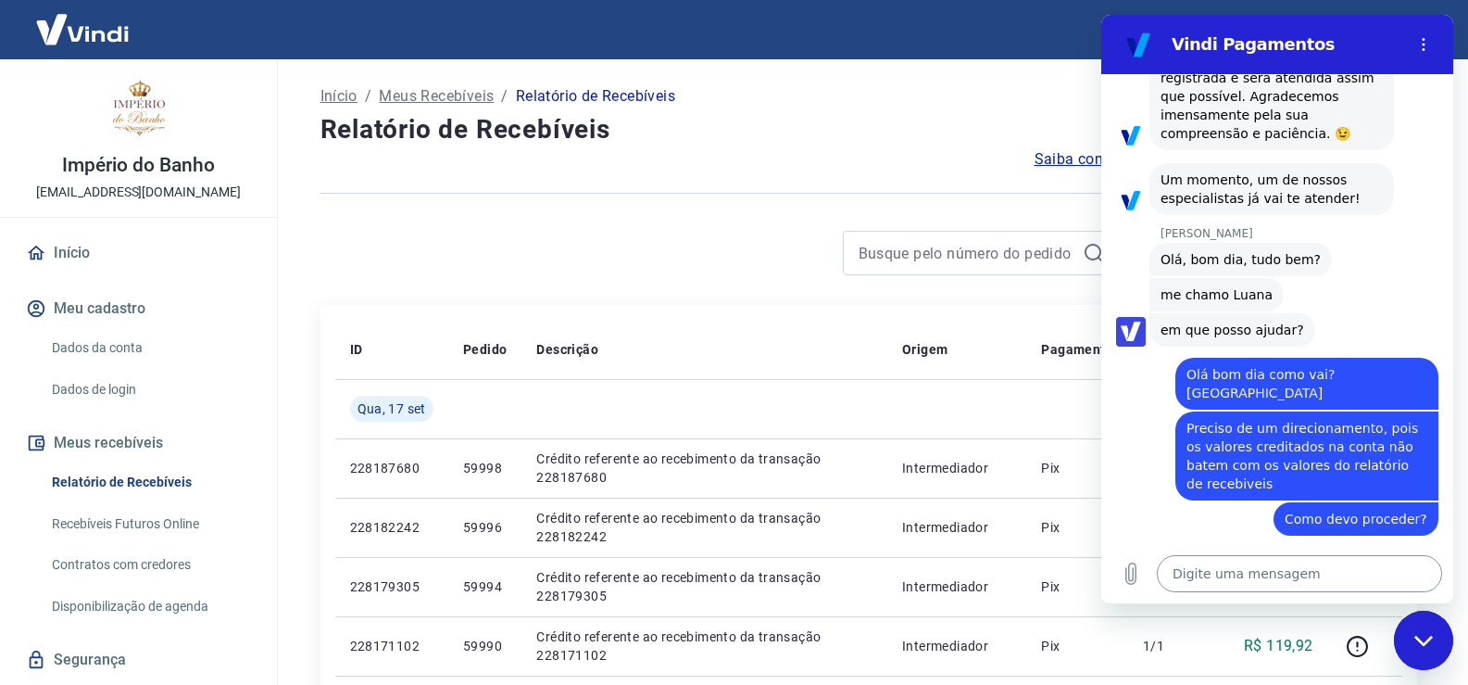
click at [1252, 578] on textarea at bounding box center [1299, 573] width 285 height 37
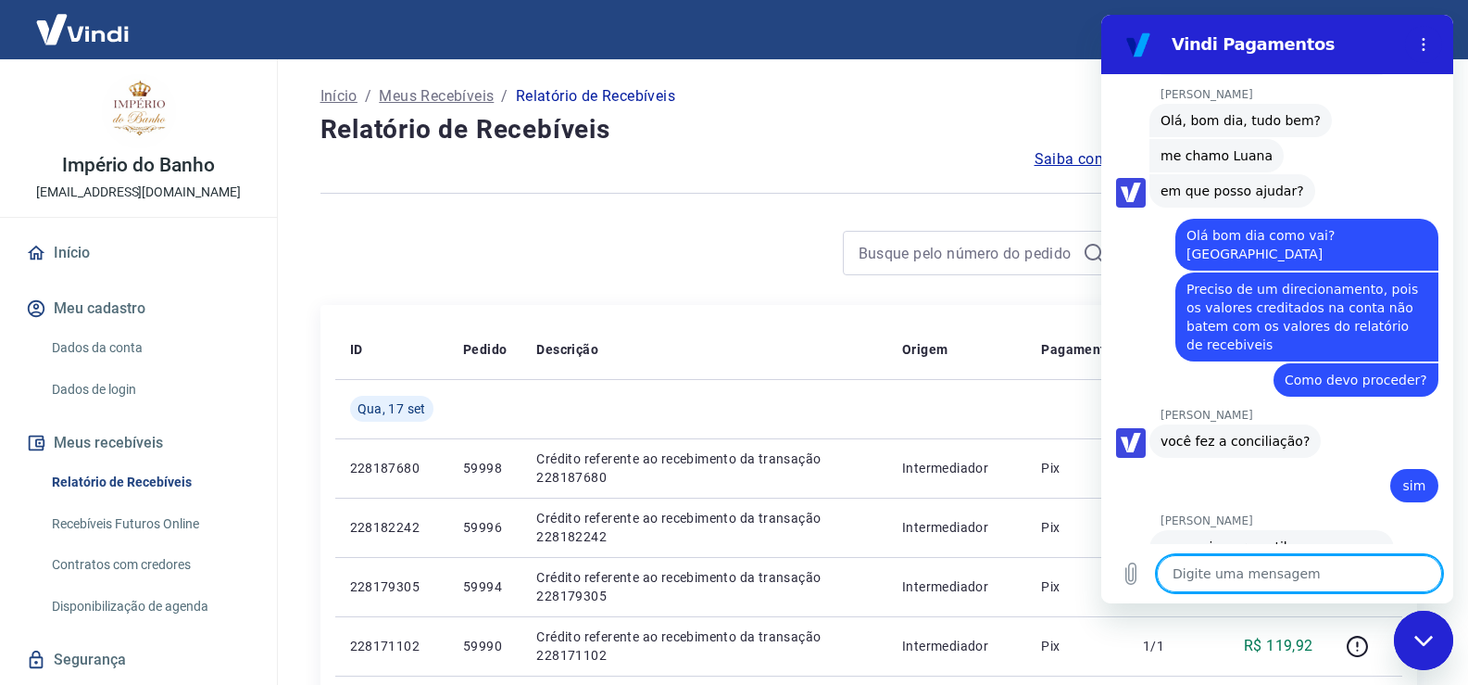
scroll to position [2149, 0]
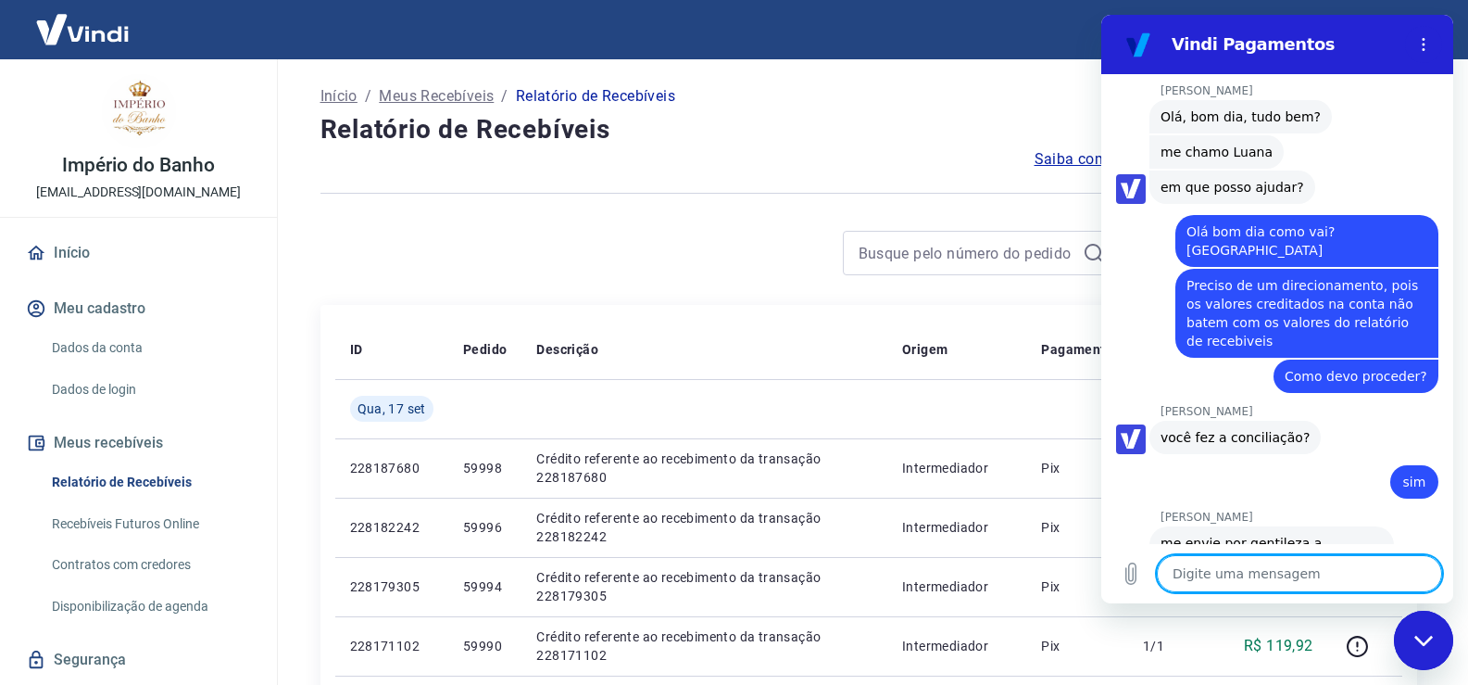
click at [1218, 576] on textarea at bounding box center [1299, 573] width 285 height 37
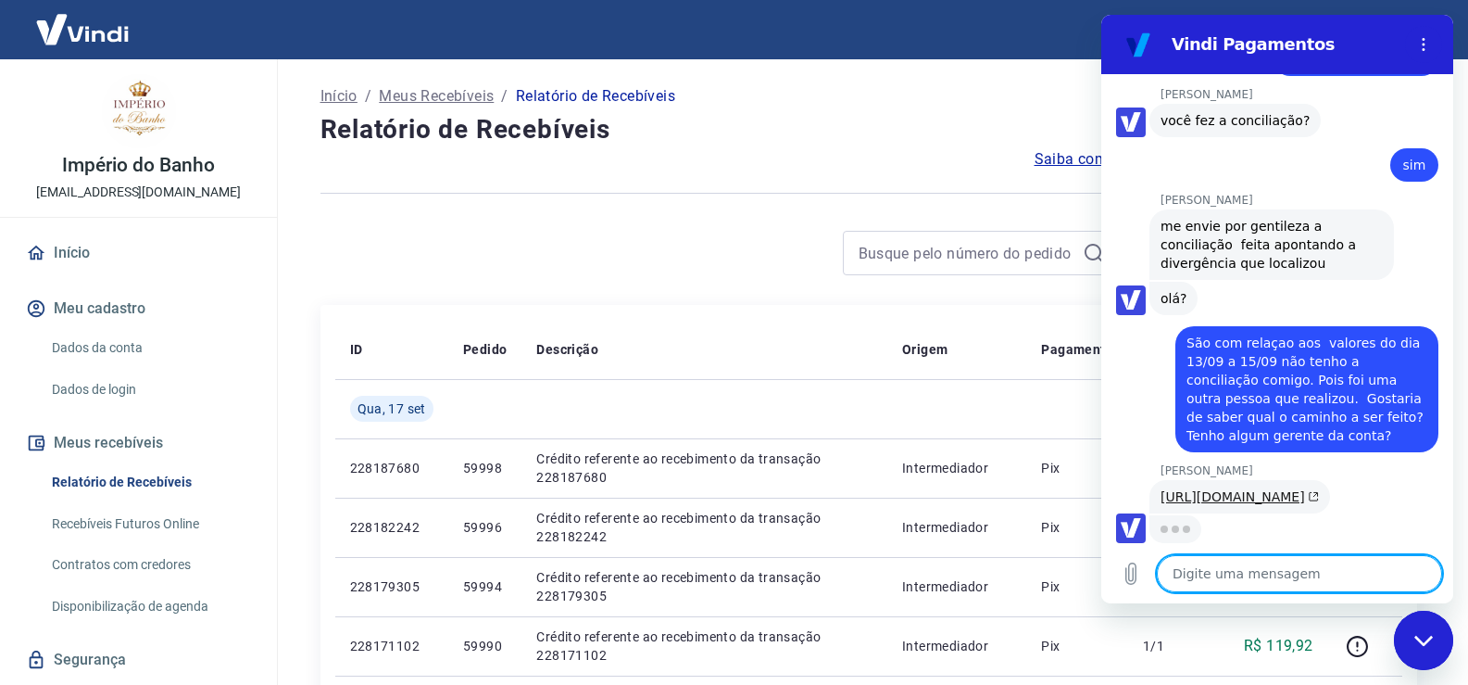
scroll to position [2440, 0]
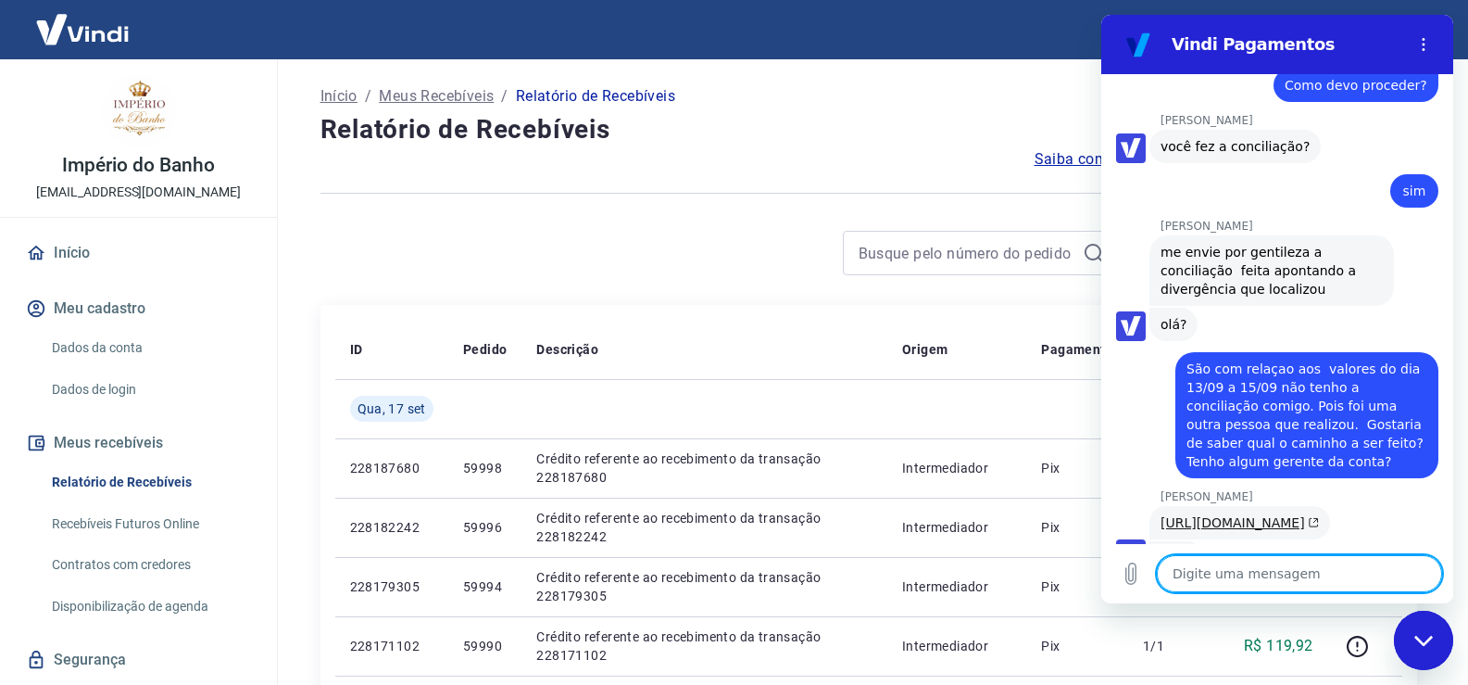
click at [1250, 515] on link "[URL][DOMAIN_NAME]" at bounding box center [1240, 522] width 158 height 15
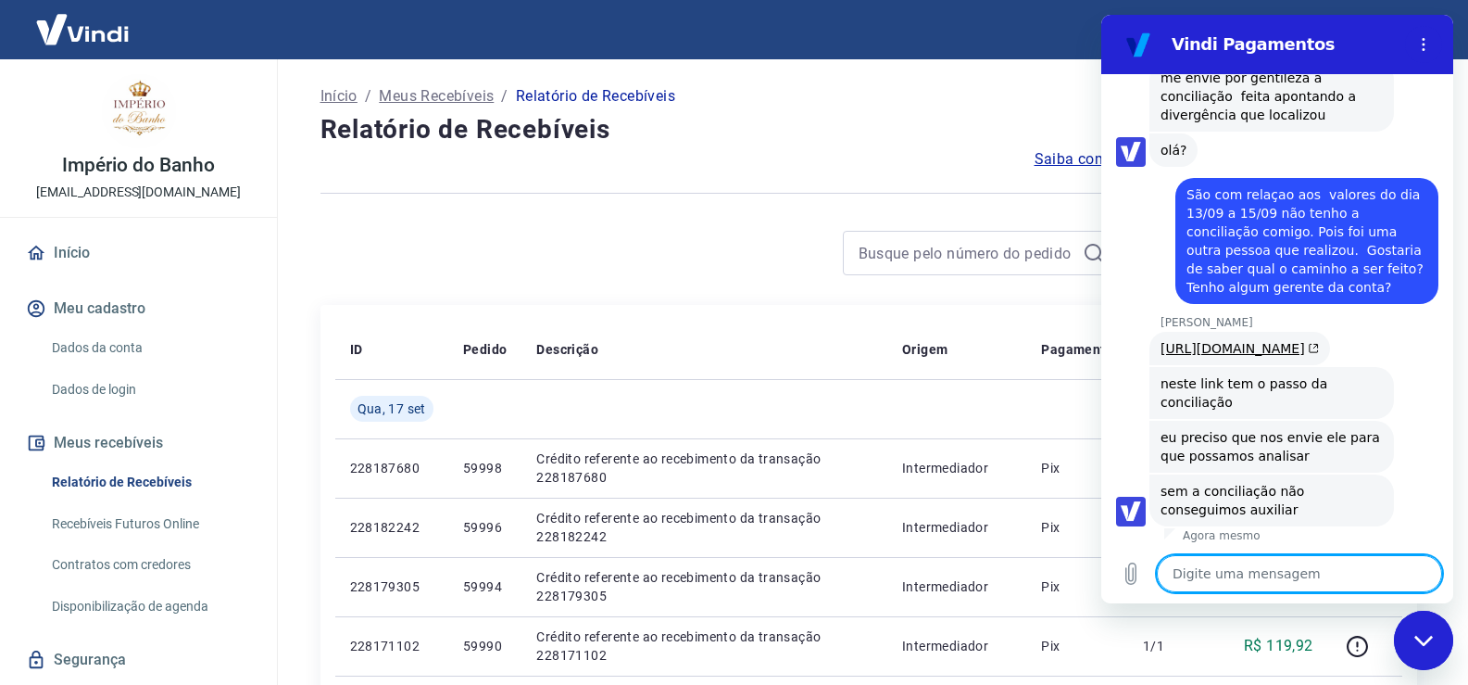
scroll to position [2618, 0]
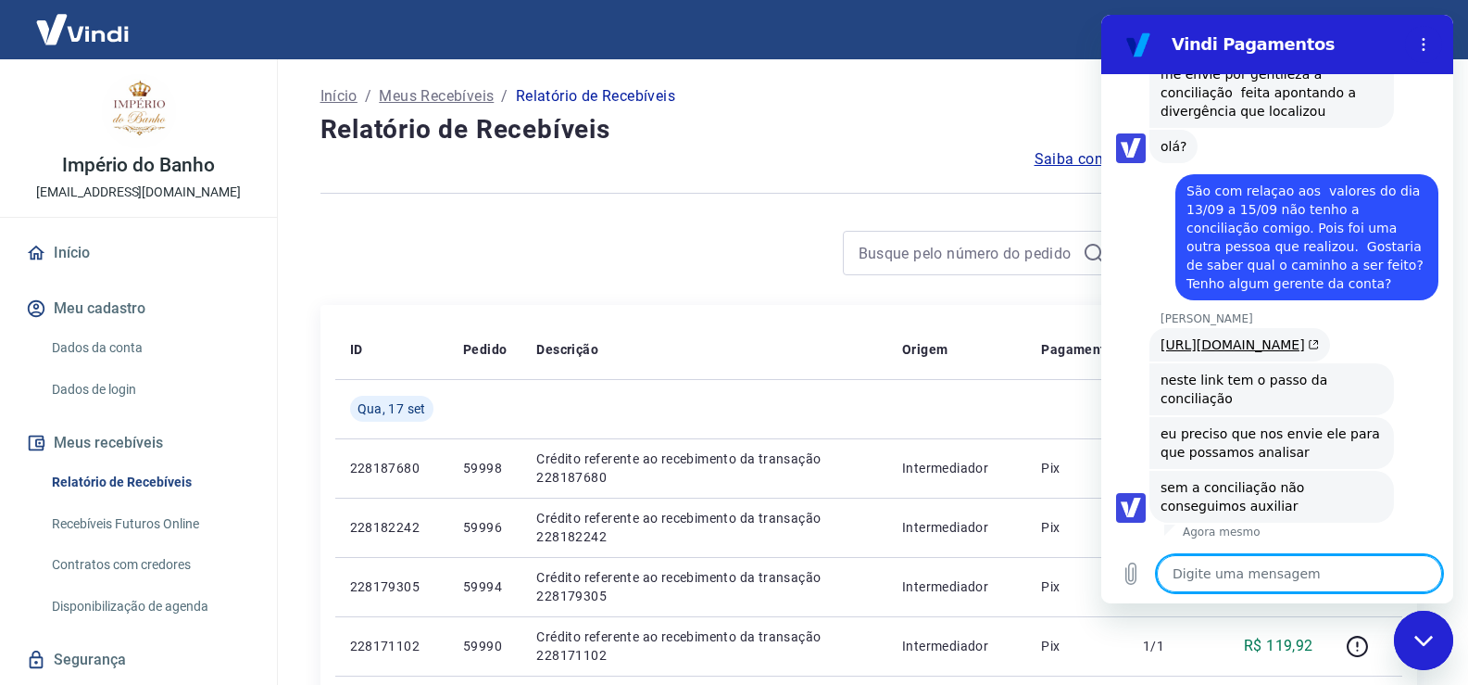
click at [1221, 577] on textarea at bounding box center [1299, 573] width 285 height 37
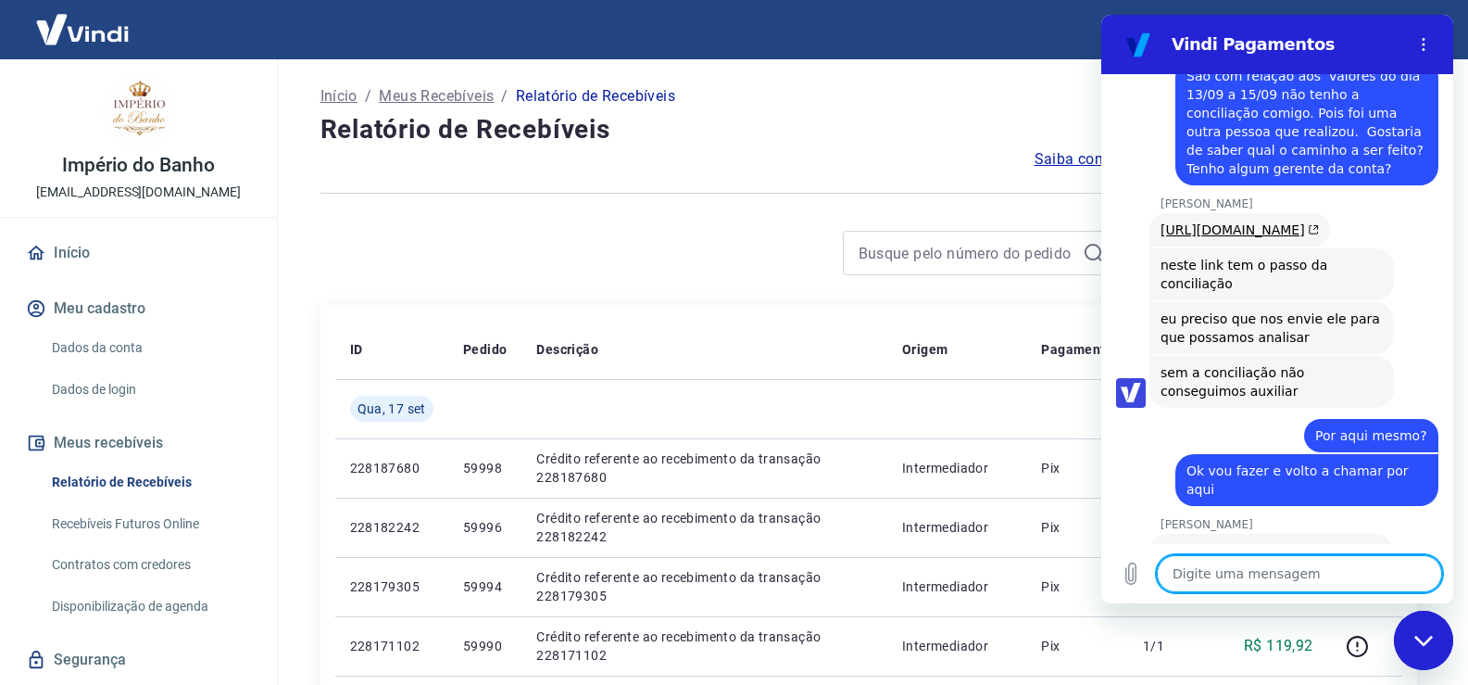
scroll to position [2796, 0]
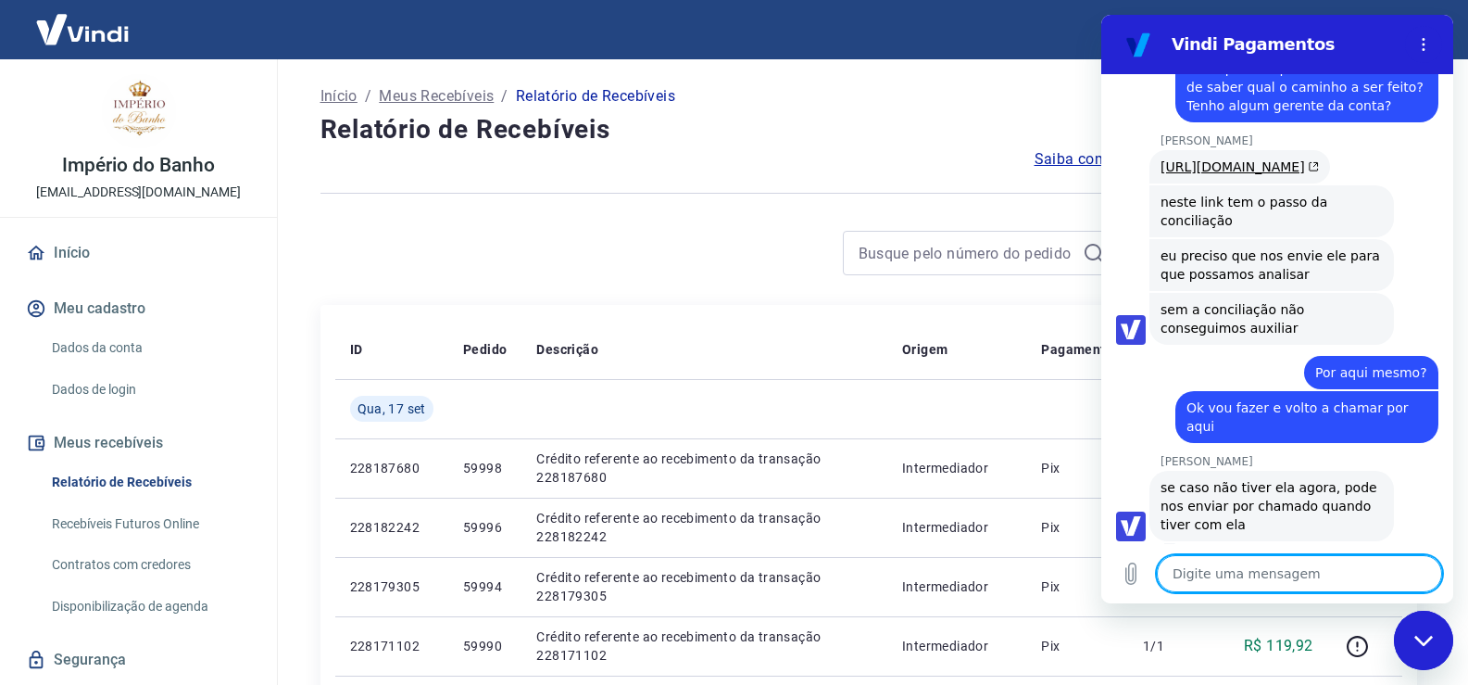
click at [1265, 570] on textarea at bounding box center [1299, 573] width 285 height 37
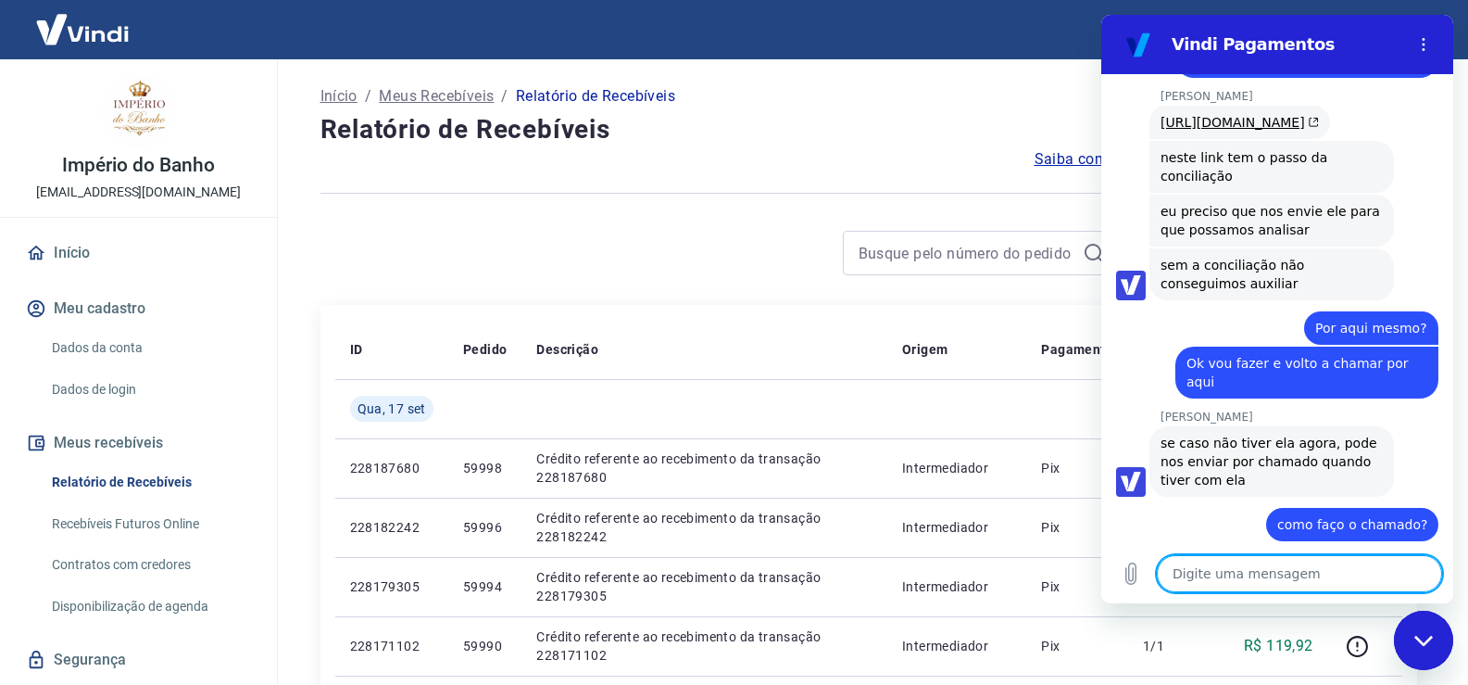
scroll to position [2955, 0]
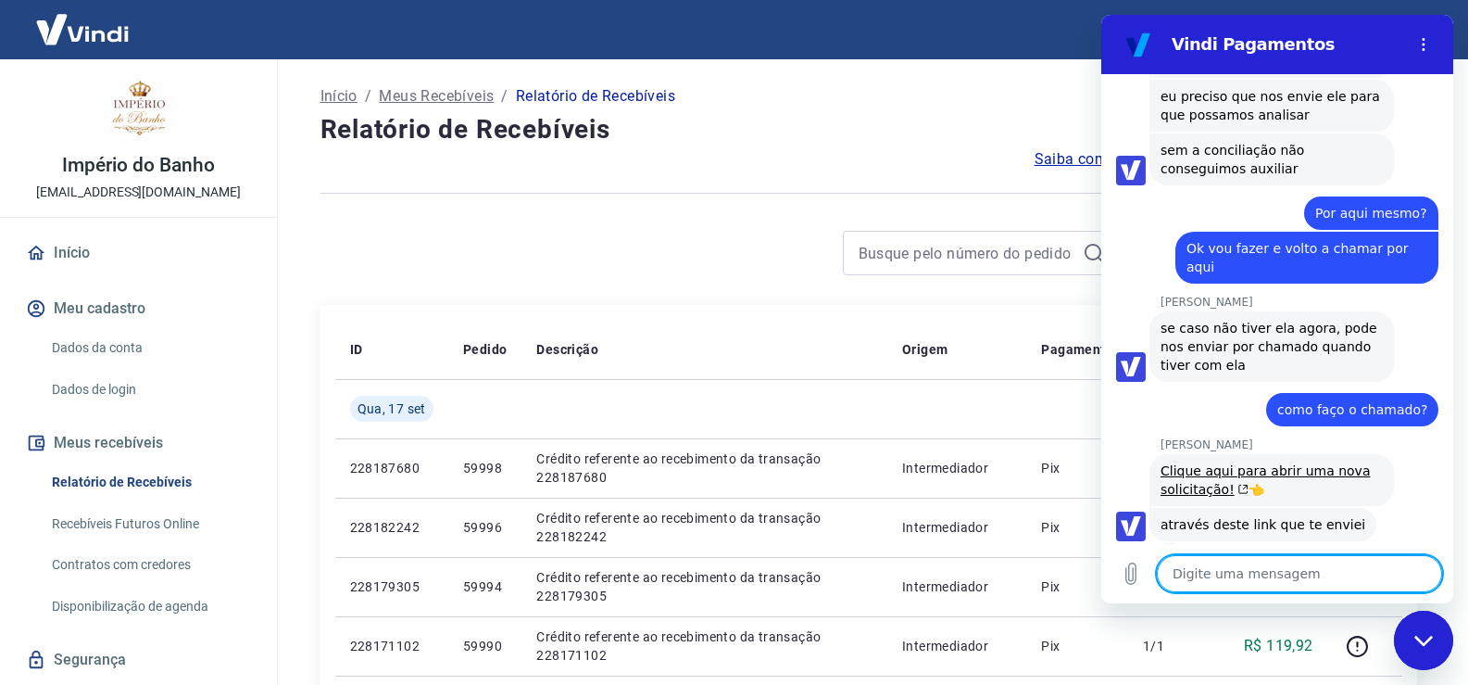
click at [1226, 575] on textarea at bounding box center [1299, 573] width 285 height 37
click at [1203, 471] on link "Clique aqui para abrir uma nova solicitação!" at bounding box center [1265, 479] width 209 height 33
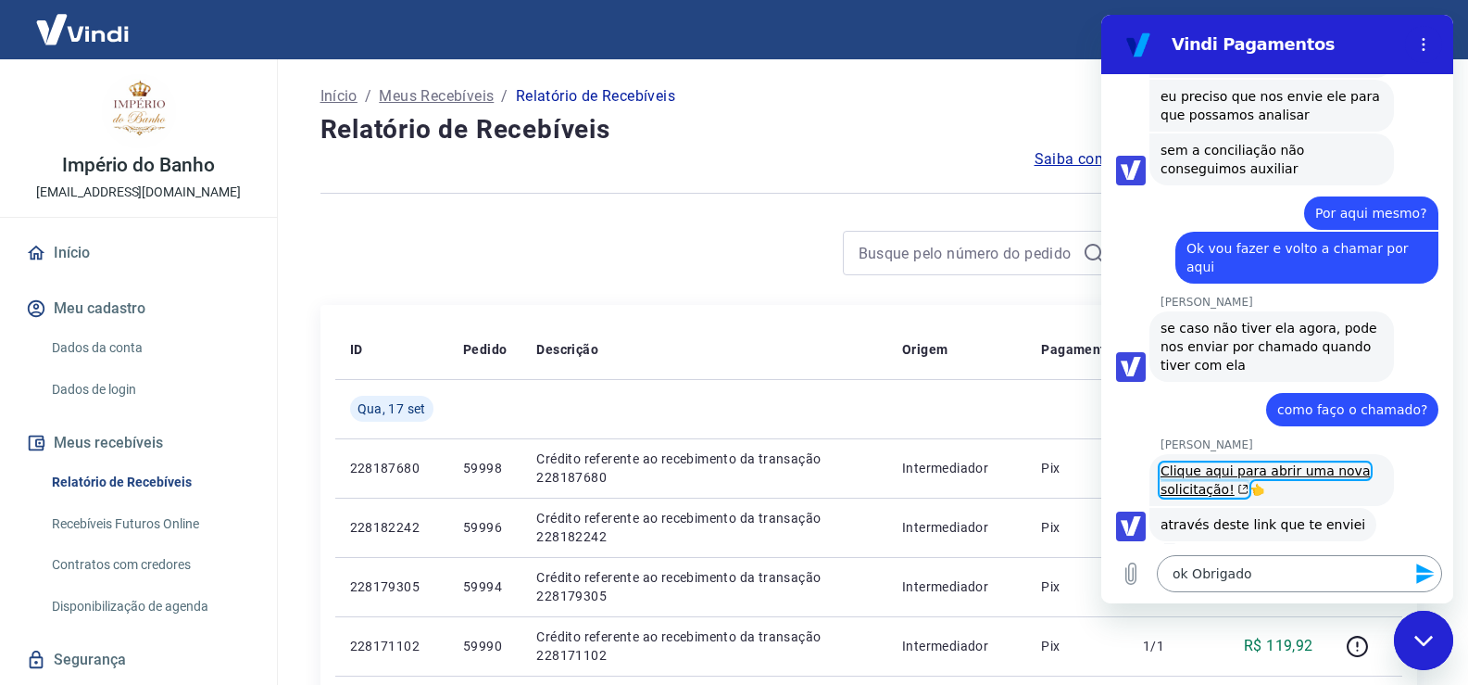
click at [1247, 569] on textarea "ok Obrigado" at bounding box center [1299, 573] width 285 height 37
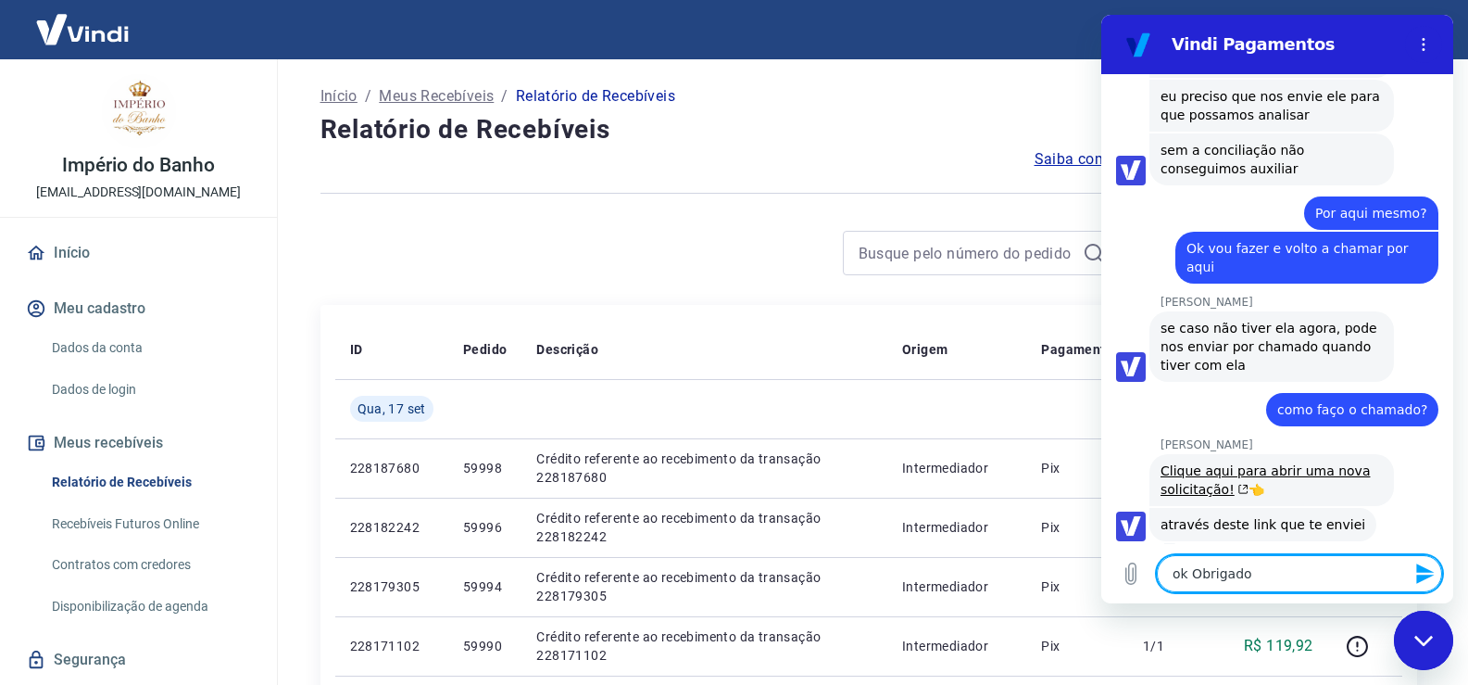
click at [1427, 585] on button "Enviar mensagem" at bounding box center [1423, 573] width 37 height 37
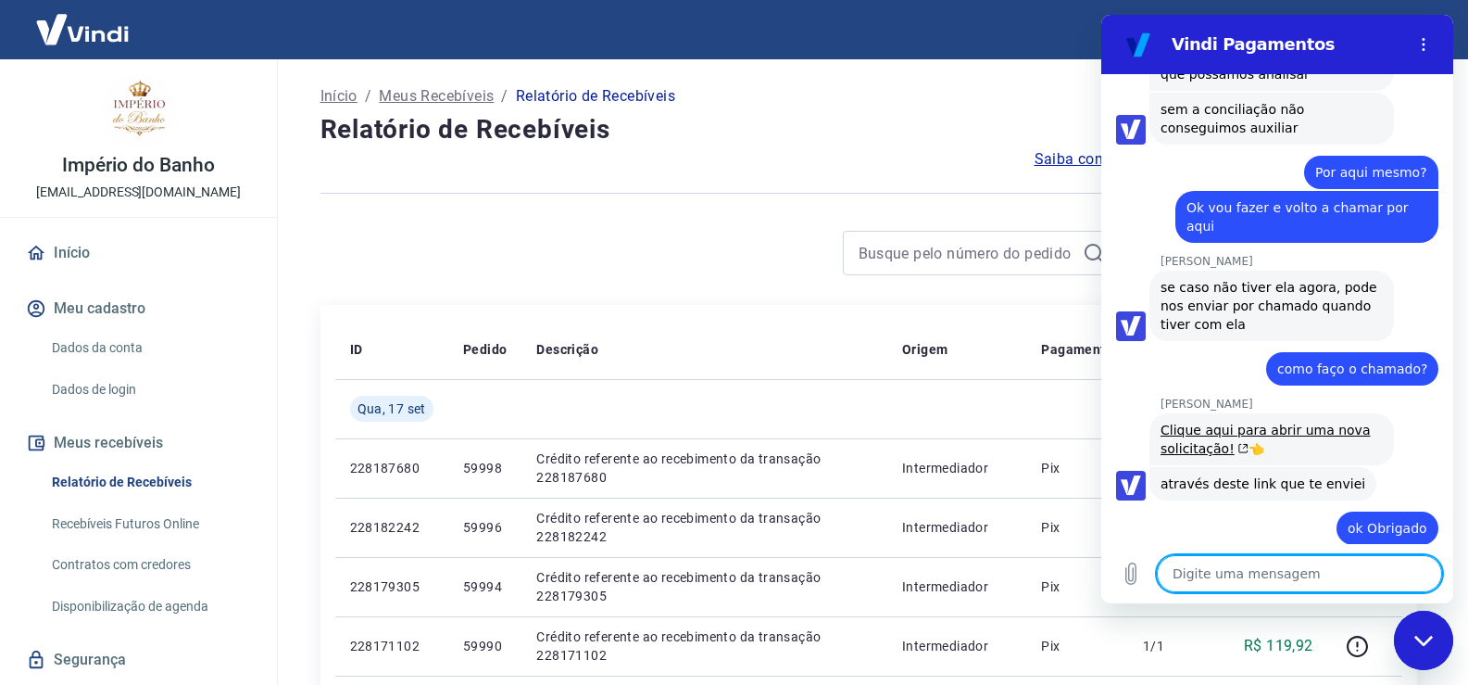
scroll to position [3000, 0]
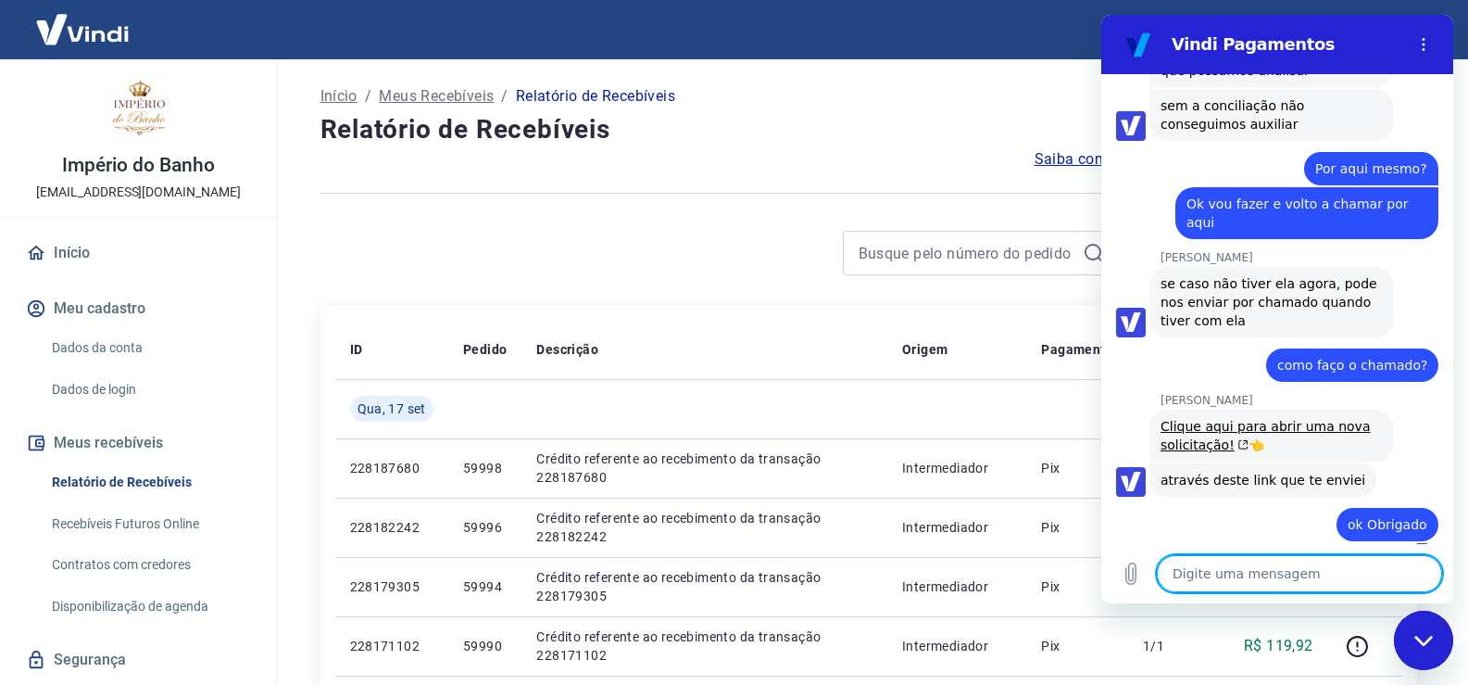
click at [1228, 578] on textarea at bounding box center [1299, 573] width 285 height 37
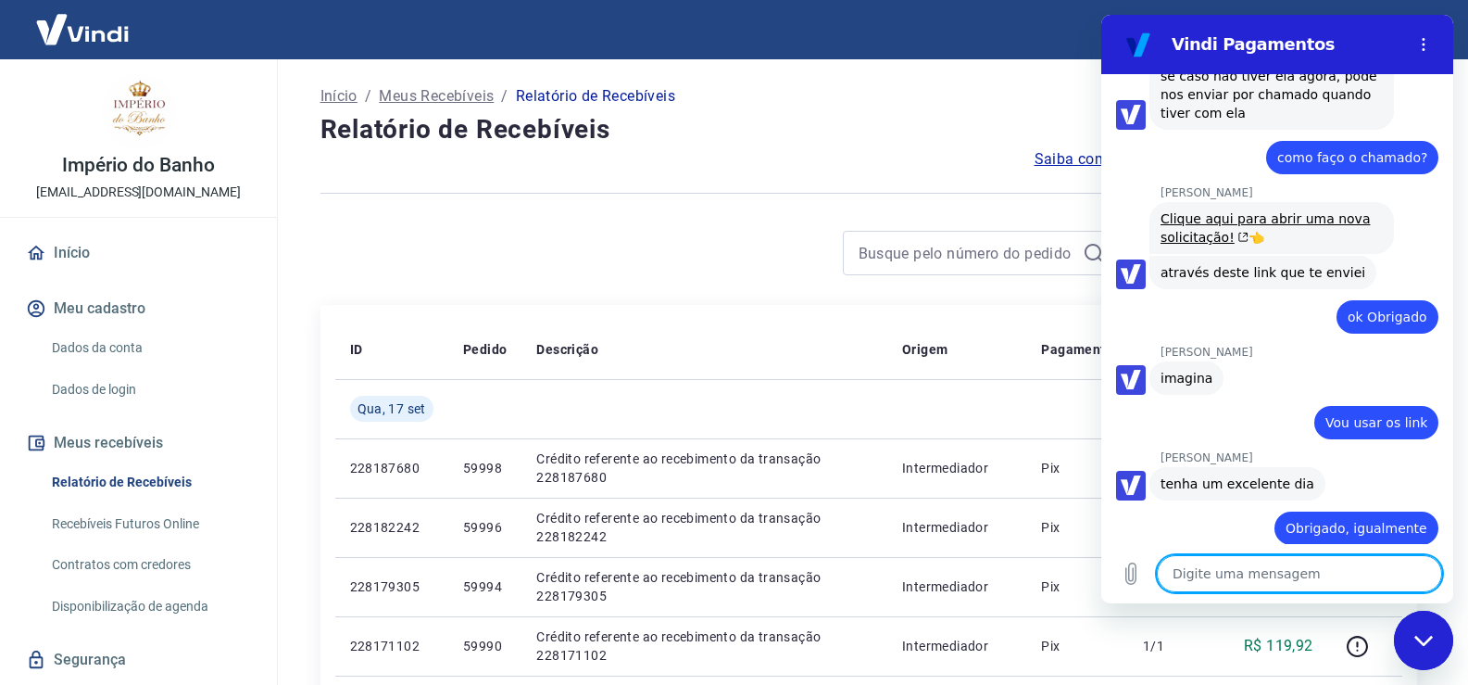
scroll to position [3211, 0]
